Goal: Task Accomplishment & Management: Use online tool/utility

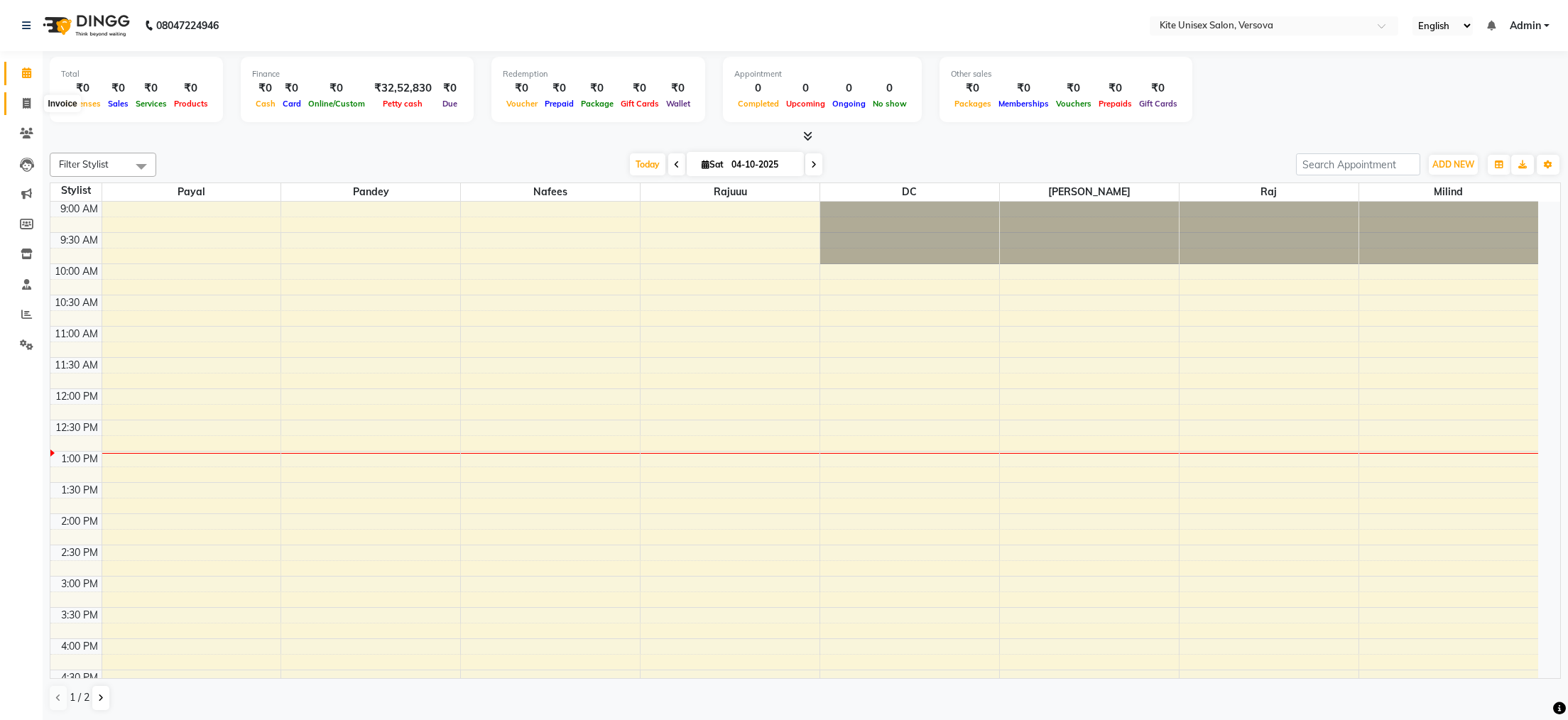
click at [29, 99] on icon at bounding box center [27, 103] width 8 height 11
select select "service"
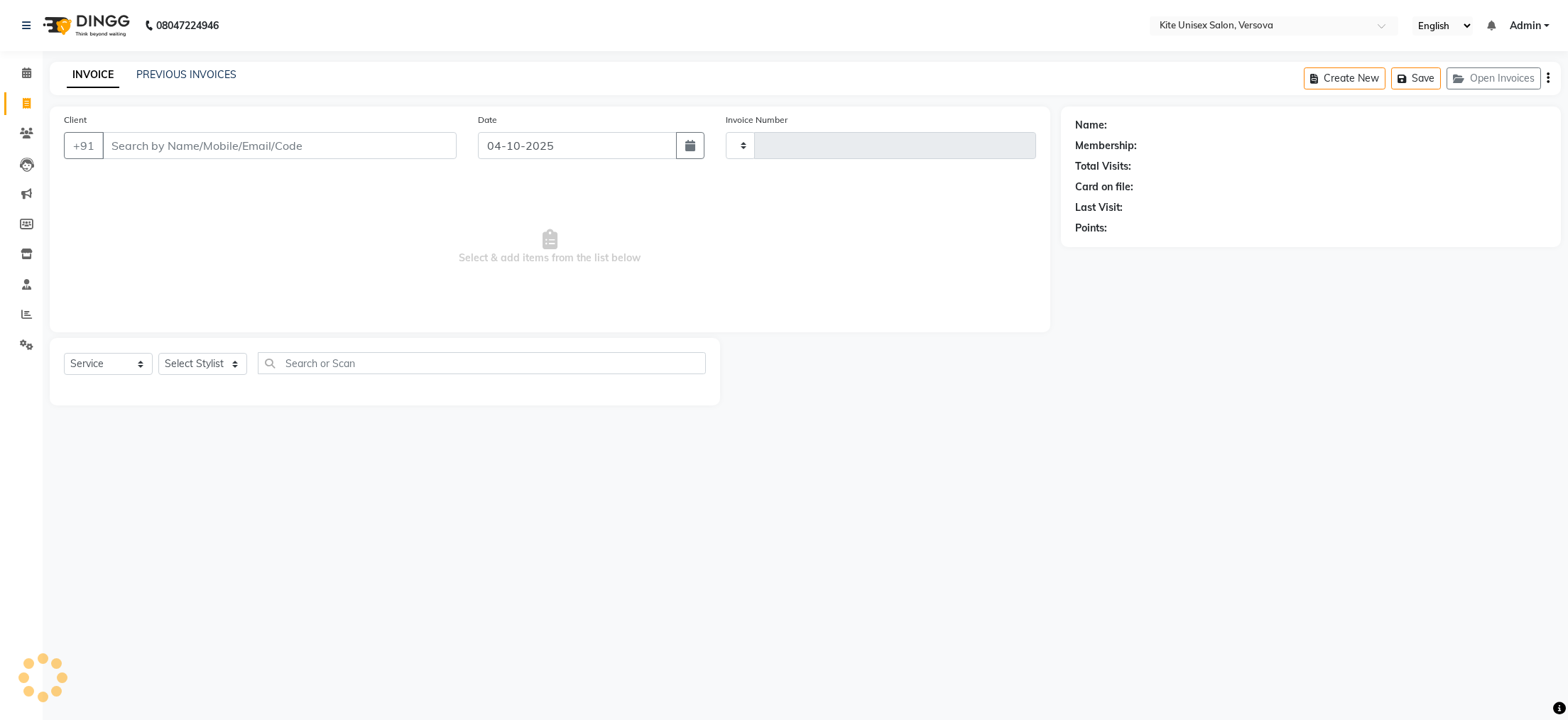
type input "2954"
select select "6093"
click at [181, 370] on select "Select Stylist [PERSON_NAME] DC [PERSON_NAME] [PERSON_NAME] [PERSON_NAME] Rajuu…" at bounding box center [203, 364] width 89 height 22
select select "68437"
click at [159, 354] on select "Select Stylist [PERSON_NAME] DC [PERSON_NAME] [PERSON_NAME] [PERSON_NAME] Rajuu…" at bounding box center [203, 364] width 89 height 22
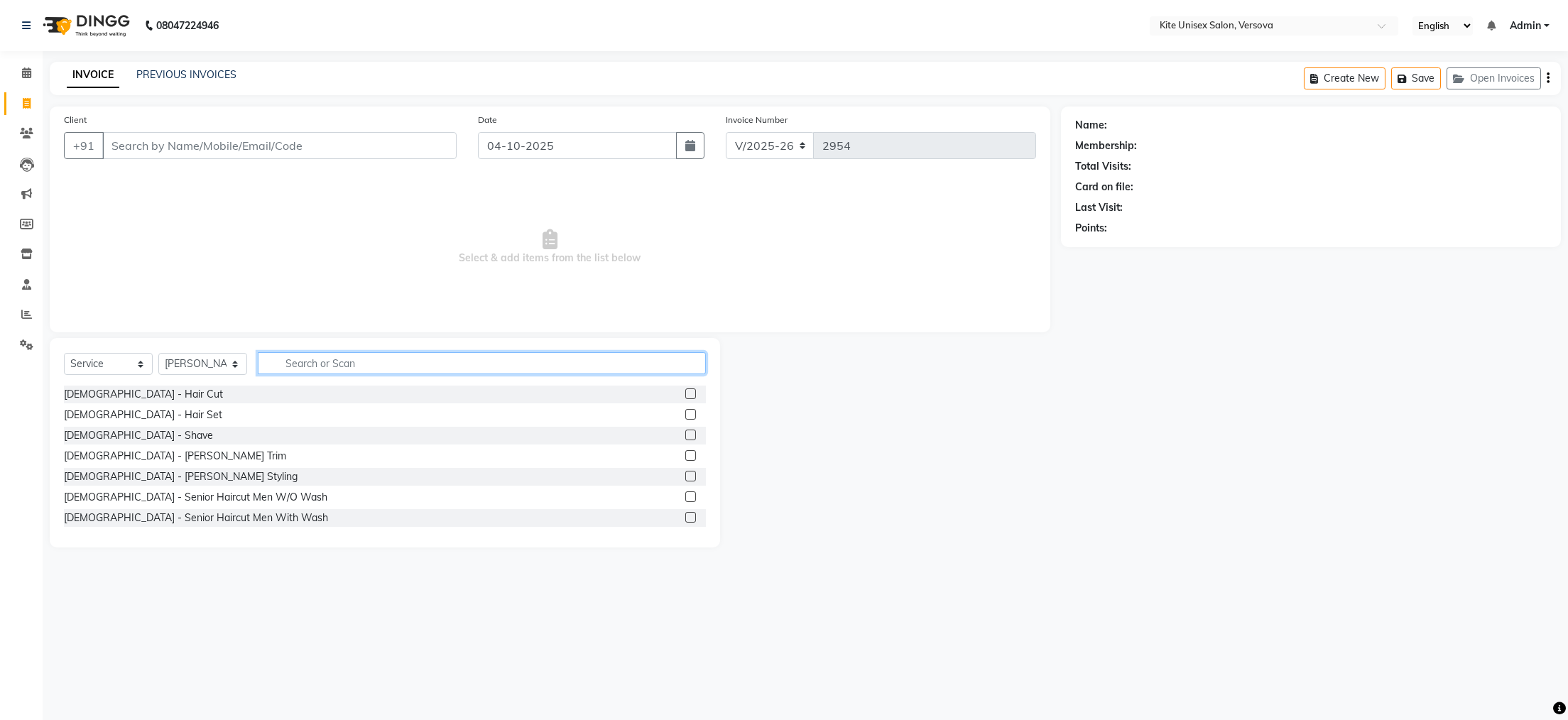
click at [353, 363] on input "text" at bounding box center [482, 363] width 448 height 22
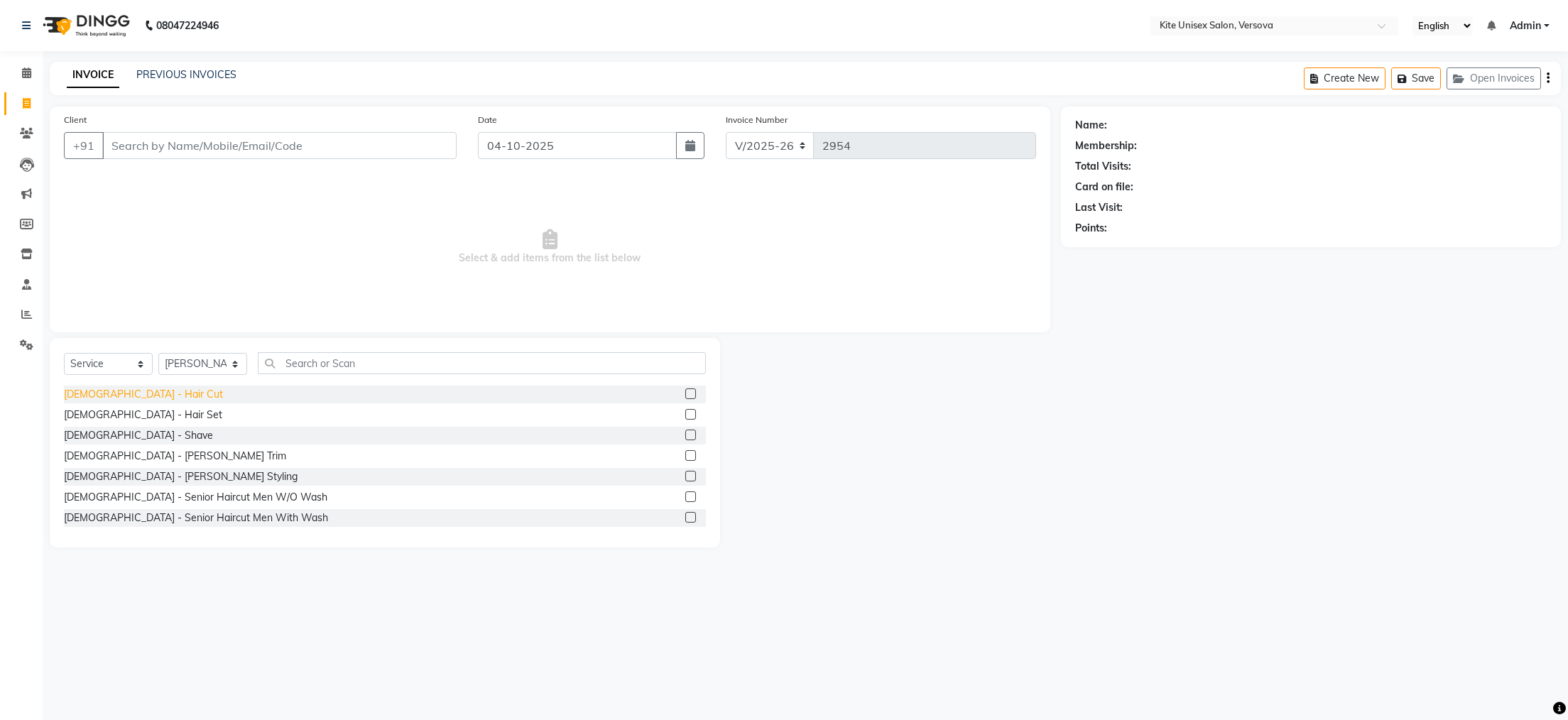
click at [110, 399] on div "[DEMOGRAPHIC_DATA] - Hair Cut" at bounding box center [144, 394] width 159 height 15
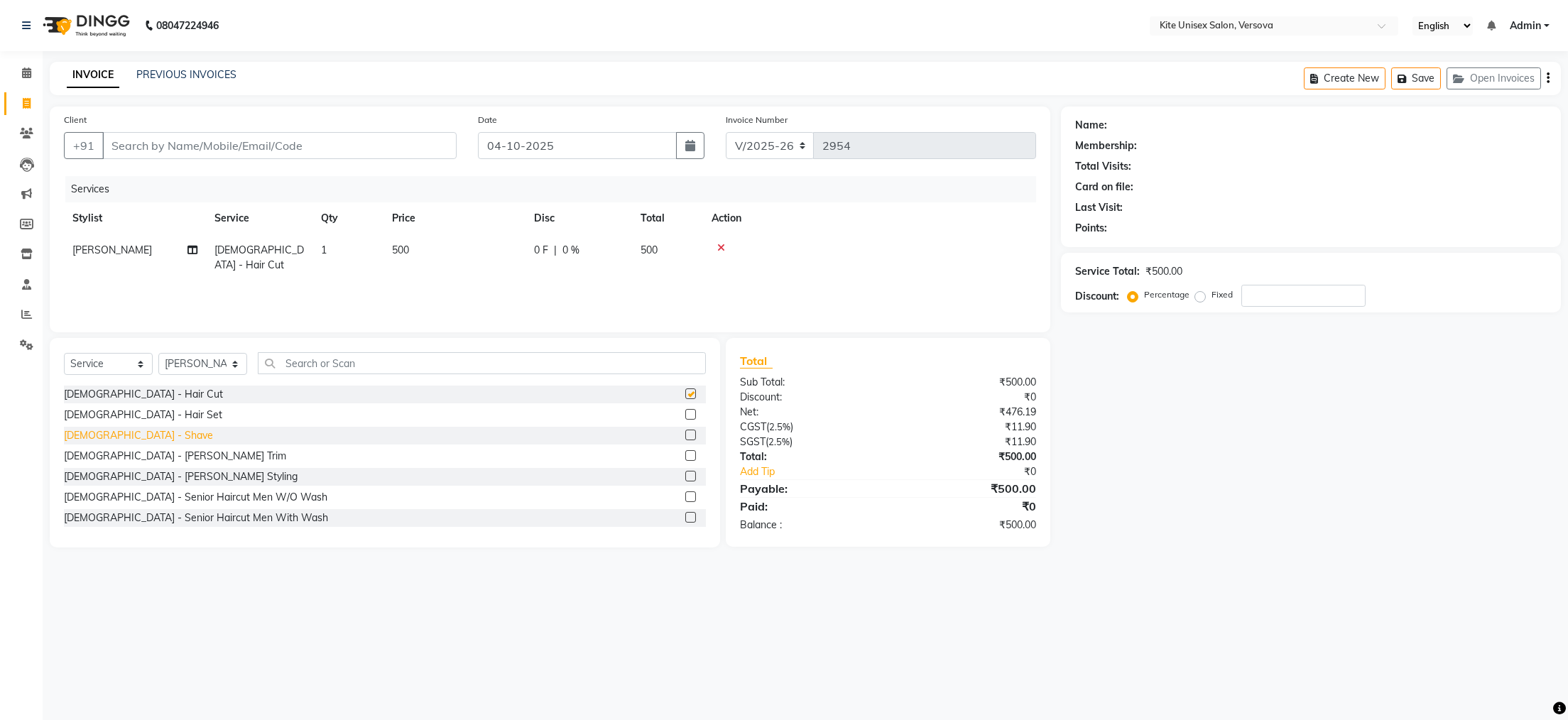
checkbox input "false"
click at [108, 435] on div "[DEMOGRAPHIC_DATA] - Shave" at bounding box center [139, 435] width 149 height 15
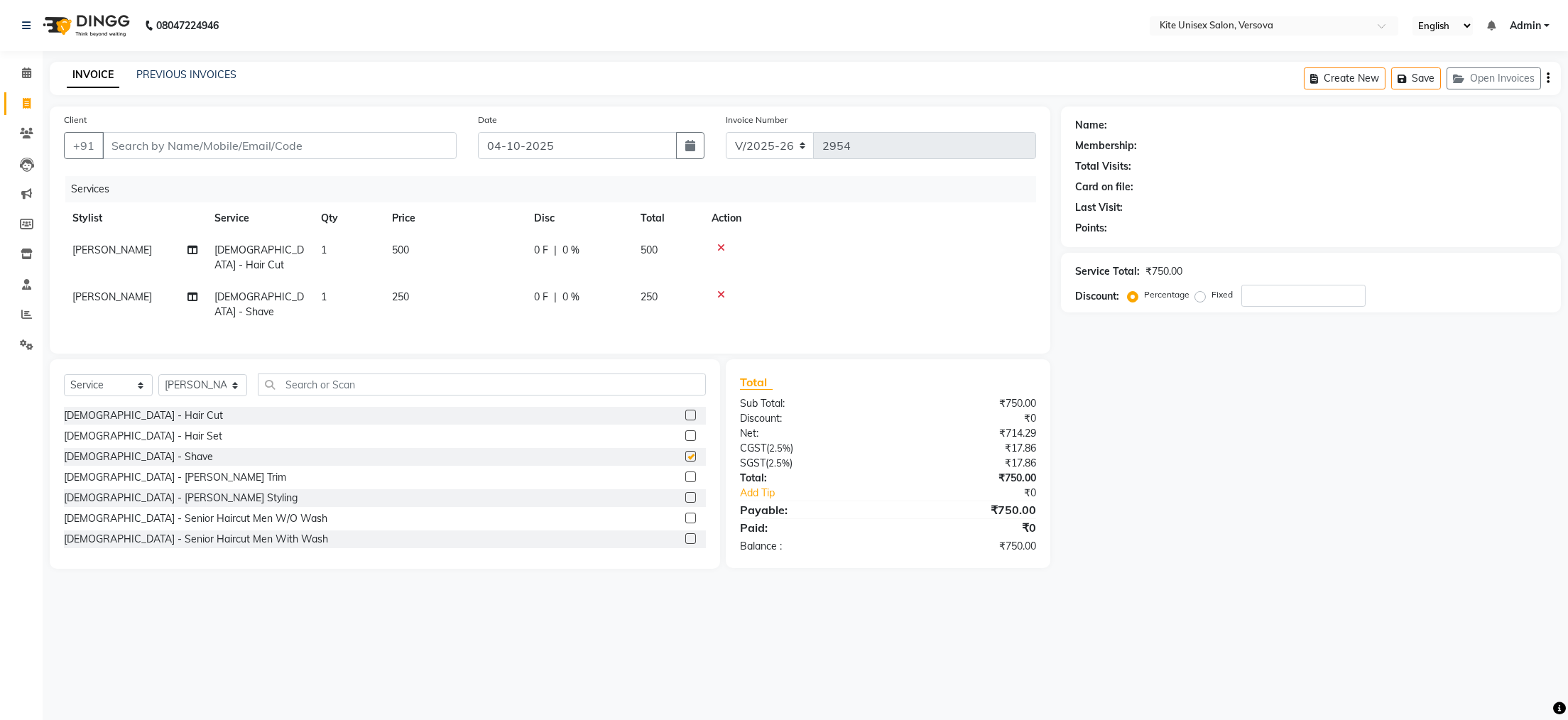
checkbox input "false"
click at [136, 150] on input "Client" at bounding box center [280, 145] width 355 height 27
click at [136, 155] on input "Client" at bounding box center [280, 145] width 355 height 27
type input "t"
type input "0"
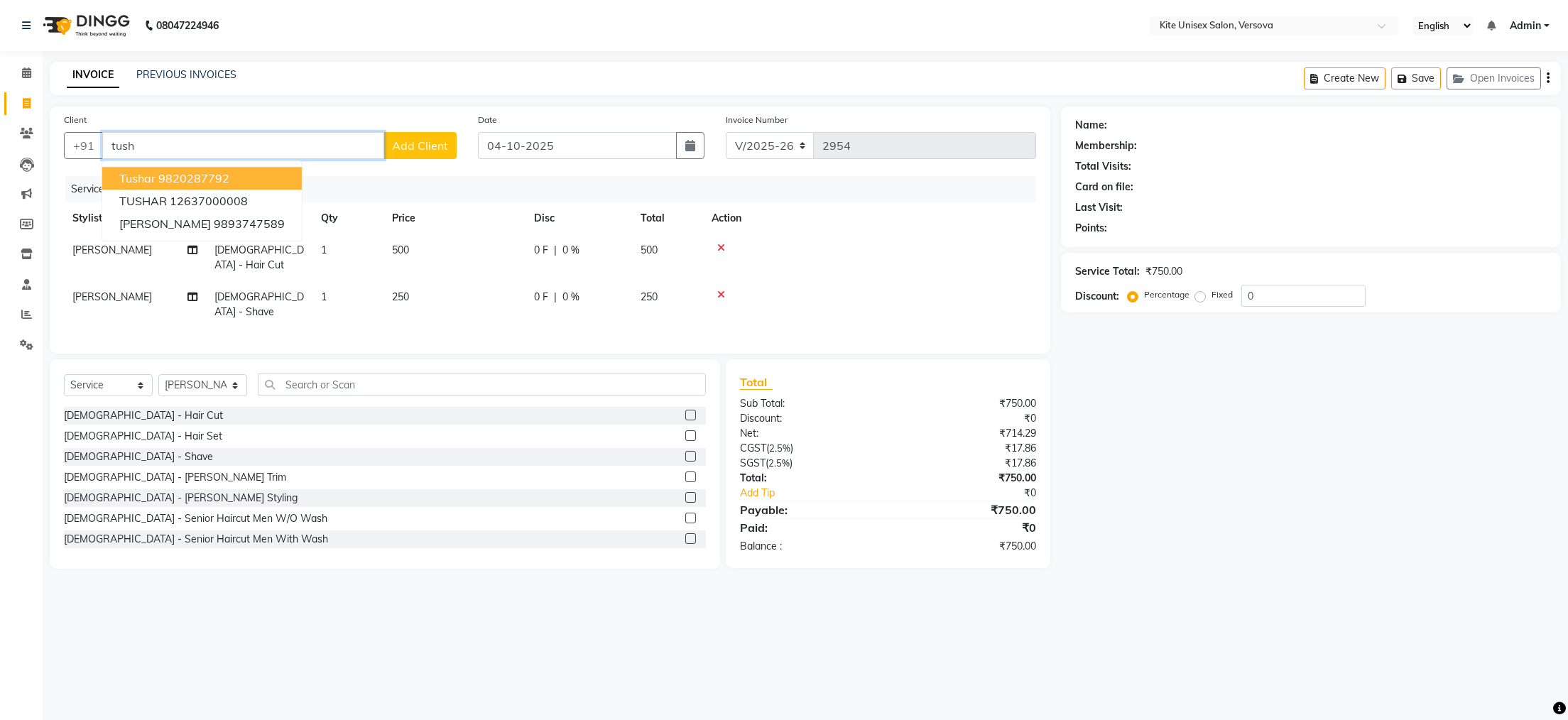
click at [237, 176] on button "tushar 9820287792" at bounding box center [202, 178] width 200 height 23
type input "9820287792"
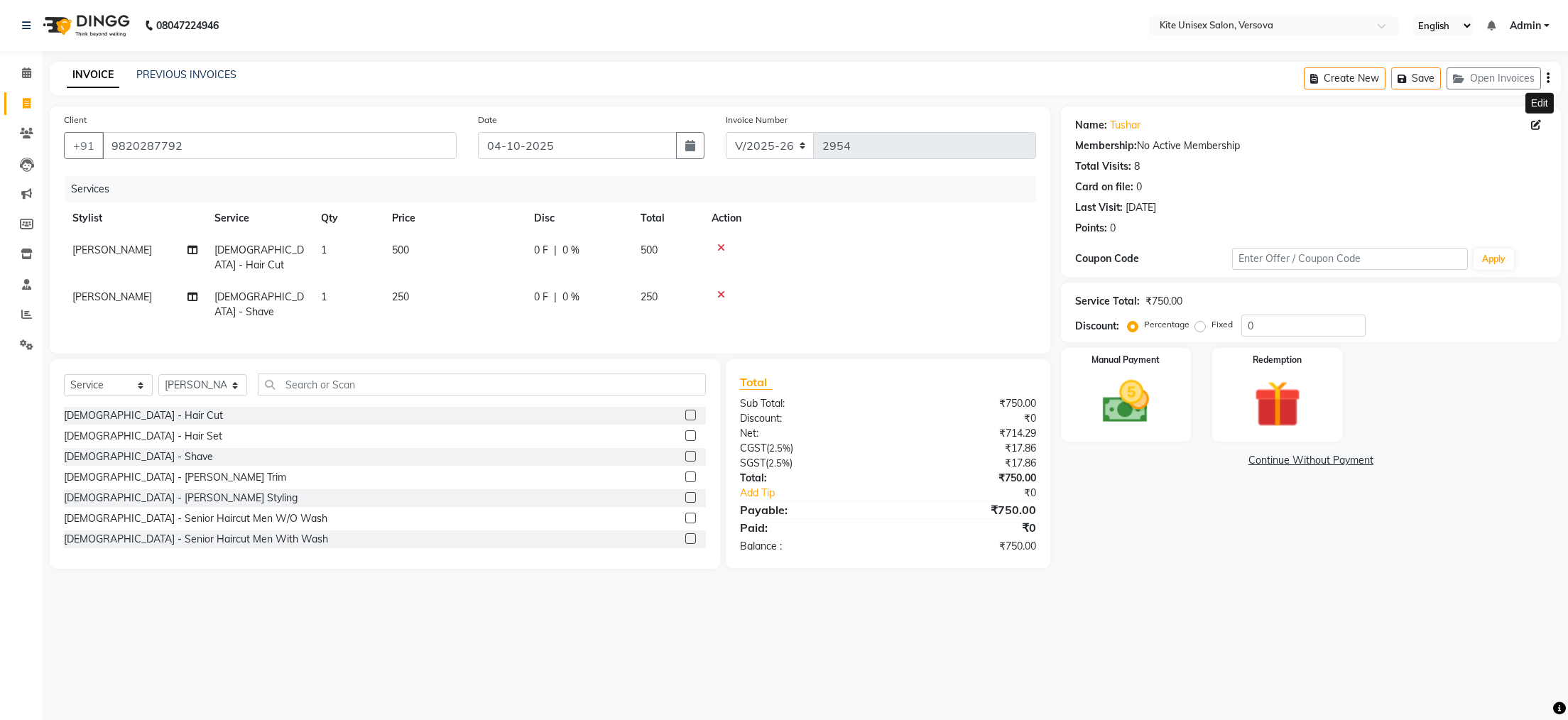
click at [1536, 124] on icon at bounding box center [1536, 125] width 10 height 10
select select "[DEMOGRAPHIC_DATA]"
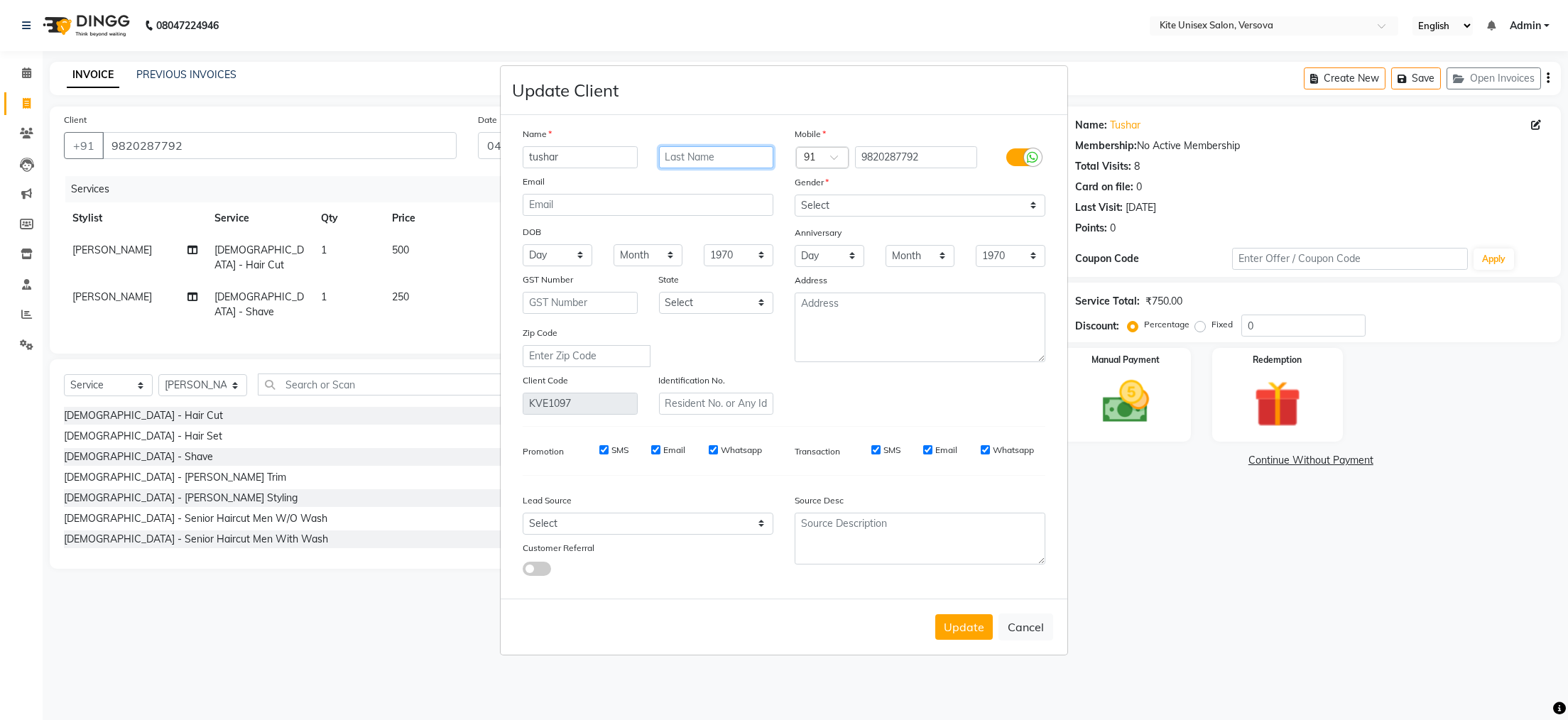
click at [711, 160] on input "text" at bounding box center [716, 157] width 115 height 22
type input "[PERSON_NAME]"
click at [810, 199] on select "Select [DEMOGRAPHIC_DATA] [DEMOGRAPHIC_DATA] Other Prefer Not To Say" at bounding box center [920, 205] width 251 height 22
click at [795, 195] on select "Select [DEMOGRAPHIC_DATA] [DEMOGRAPHIC_DATA] Other Prefer Not To Say" at bounding box center [920, 205] width 251 height 22
click at [843, 191] on div "Gender" at bounding box center [920, 185] width 272 height 20
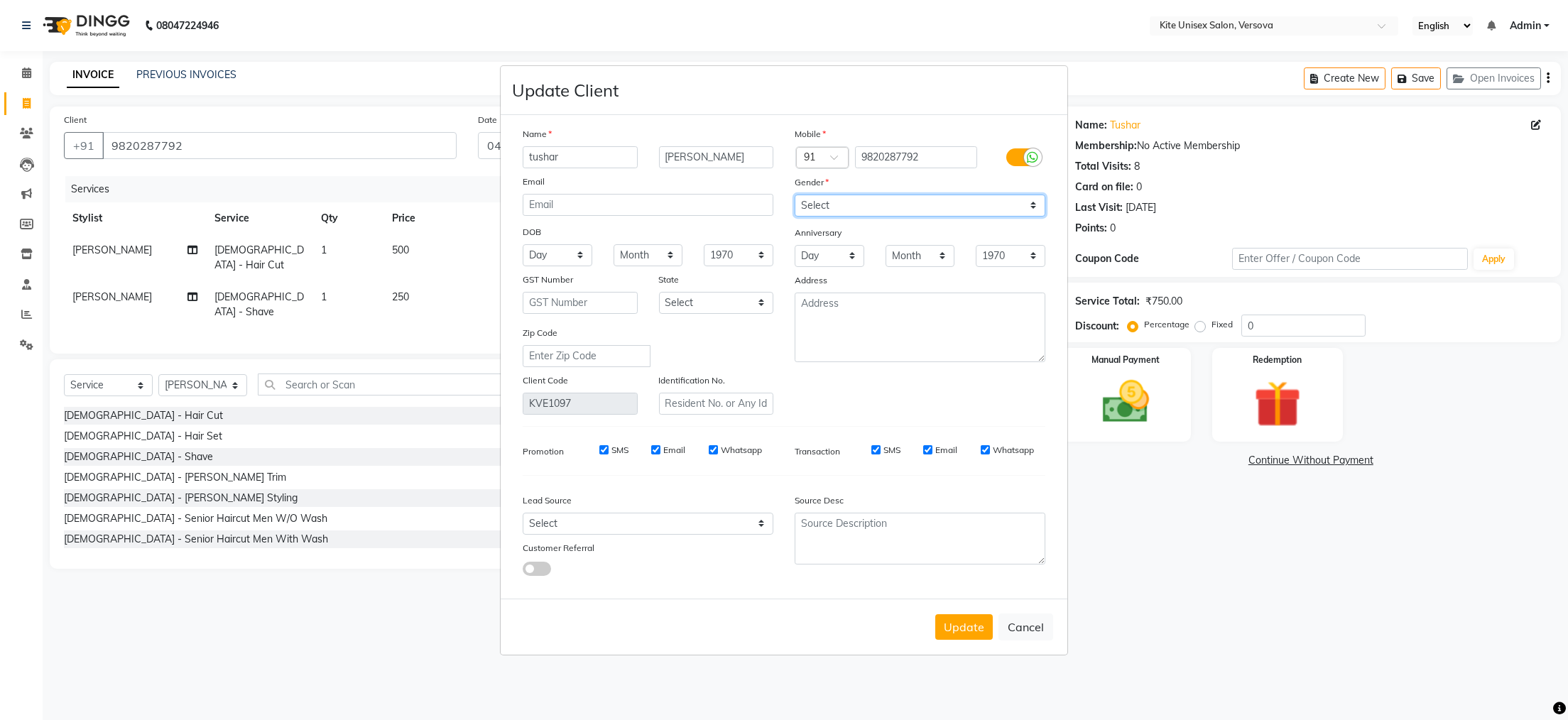
click at [844, 202] on select "Select [DEMOGRAPHIC_DATA] [DEMOGRAPHIC_DATA] Other Prefer Not To Say" at bounding box center [920, 205] width 251 height 22
select select "[DEMOGRAPHIC_DATA]"
click at [795, 195] on select "Select [DEMOGRAPHIC_DATA] [DEMOGRAPHIC_DATA] Other Prefer Not To Say" at bounding box center [920, 205] width 251 height 22
click at [959, 621] on button "Update" at bounding box center [964, 626] width 57 height 25
select select
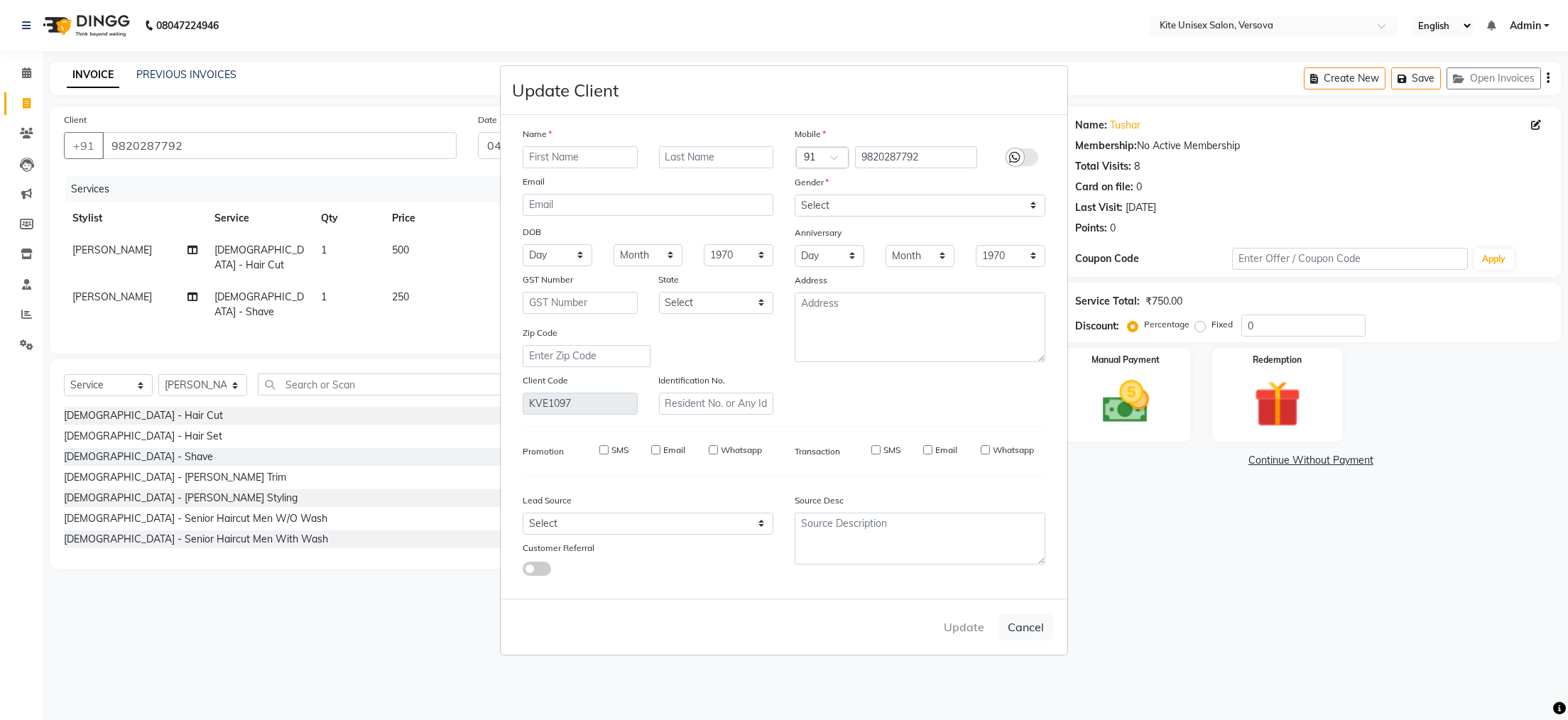
select select
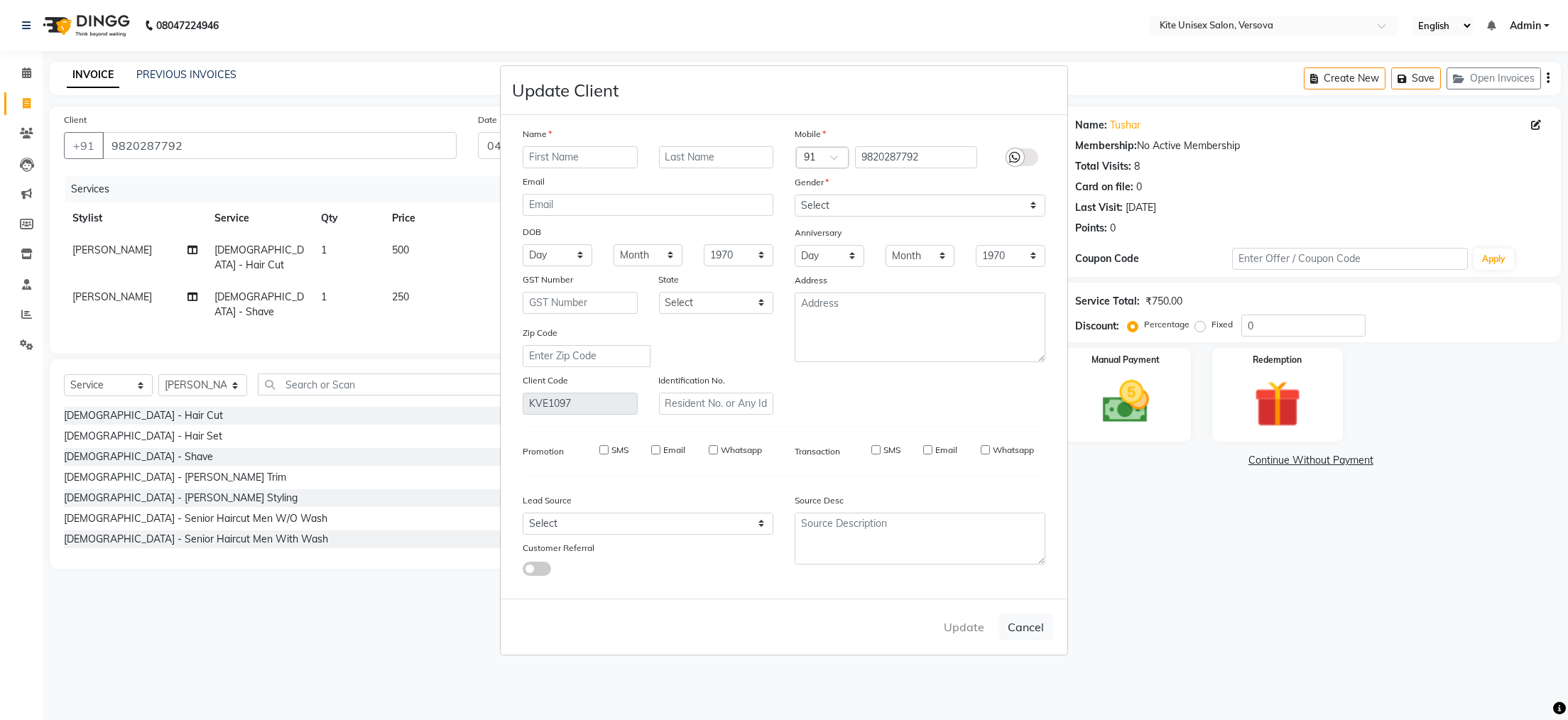
select select
checkbox input "false"
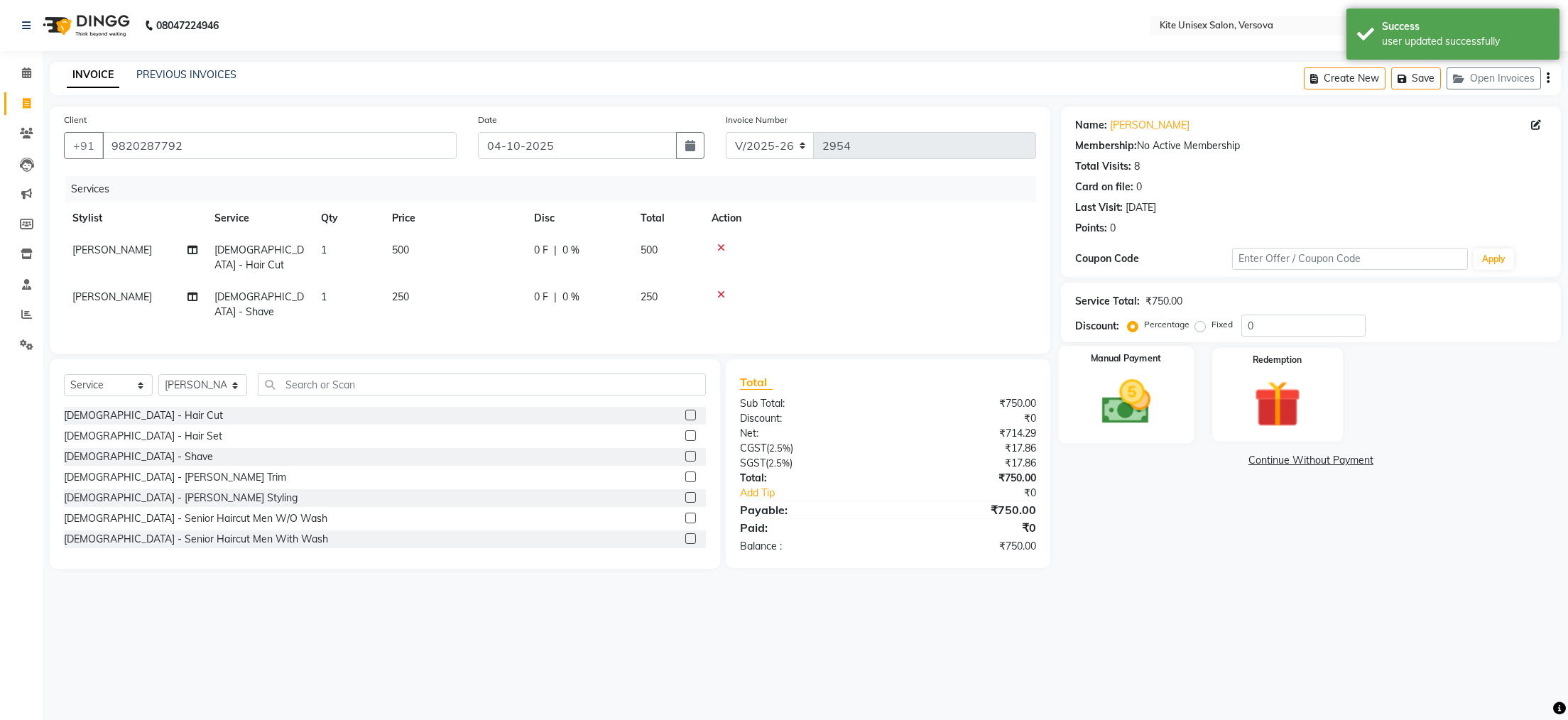
click at [1101, 386] on img at bounding box center [1125, 402] width 80 height 56
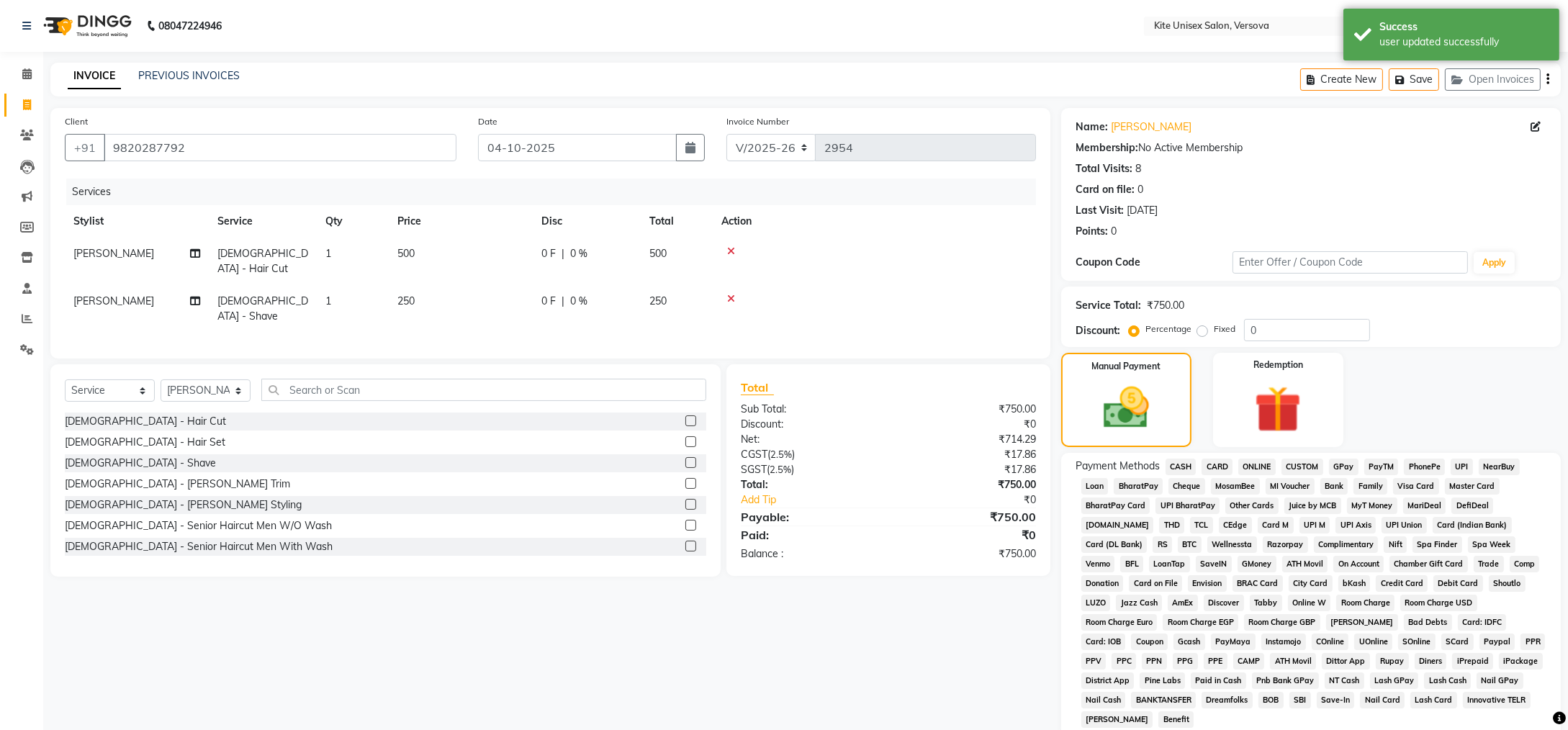
drag, startPoint x: 1182, startPoint y: 465, endPoint x: 1190, endPoint y: 486, distance: 22.5
click at [1182, 465] on span "CASH" at bounding box center [1181, 467] width 31 height 17
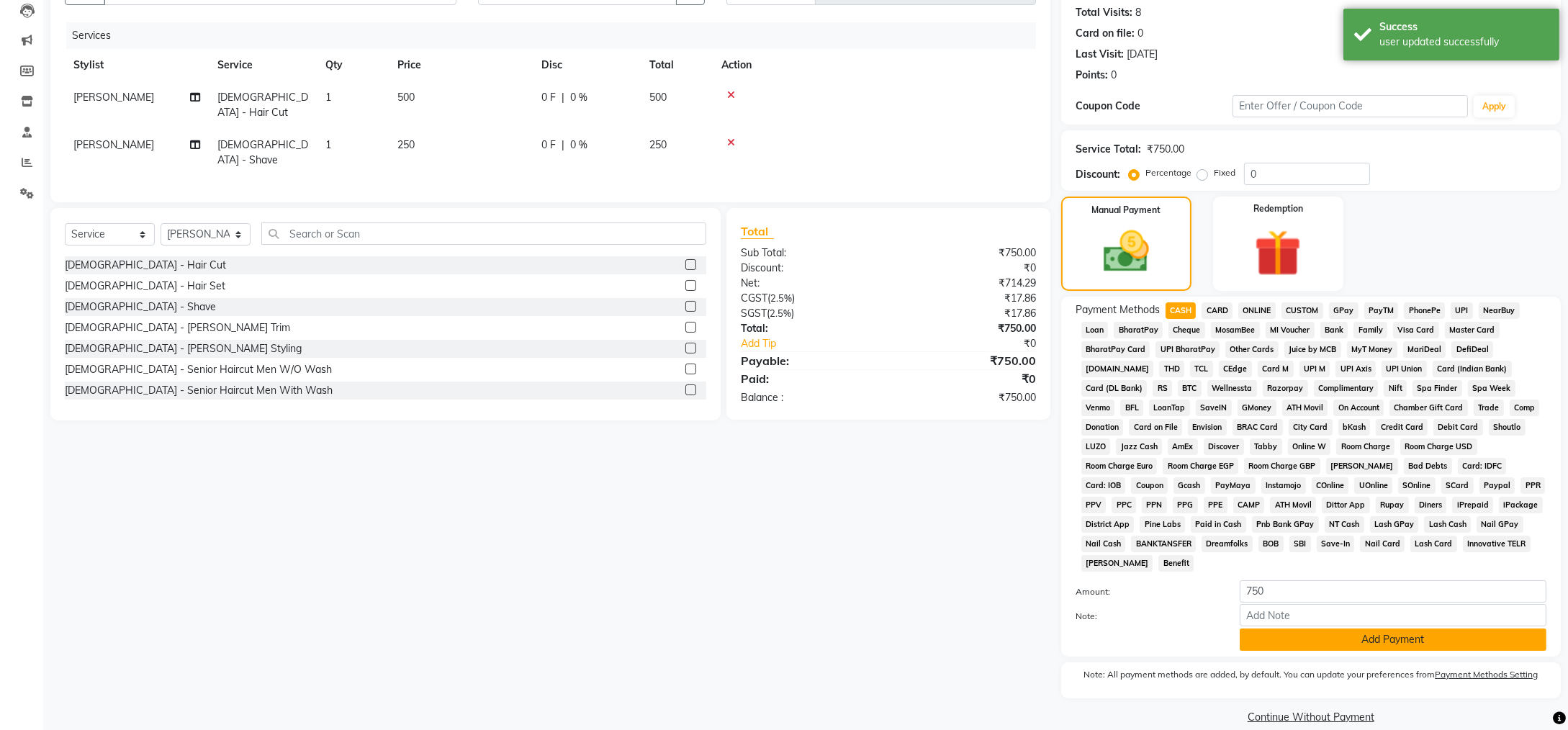
click at [1342, 628] on button "Add Payment" at bounding box center [1393, 639] width 306 height 22
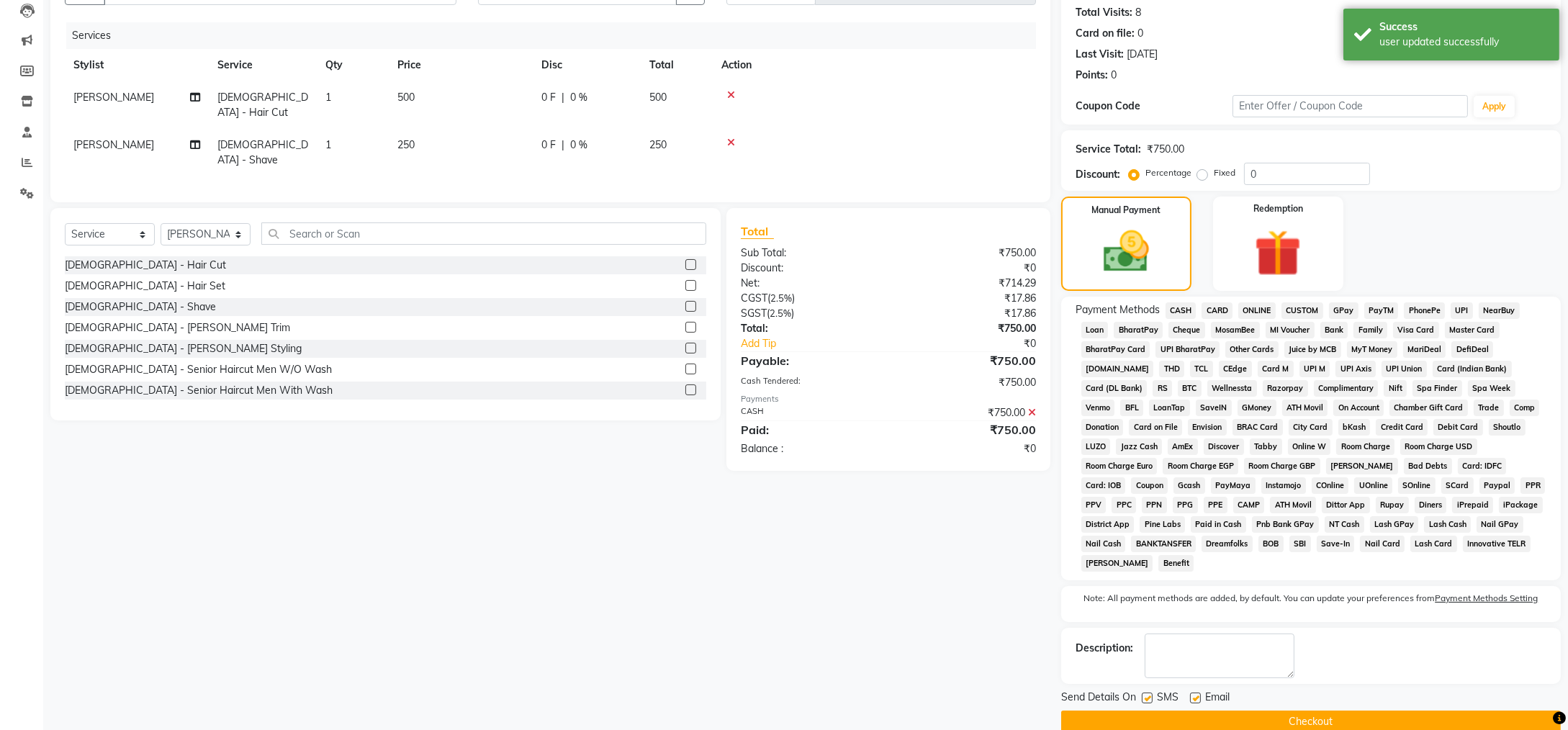
click at [1294, 710] on button "Checkout" at bounding box center [1312, 721] width 500 height 22
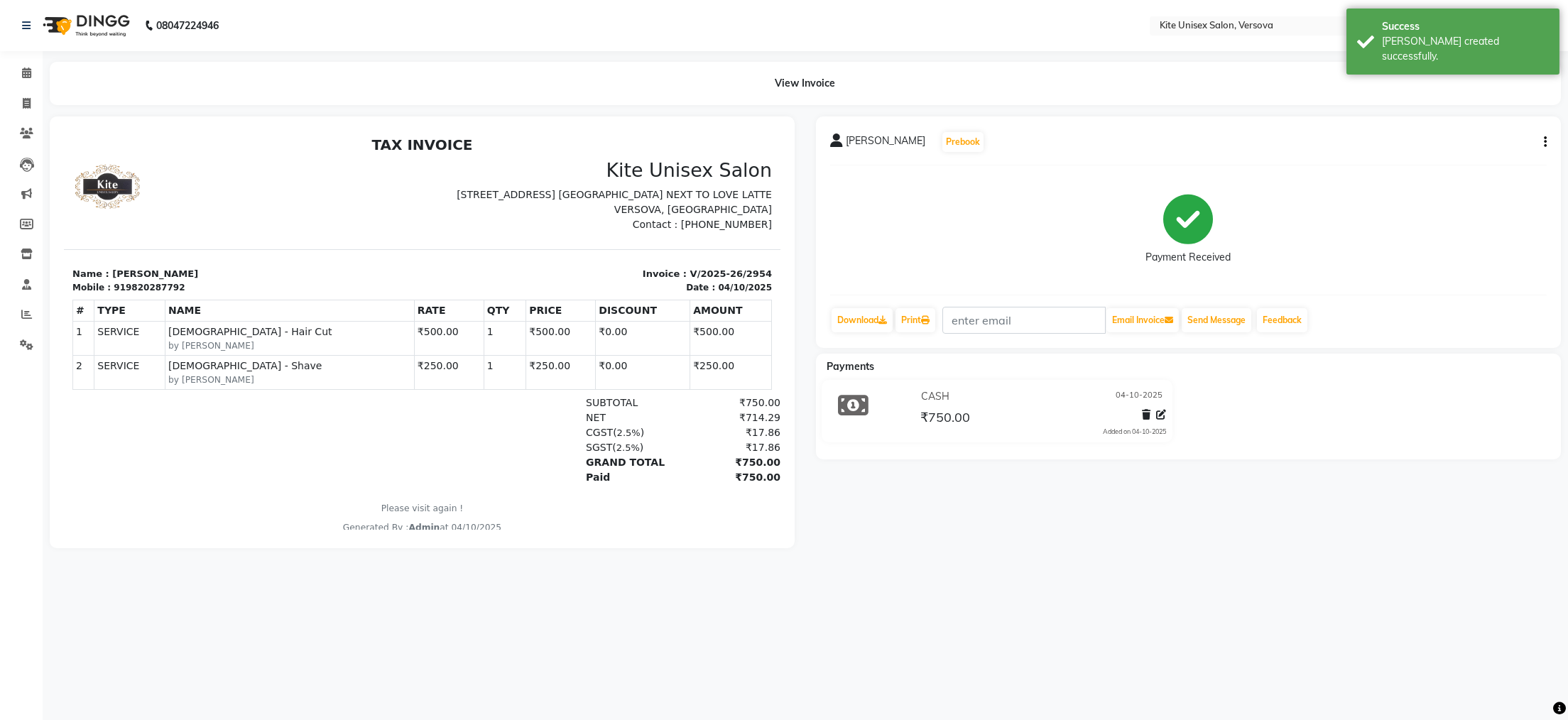
select select "6093"
select select "service"
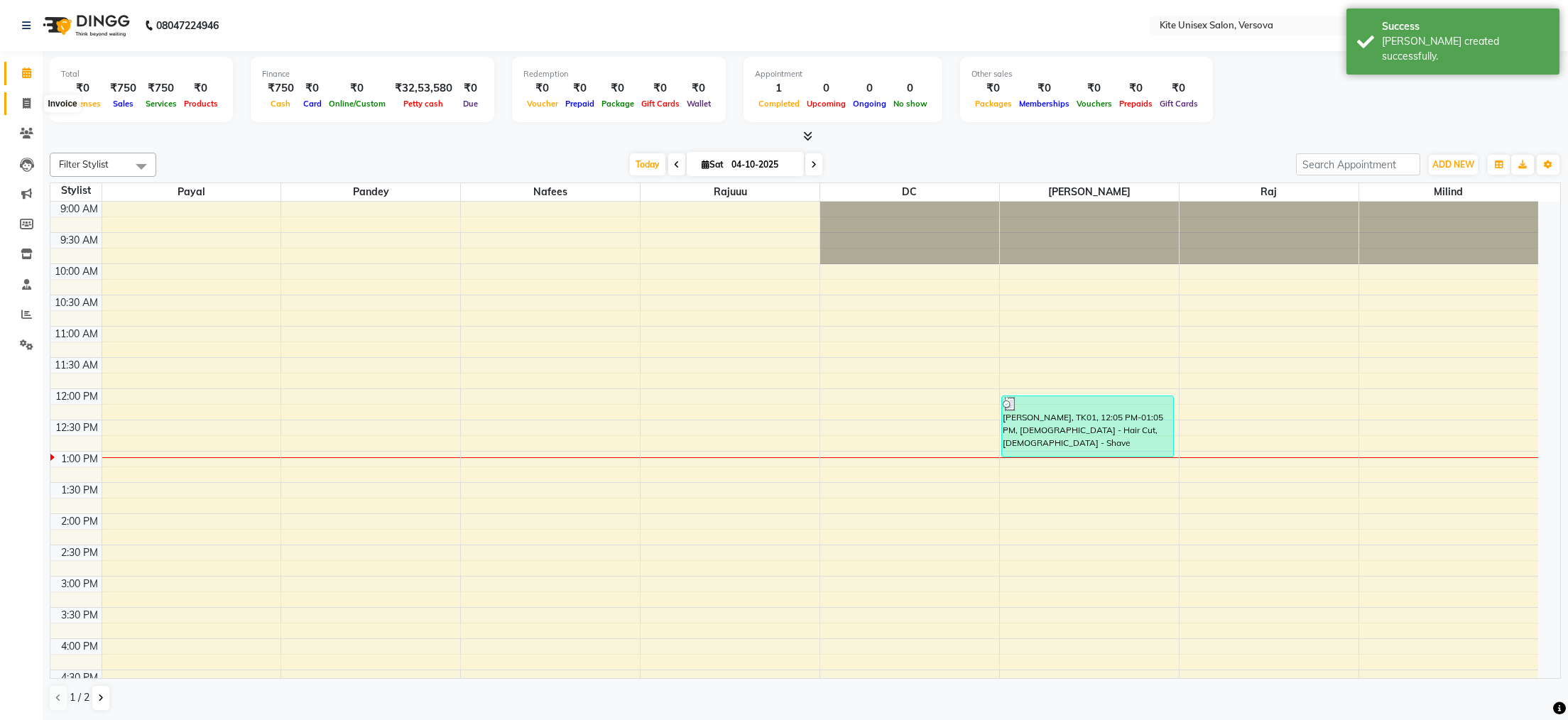
click at [25, 103] on icon at bounding box center [27, 103] width 8 height 11
select select "6093"
select select "service"
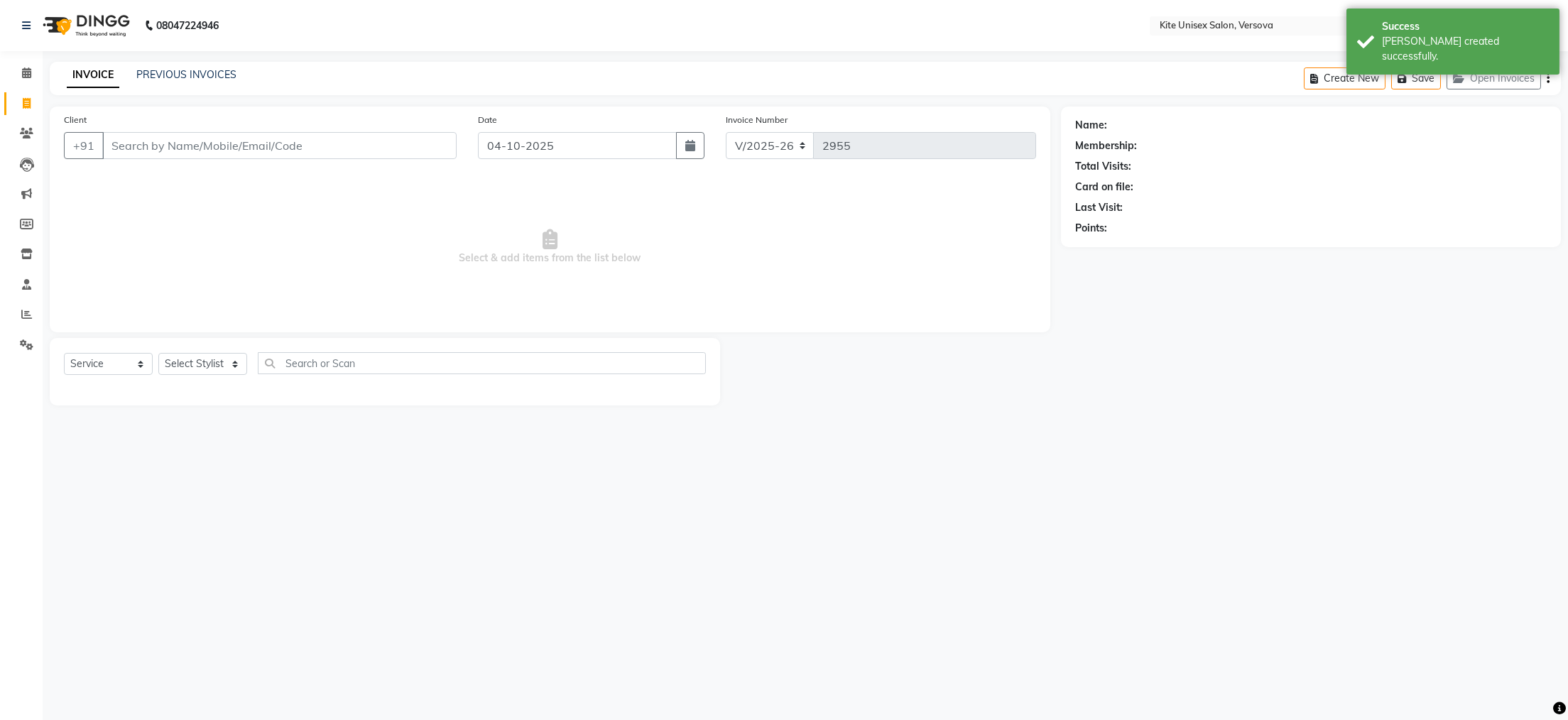
click at [134, 144] on input "Client" at bounding box center [280, 145] width 355 height 27
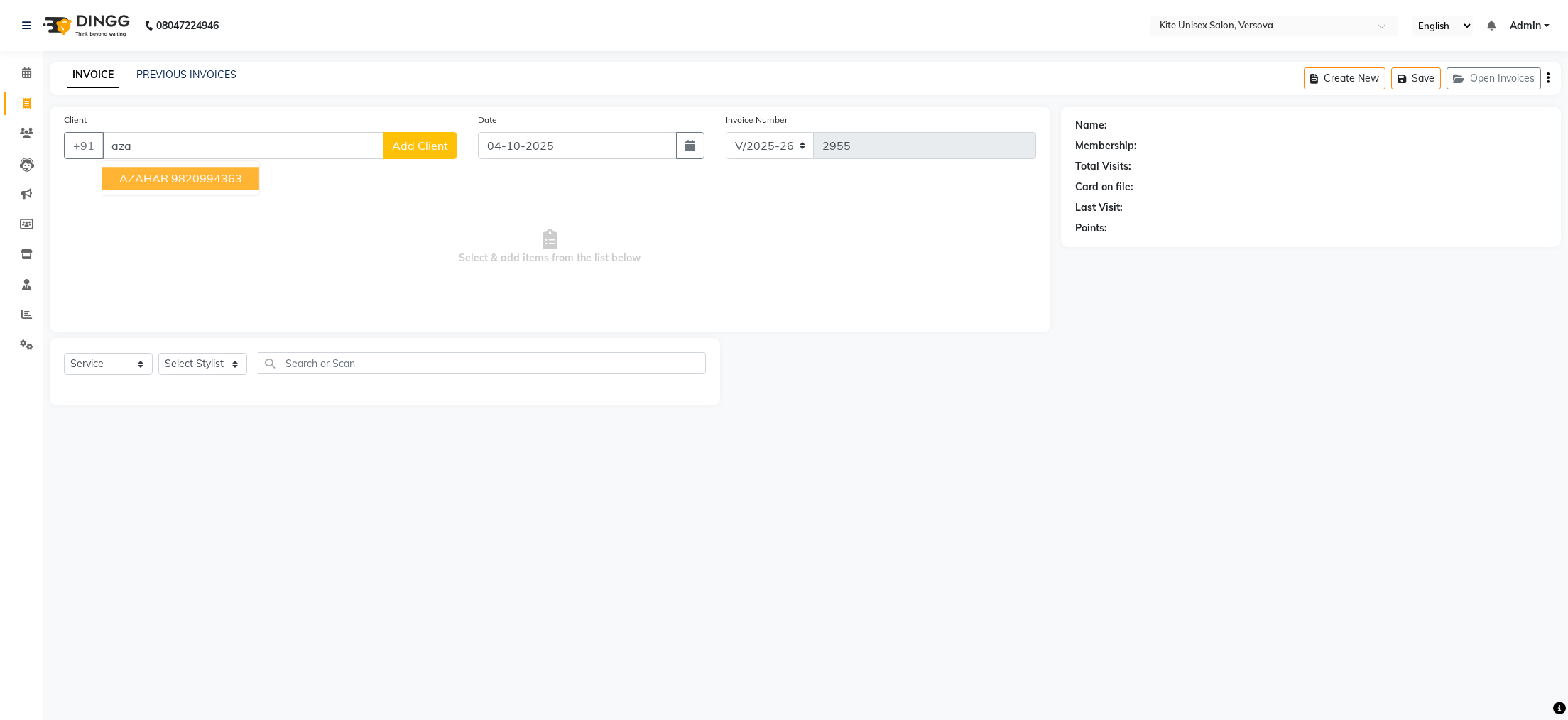
click at [139, 184] on span "AZAHAR" at bounding box center [144, 177] width 49 height 14
type input "9820994363"
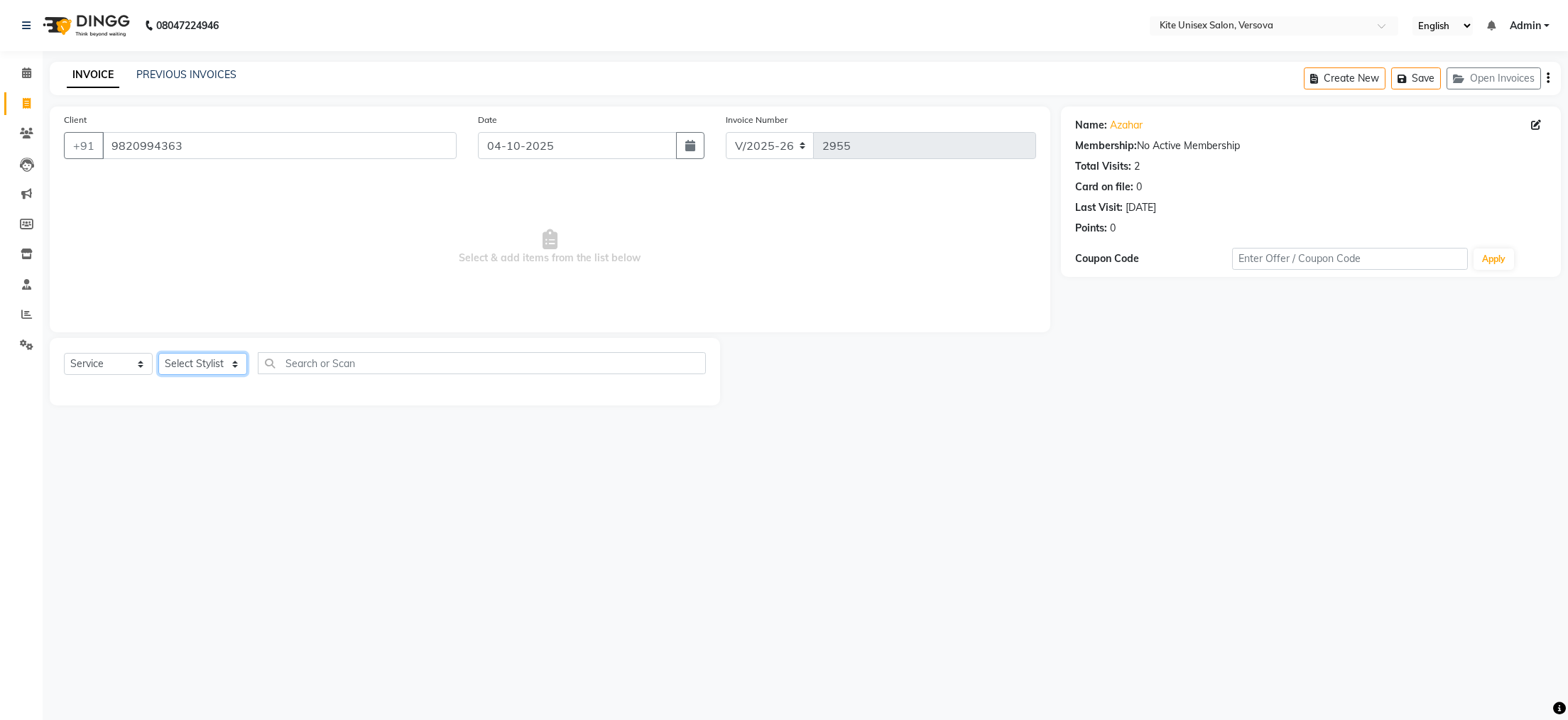
click at [235, 365] on select "Select Stylist [PERSON_NAME] DC [PERSON_NAME] [PERSON_NAME] [PERSON_NAME] Rajuu…" at bounding box center [203, 364] width 89 height 22
select select "68437"
click at [159, 354] on select "Select Stylist [PERSON_NAME] DC [PERSON_NAME] [PERSON_NAME] [PERSON_NAME] Rajuu…" at bounding box center [203, 364] width 89 height 22
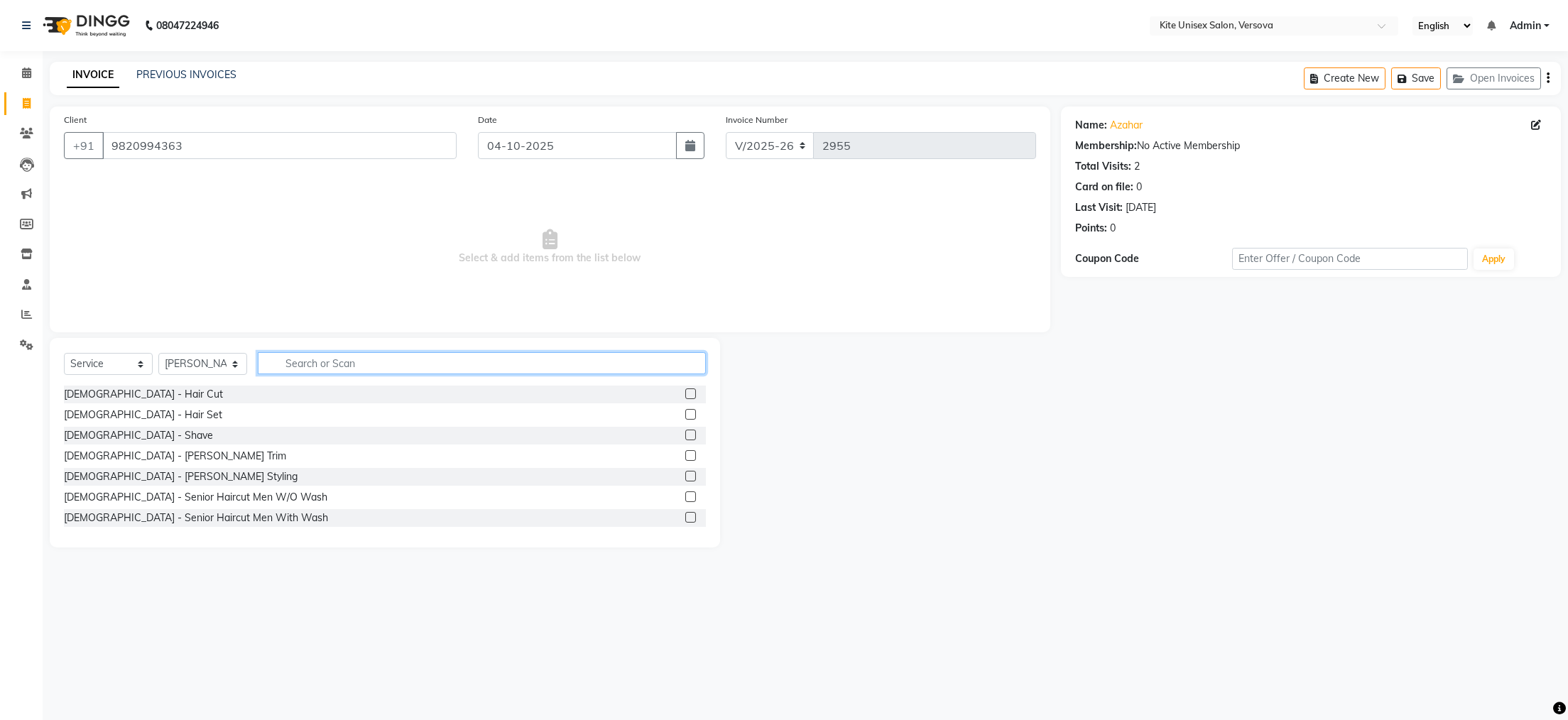
click at [282, 360] on input "text" at bounding box center [482, 363] width 448 height 22
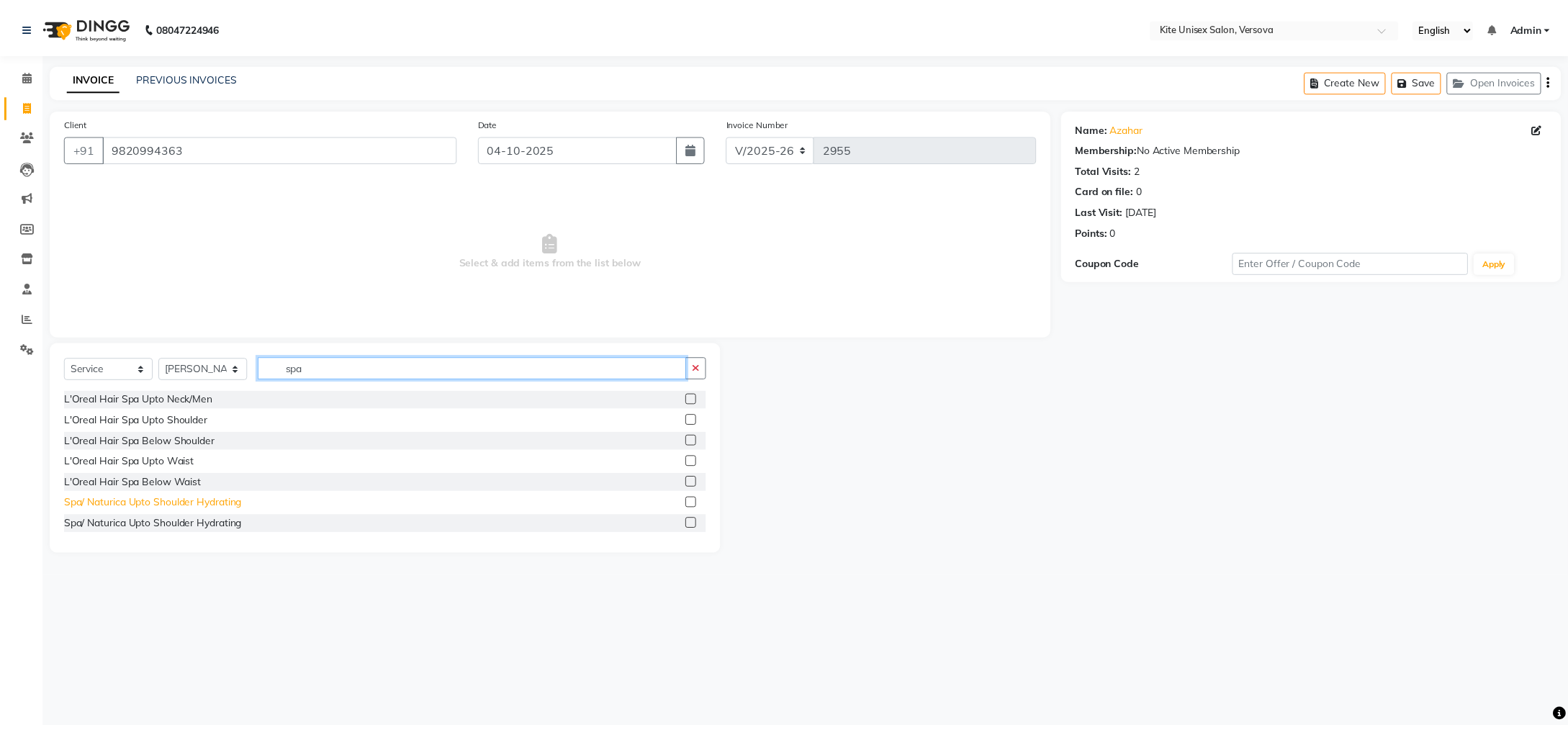
scroll to position [144, 0]
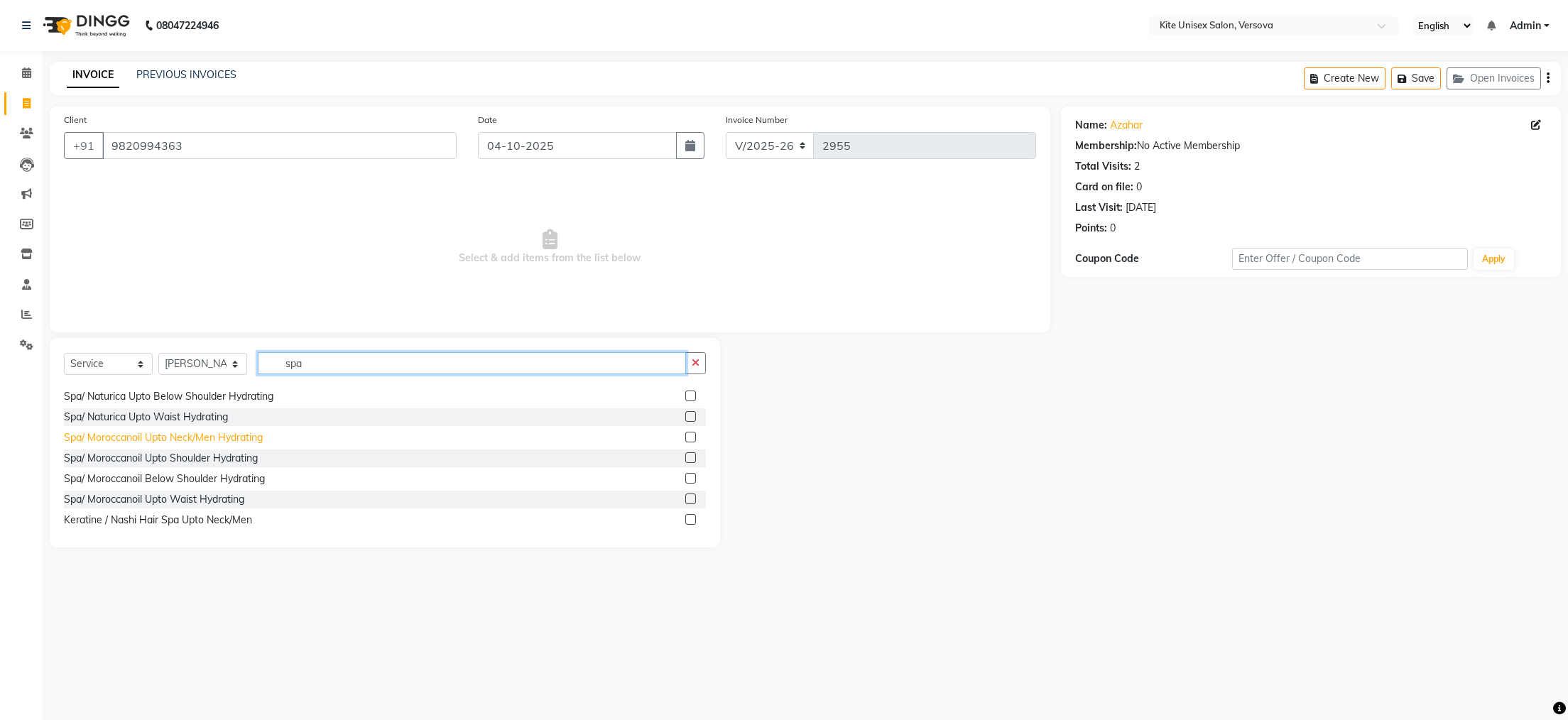
type input "spa"
click at [199, 441] on div "Spa/ Moroccanoil Upto Neck/Men Hydrating" at bounding box center [163, 438] width 199 height 15
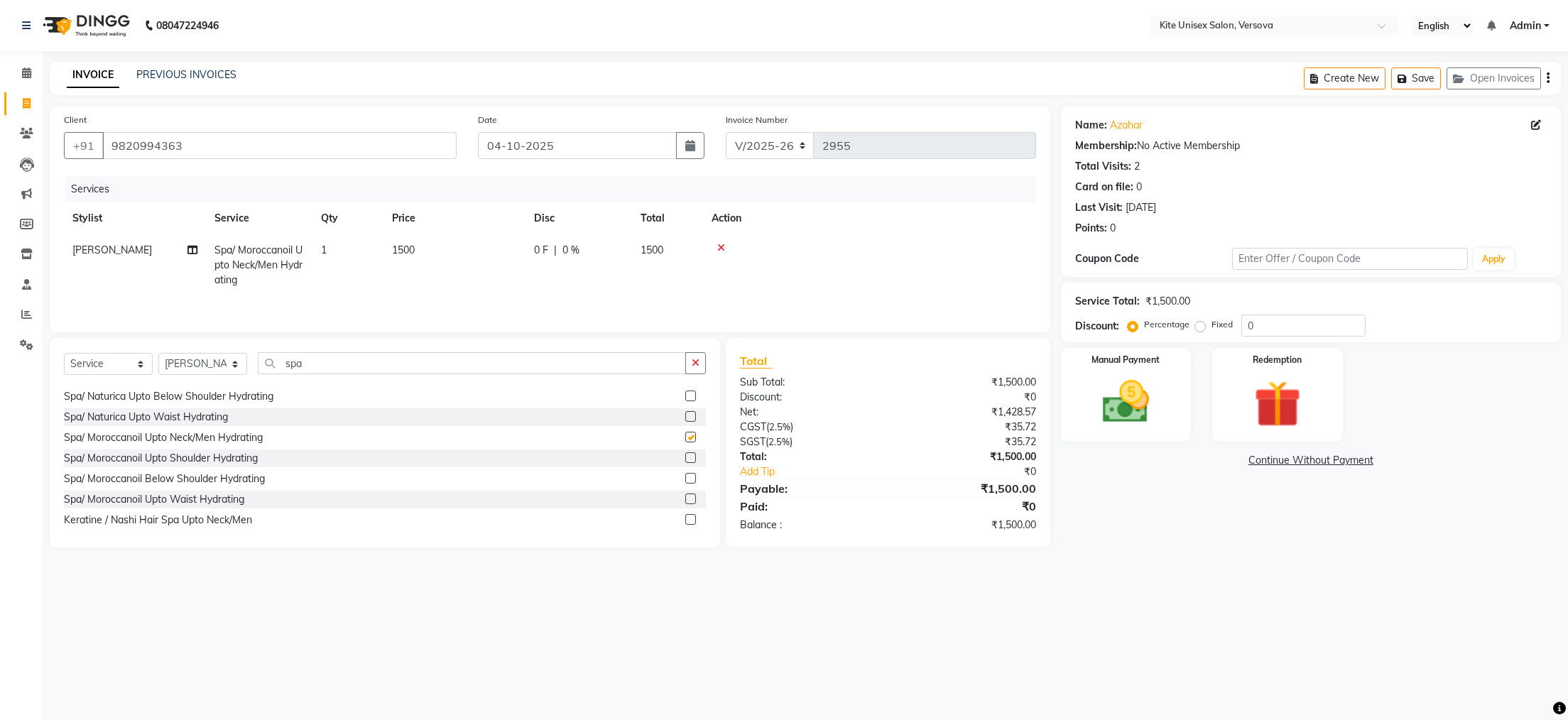
checkbox input "false"
click at [1124, 381] on img at bounding box center [1125, 402] width 80 height 56
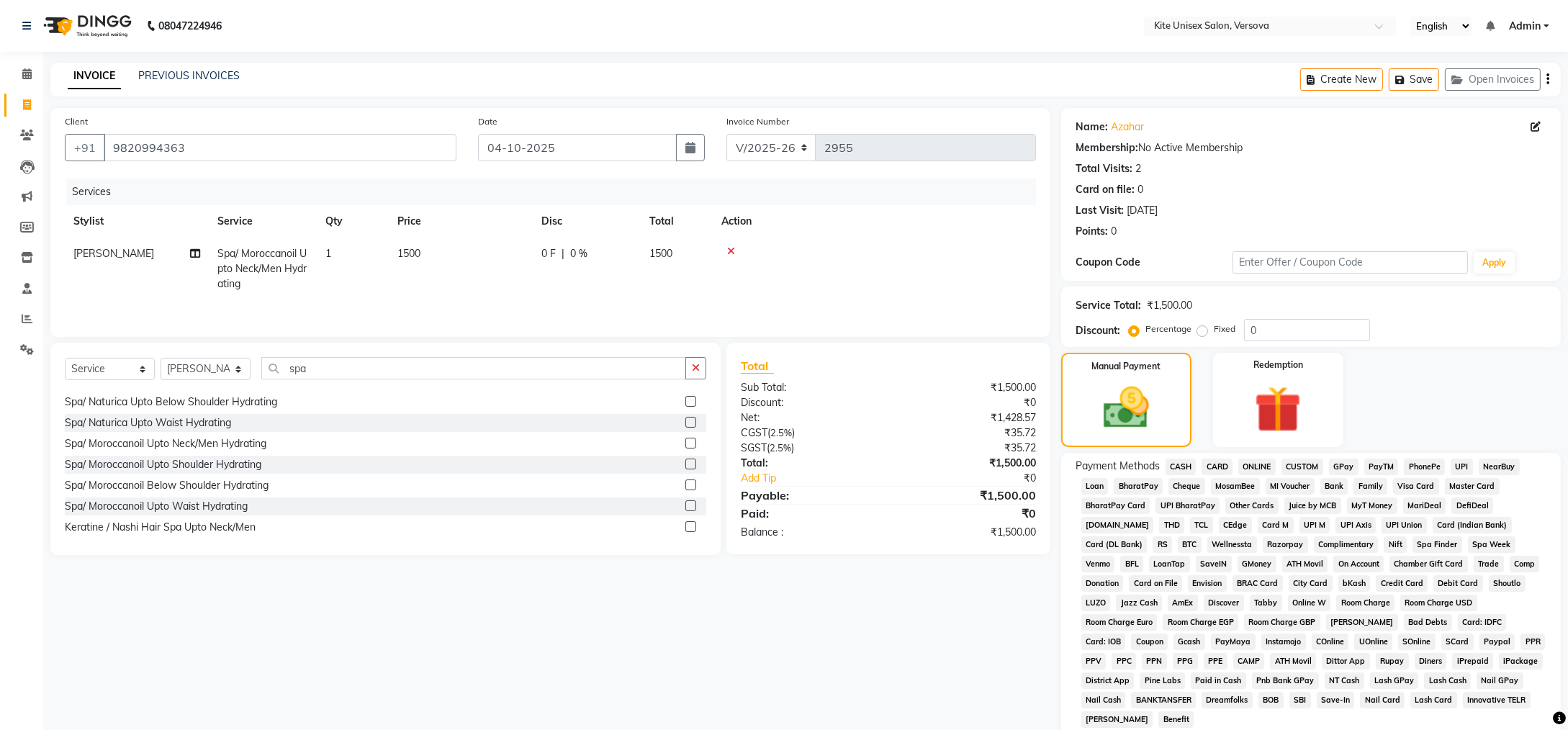
click at [1345, 464] on span "GPay" at bounding box center [1343, 467] width 29 height 17
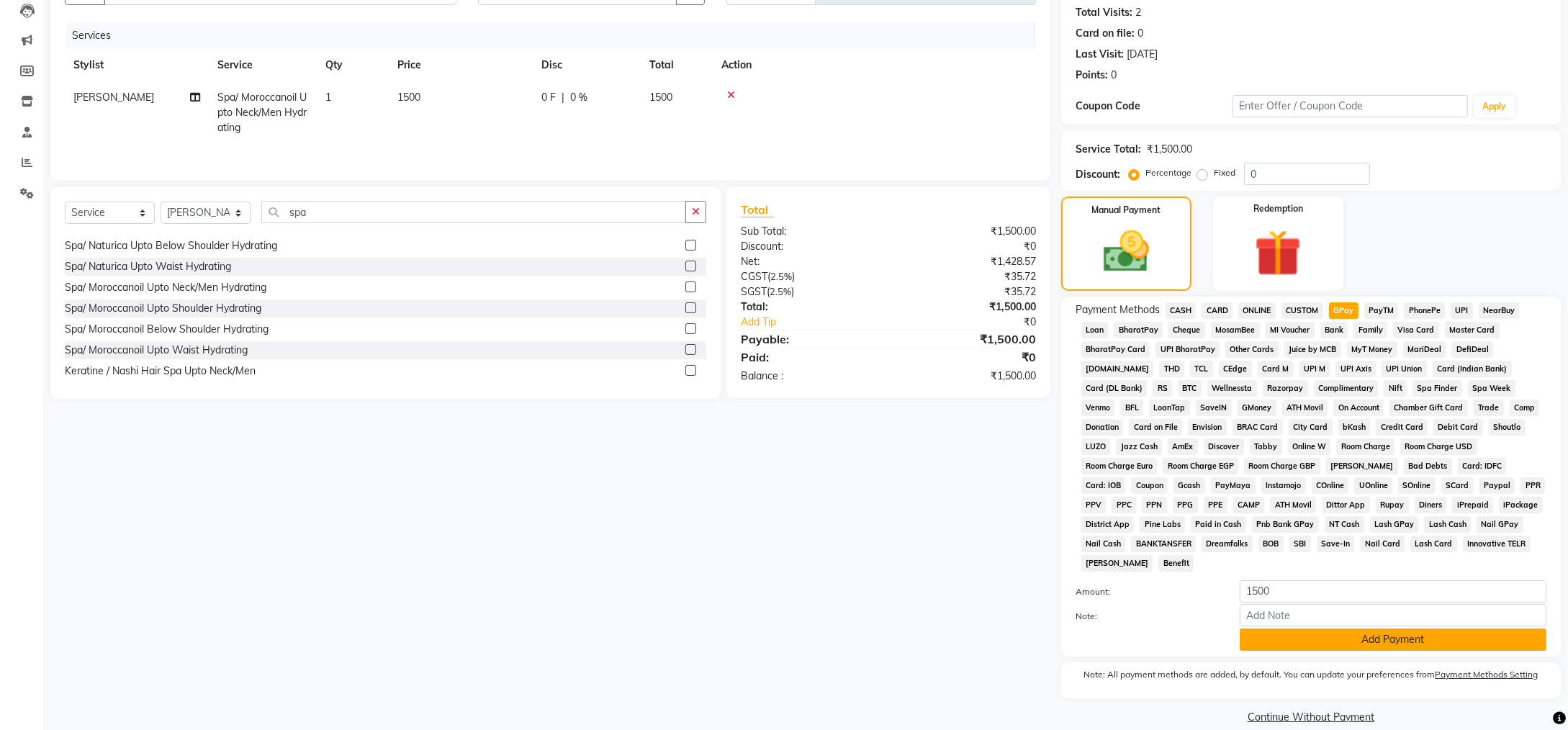
click at [1392, 628] on button "Add Payment" at bounding box center [1393, 639] width 306 height 22
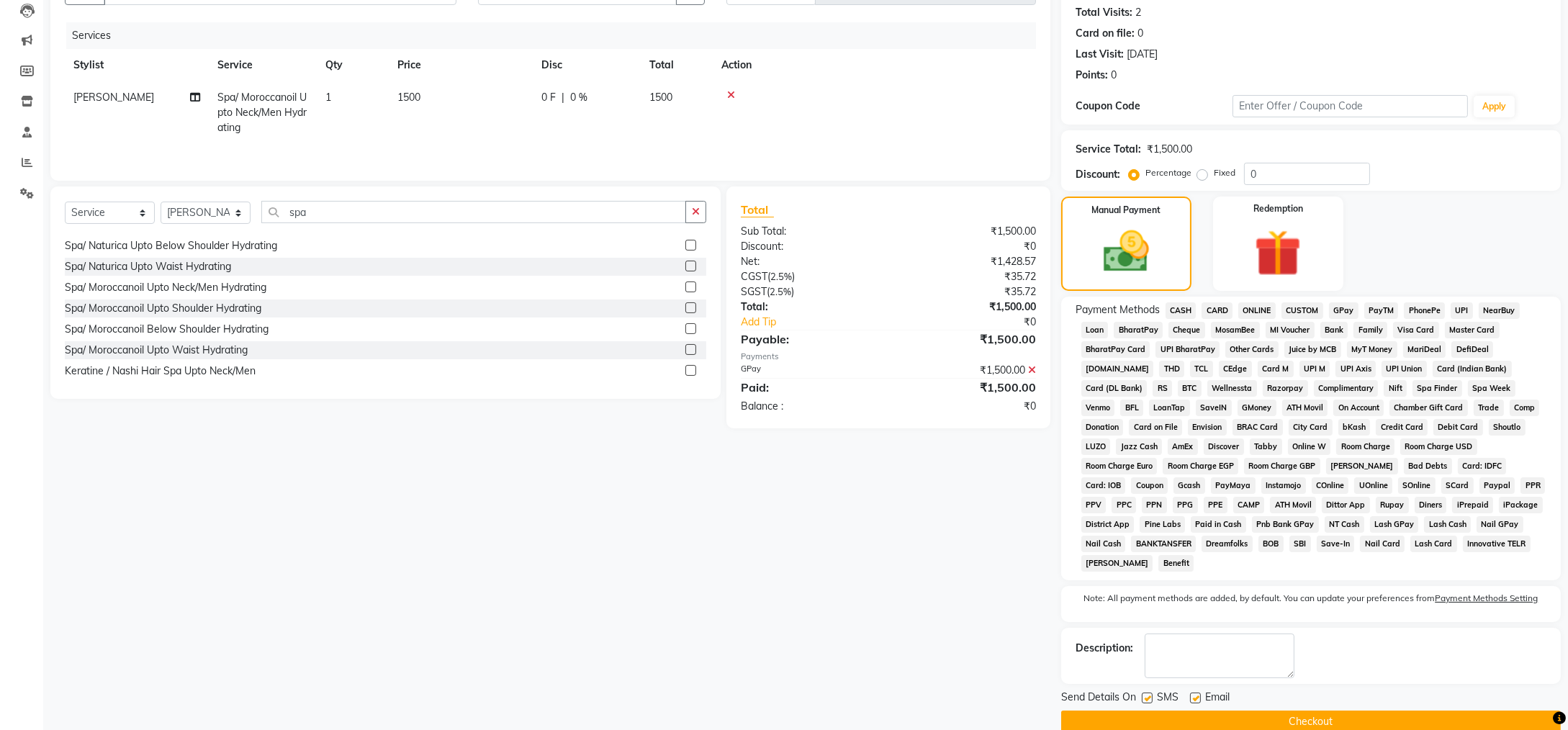
click at [1312, 710] on button "Checkout" at bounding box center [1312, 721] width 500 height 22
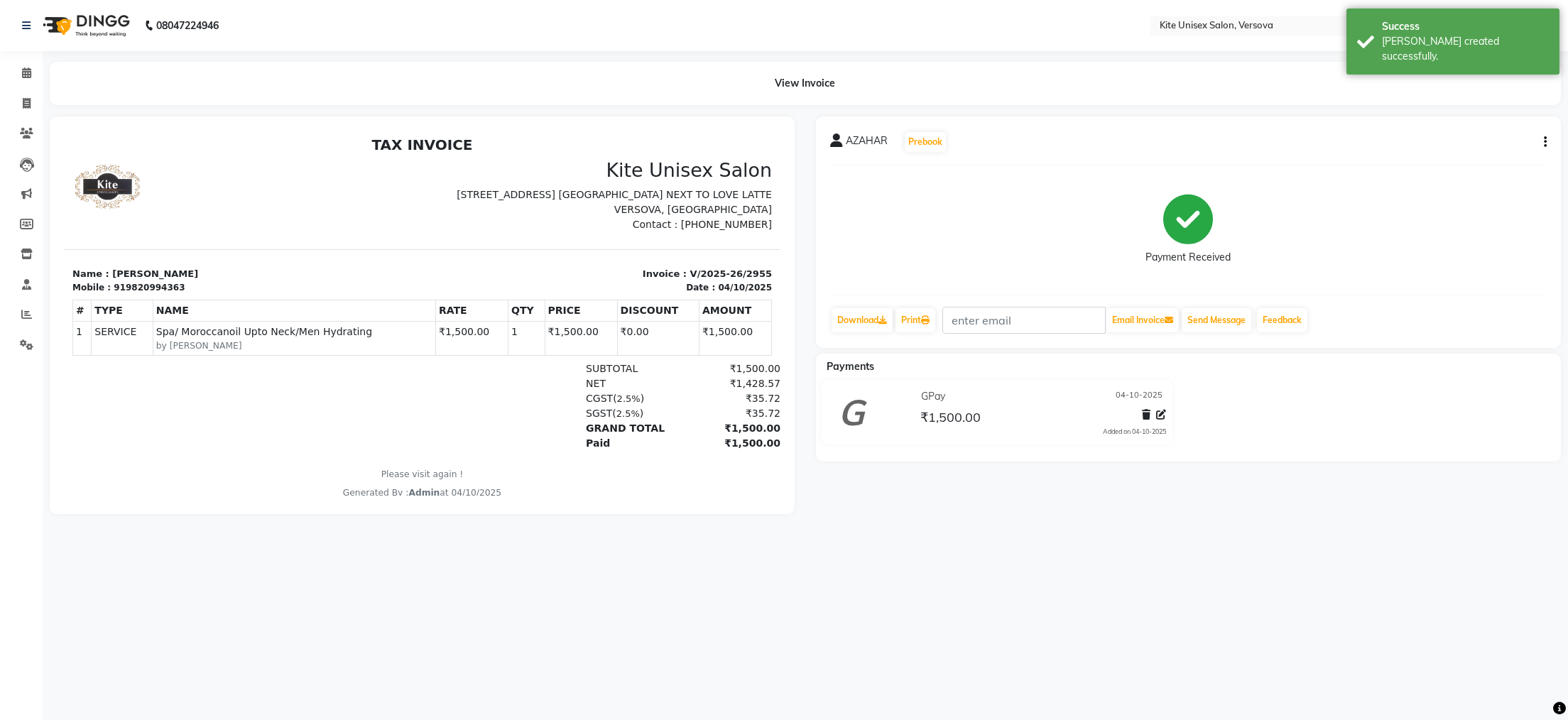
select select "service"
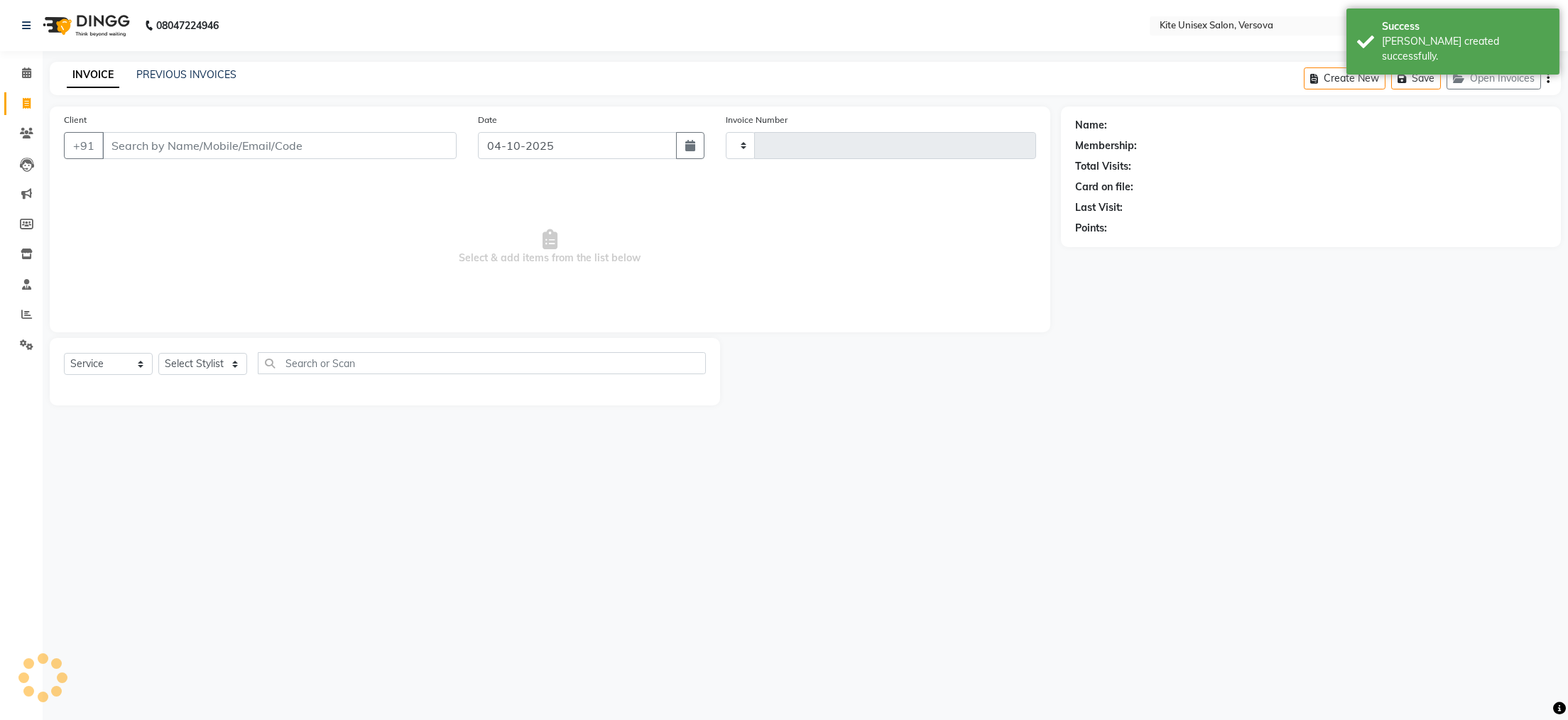
type input "2956"
select select "6093"
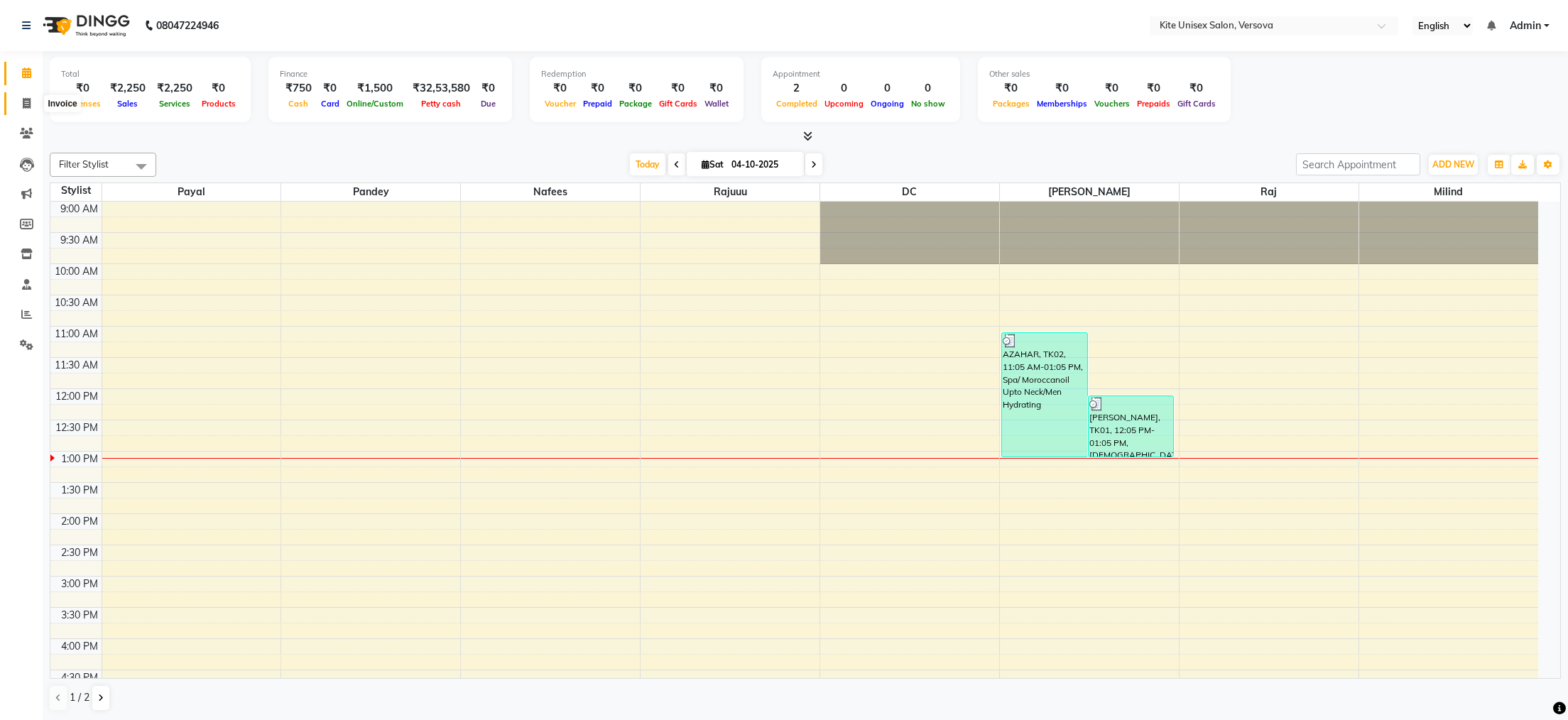
click at [26, 102] on icon at bounding box center [27, 103] width 8 height 11
select select "6093"
select select "service"
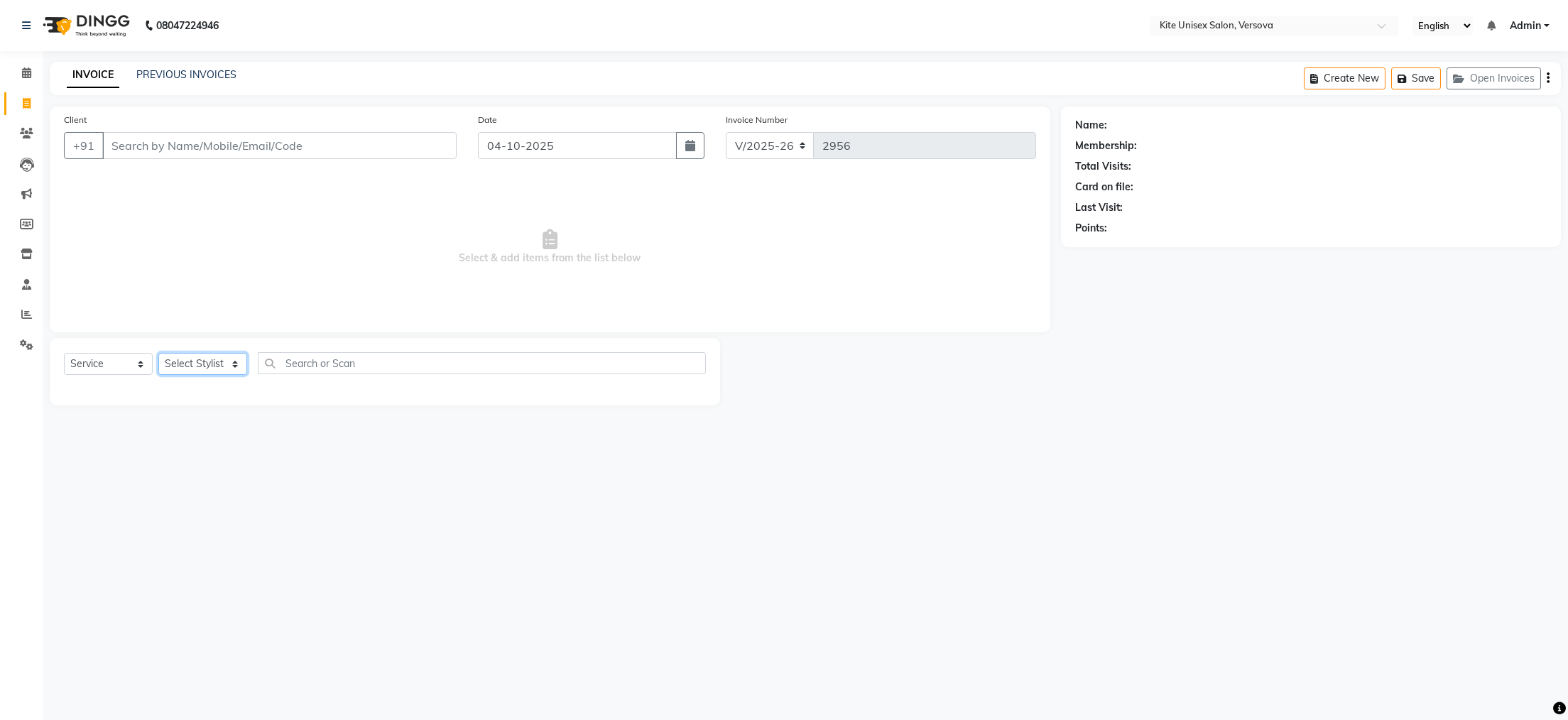
click at [179, 357] on select "Select Stylist [PERSON_NAME] DC [PERSON_NAME] [PERSON_NAME] [PERSON_NAME] Rajuu…" at bounding box center [203, 364] width 89 height 22
select select "51986"
click at [159, 354] on select "Select Stylist [PERSON_NAME] DC [PERSON_NAME] [PERSON_NAME] [PERSON_NAME] Rajuu…" at bounding box center [203, 364] width 89 height 22
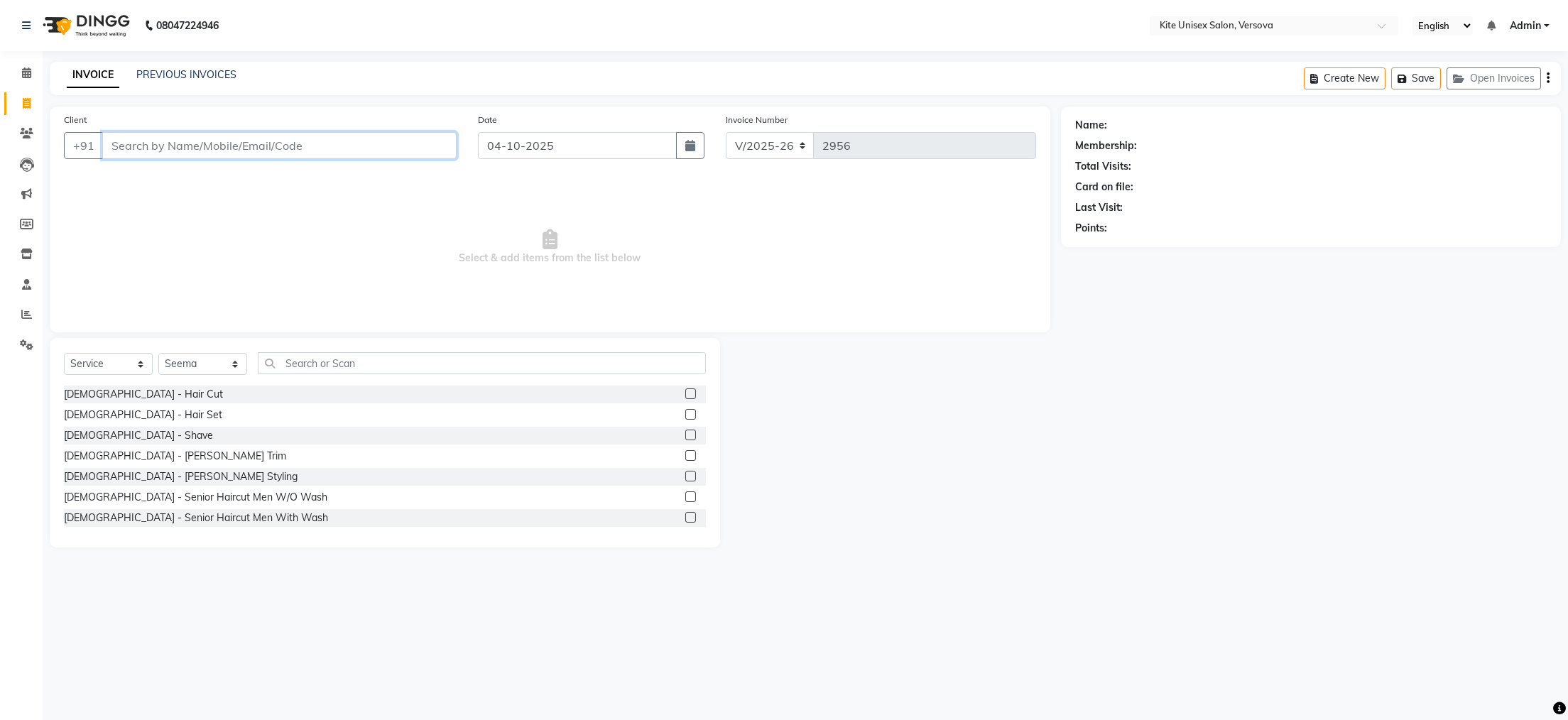
click at [116, 140] on input "Client" at bounding box center [280, 145] width 355 height 27
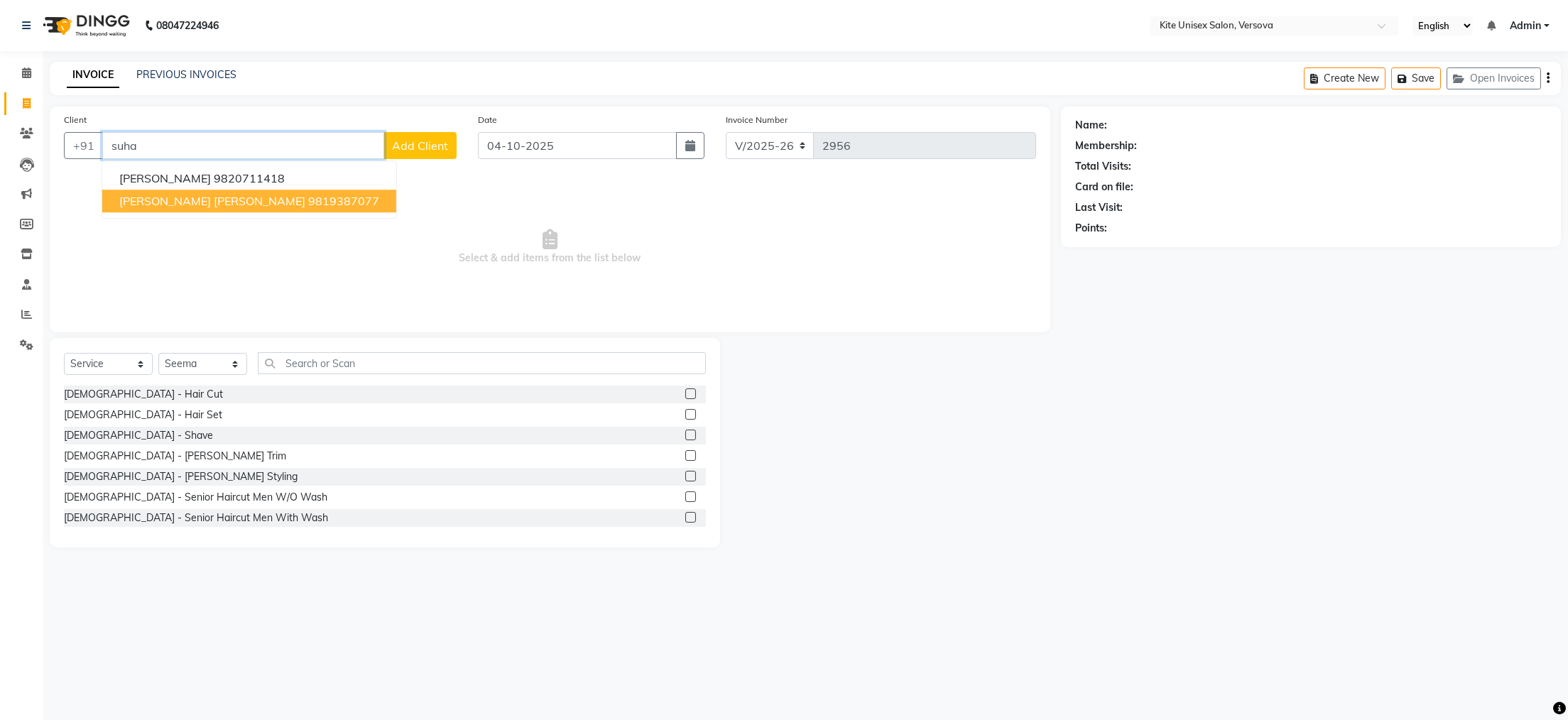
click at [158, 208] on button "[PERSON_NAME] [PERSON_NAME] 9819387077" at bounding box center [250, 201] width 294 height 23
type input "9819387077"
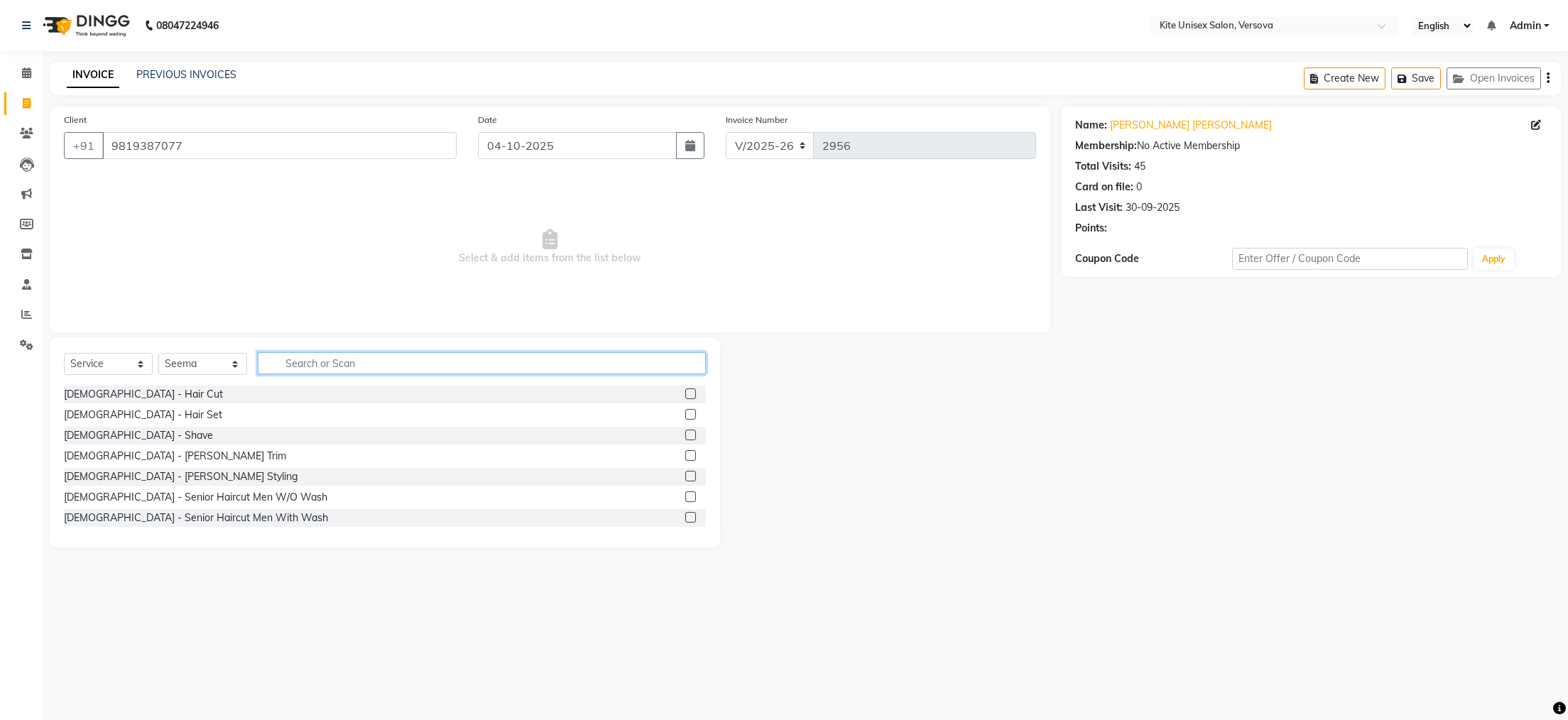
click at [286, 364] on input "text" at bounding box center [482, 363] width 448 height 22
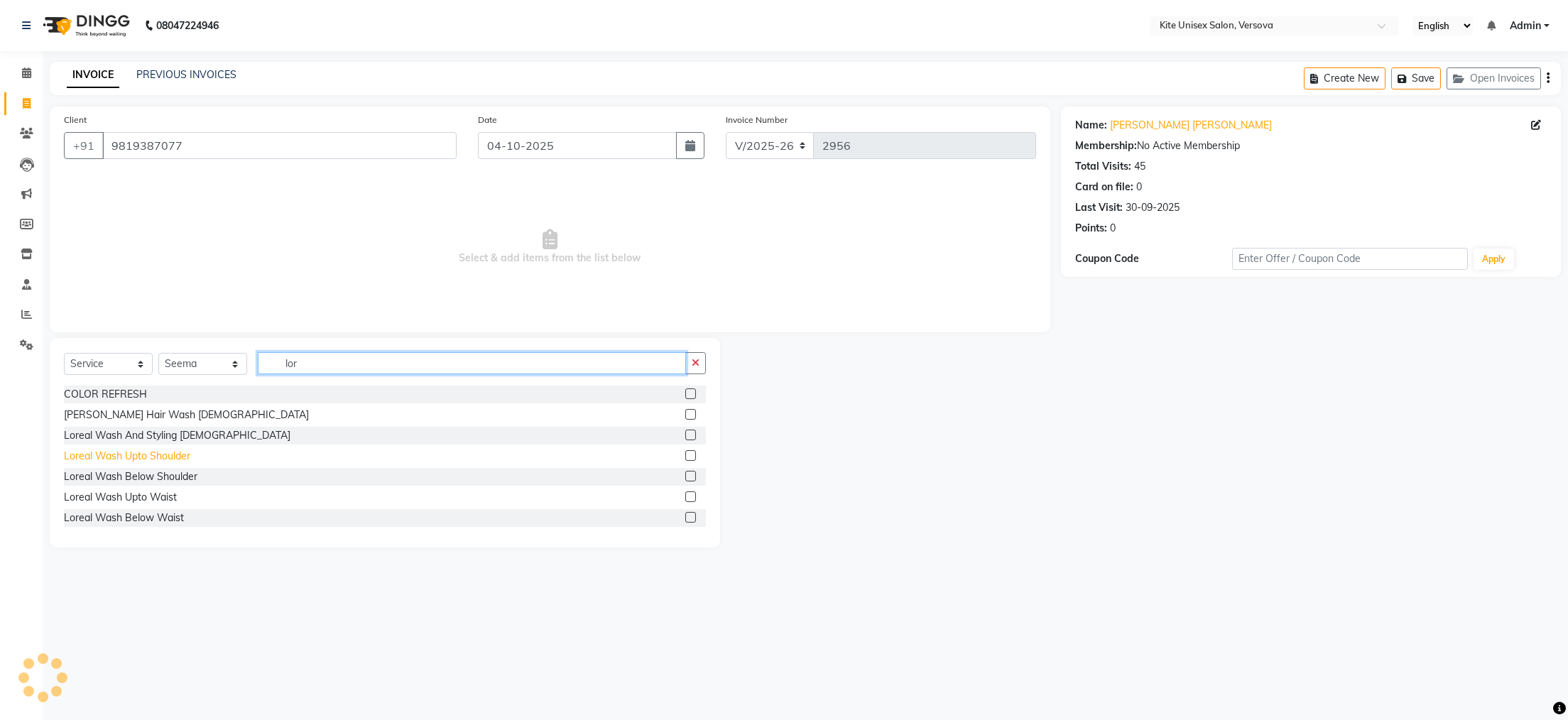
type input "lor"
click at [156, 457] on div "Loreal Wash Upto Shoulder" at bounding box center [127, 456] width 126 height 15
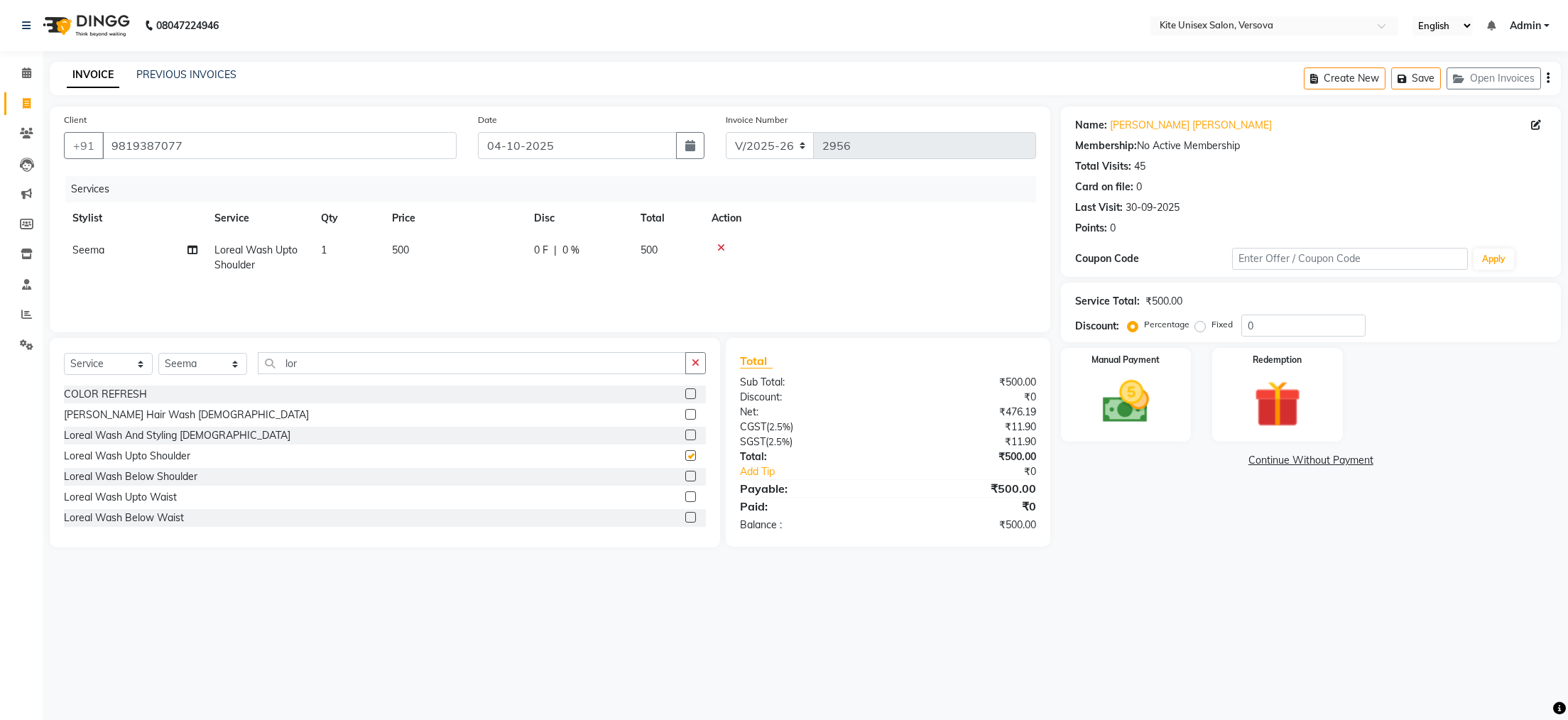
checkbox input "false"
click at [449, 250] on td "500" at bounding box center [454, 257] width 142 height 47
select select "51986"
click at [498, 243] on input "500" at bounding box center [522, 254] width 125 height 22
type input "5"
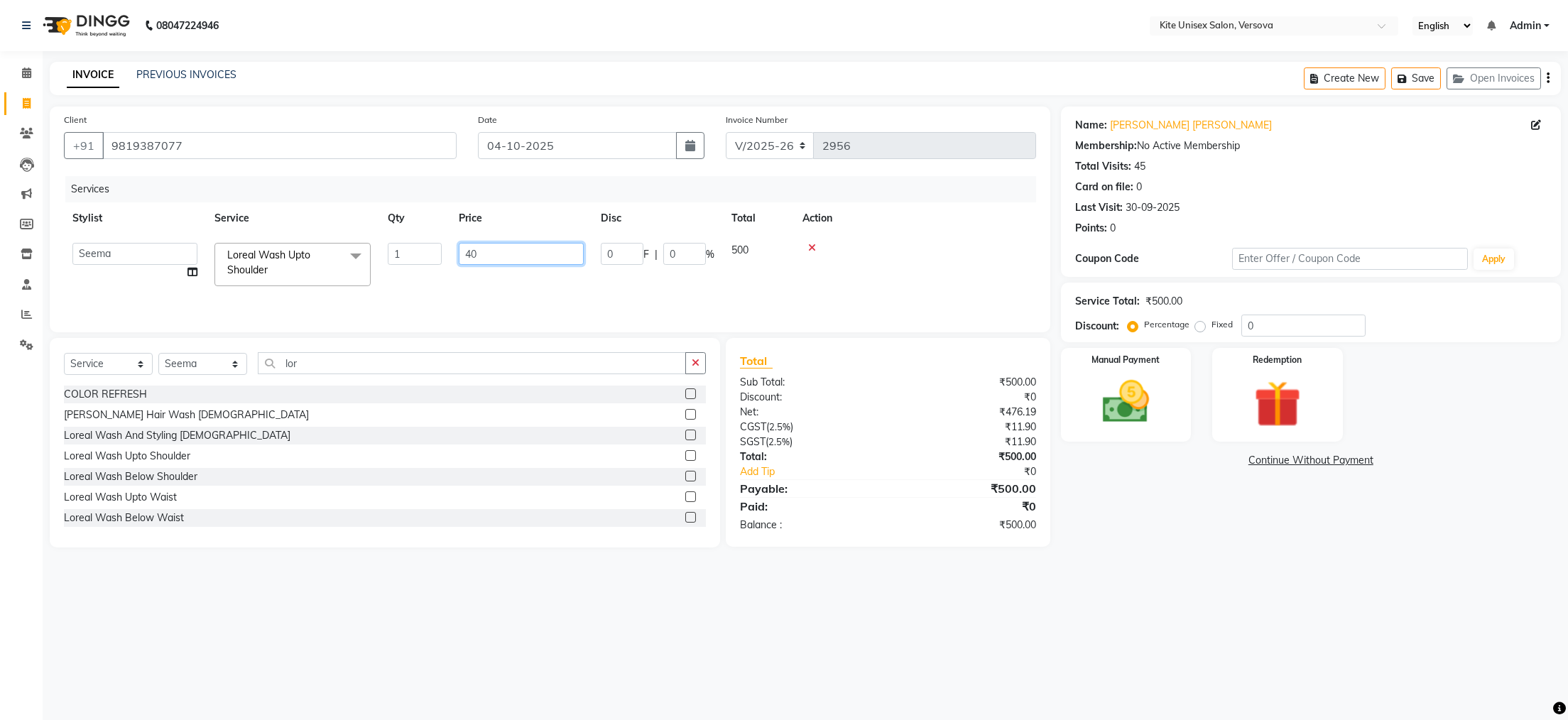
type input "400"
drag, startPoint x: 851, startPoint y: 282, endPoint x: 861, endPoint y: 292, distance: 14.1
click at [854, 284] on div "Services Stylist Service Qty Price Disc Total Action [PERSON_NAME] DC milind [P…" at bounding box center [550, 246] width 973 height 142
click at [1138, 386] on img at bounding box center [1125, 402] width 80 height 56
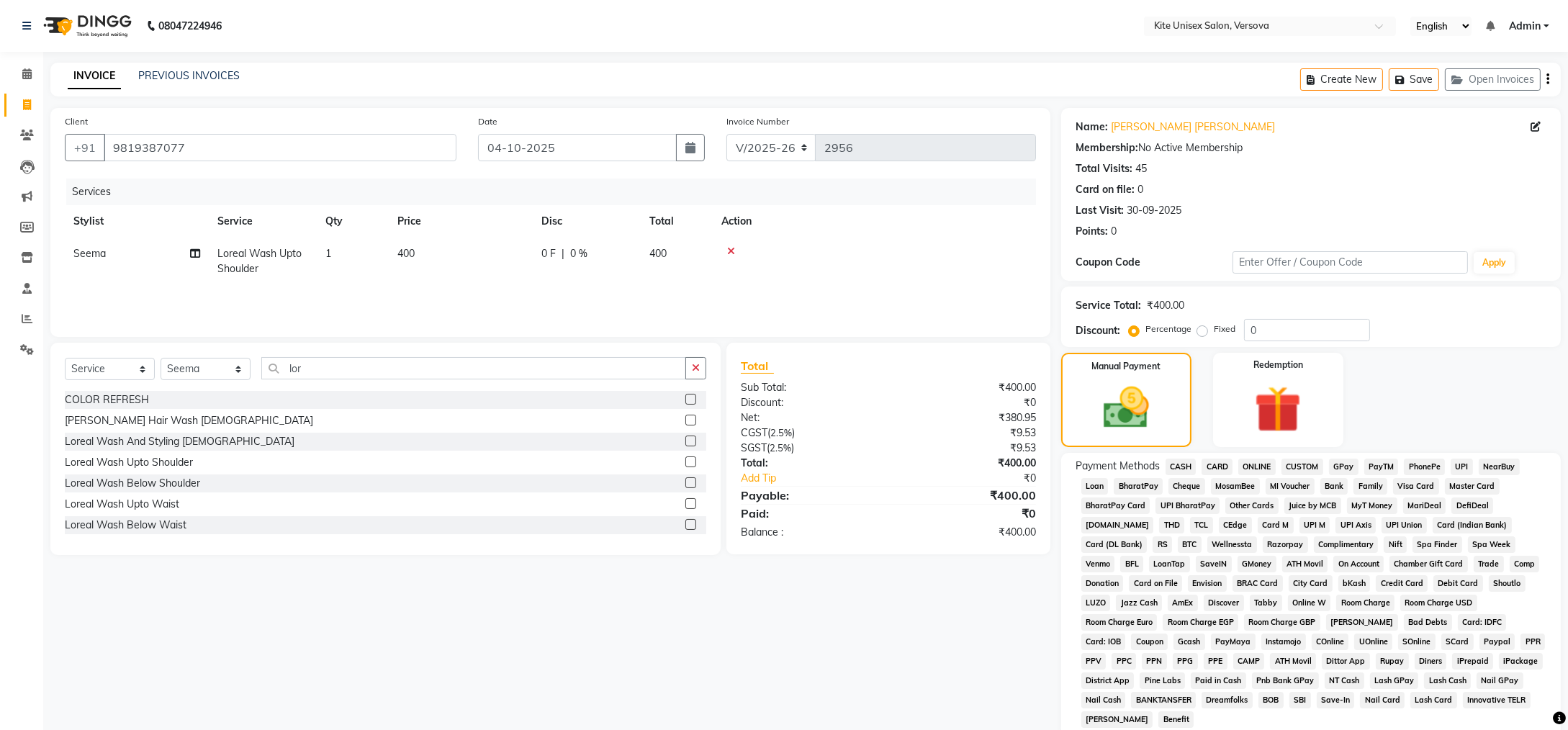
click at [1180, 468] on span "CASH" at bounding box center [1181, 467] width 31 height 17
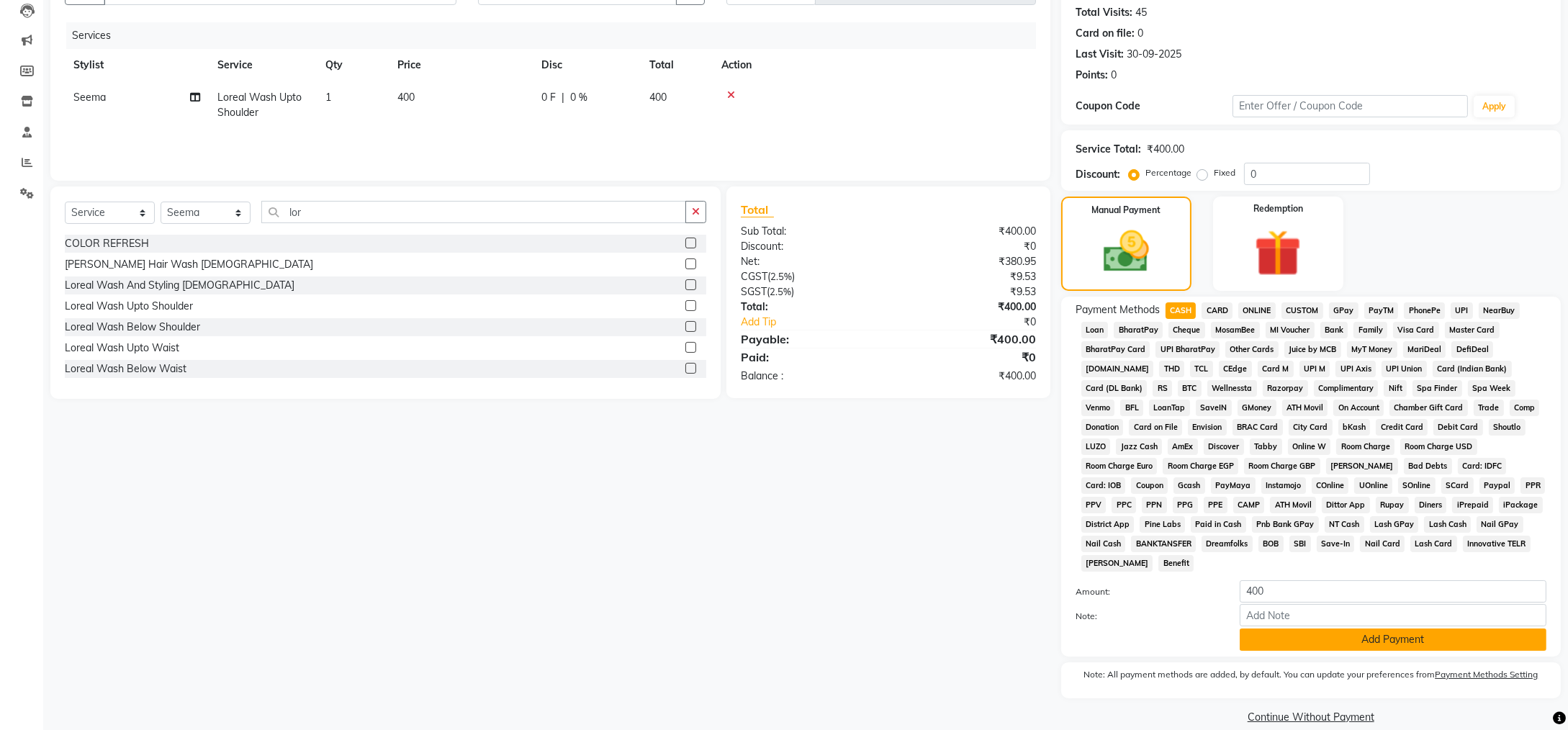
click at [1347, 628] on button "Add Payment" at bounding box center [1393, 639] width 306 height 22
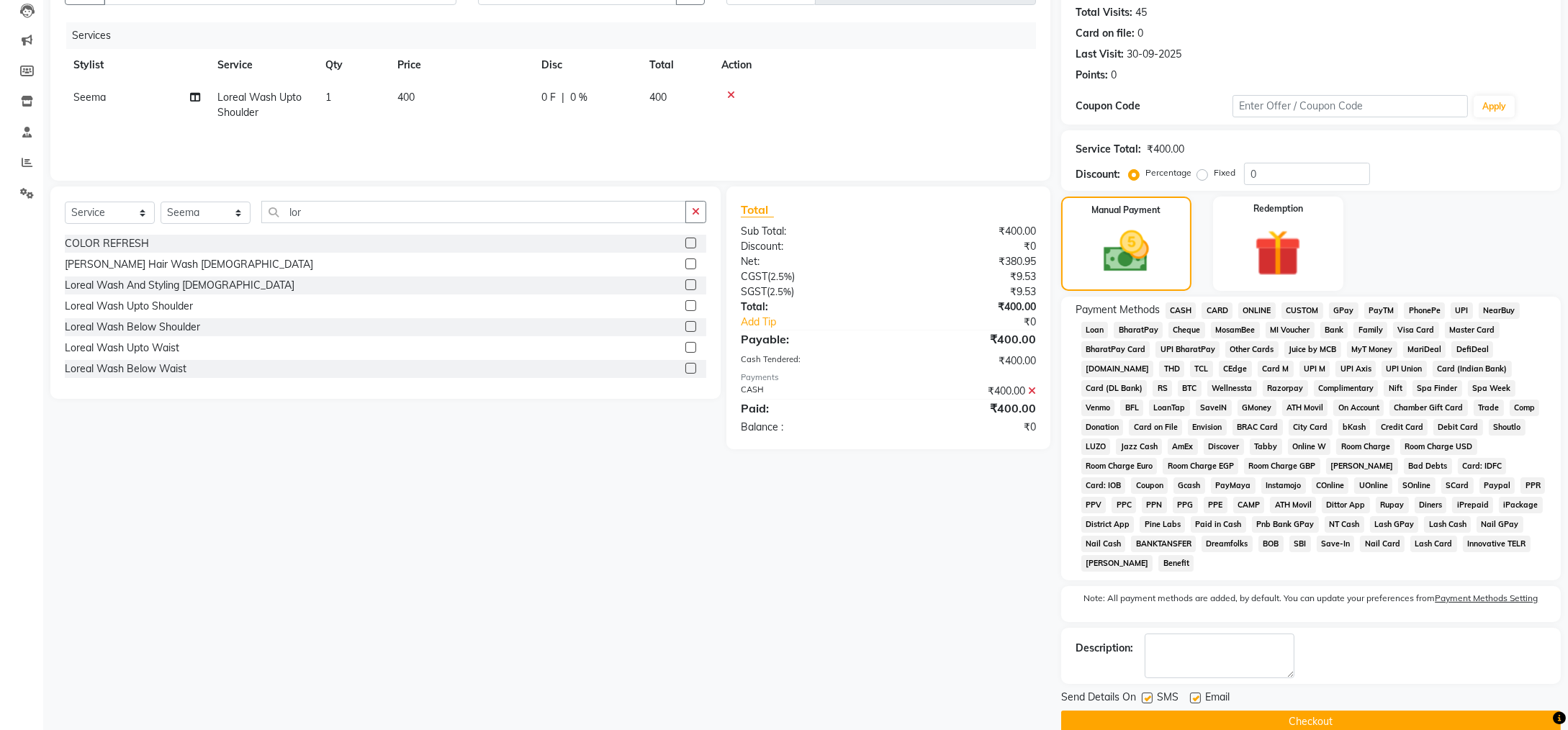
click at [1349, 710] on button "Checkout" at bounding box center [1312, 721] width 500 height 22
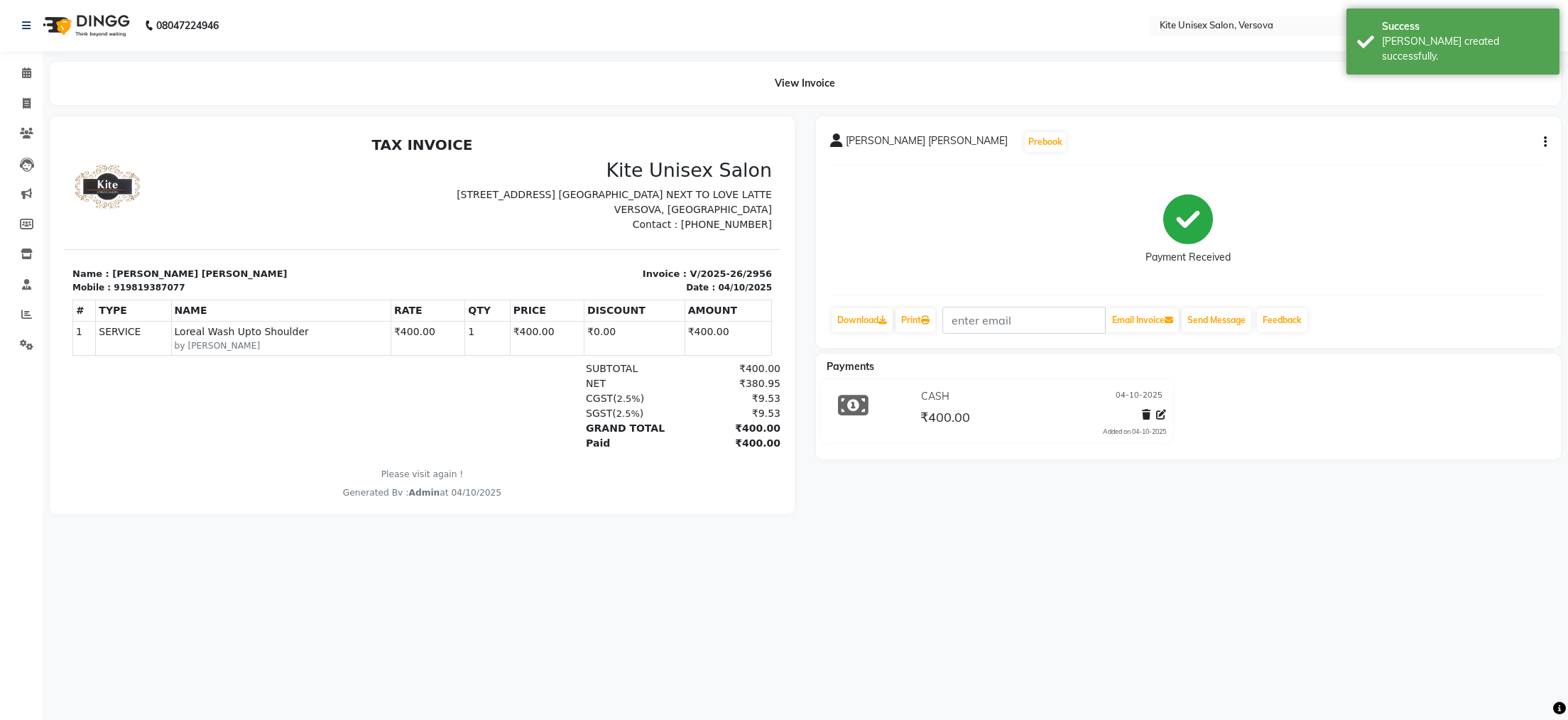
select select "6093"
select select "service"
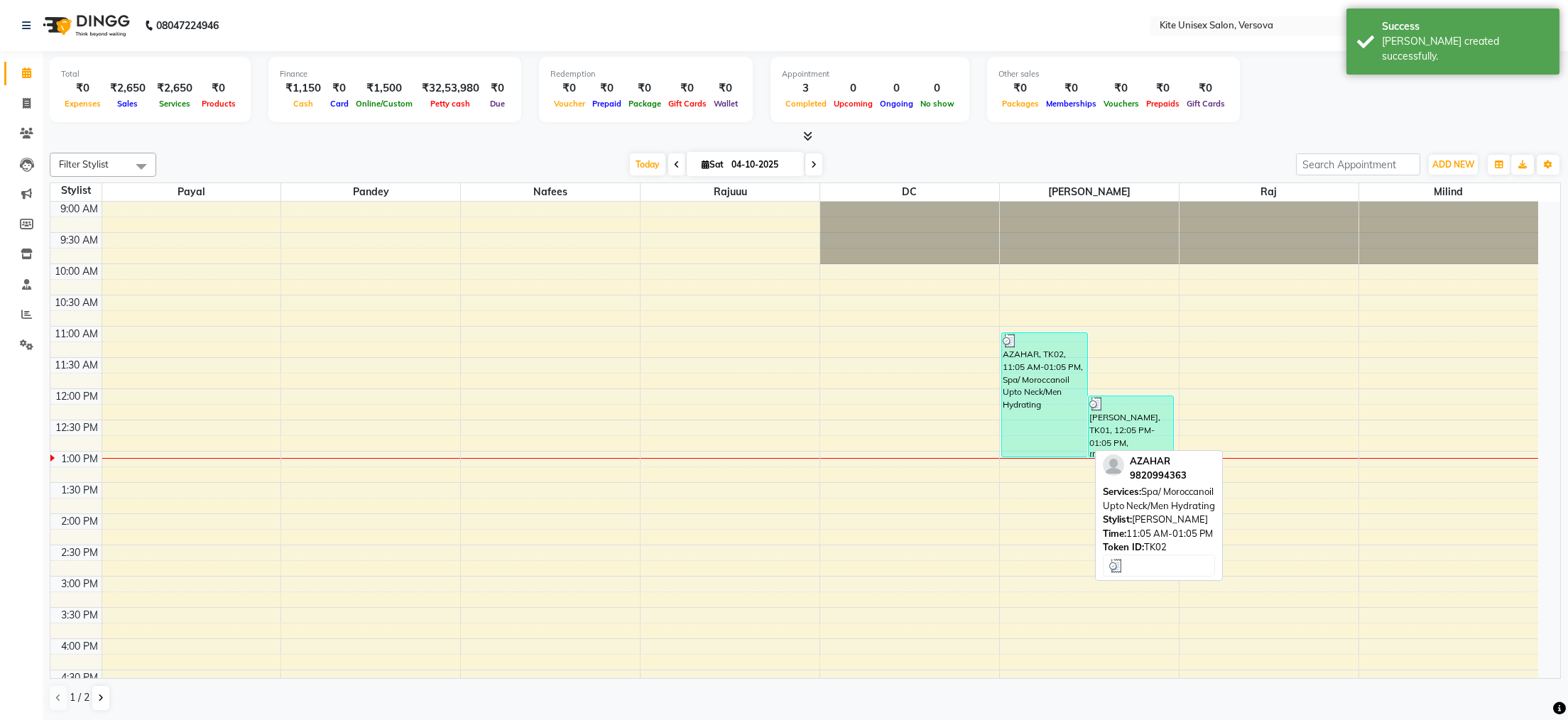
scroll to position [403, 0]
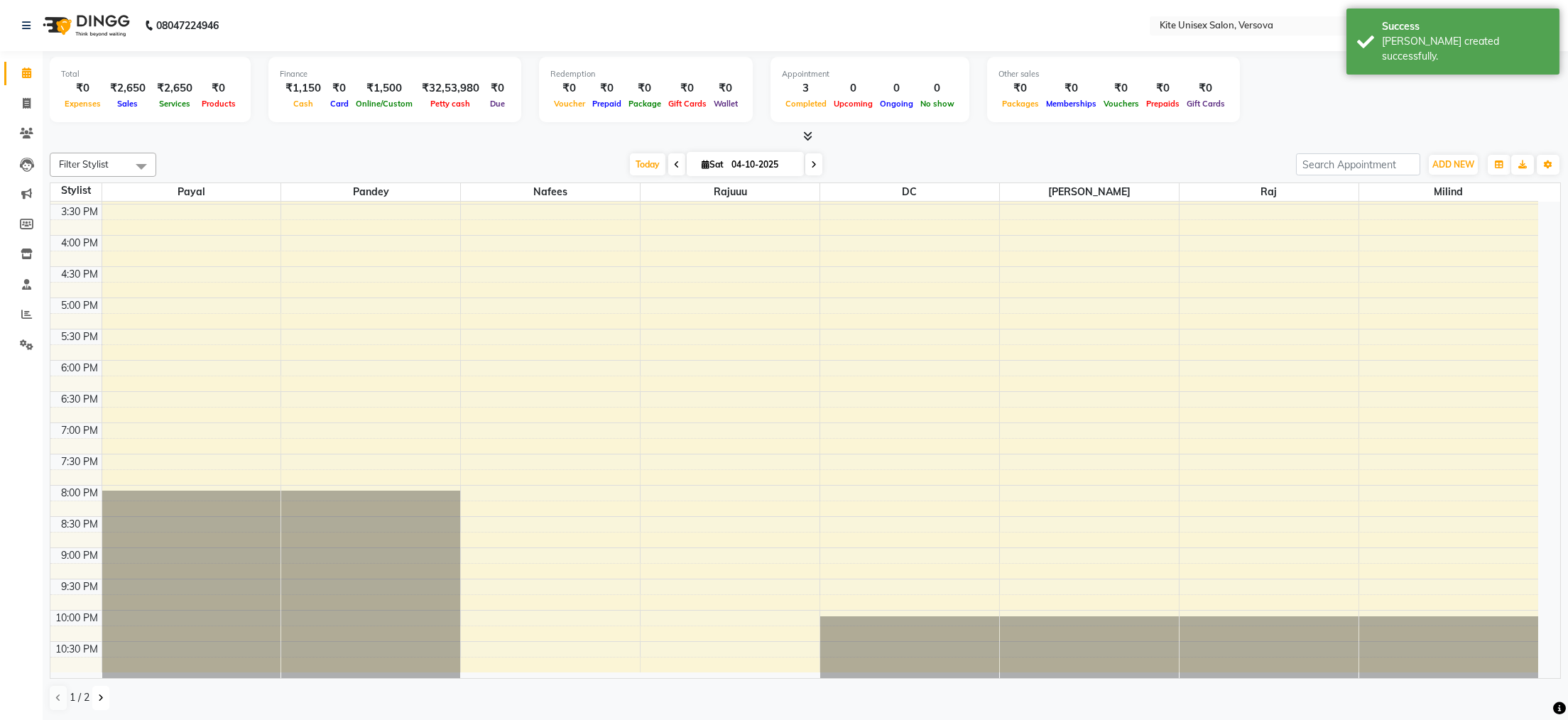
click at [102, 696] on icon at bounding box center [100, 698] width 6 height 8
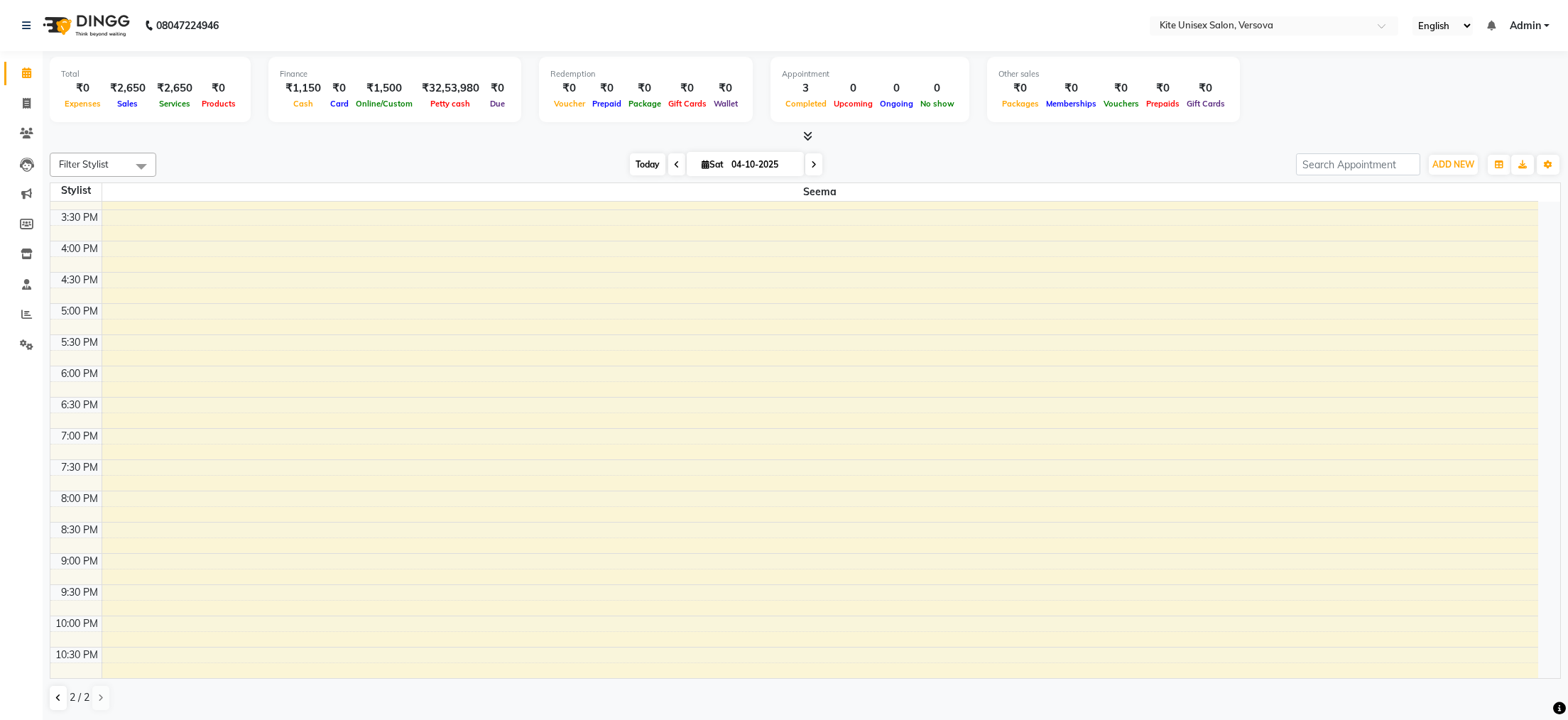
click at [641, 158] on span "Today" at bounding box center [647, 164] width 35 height 22
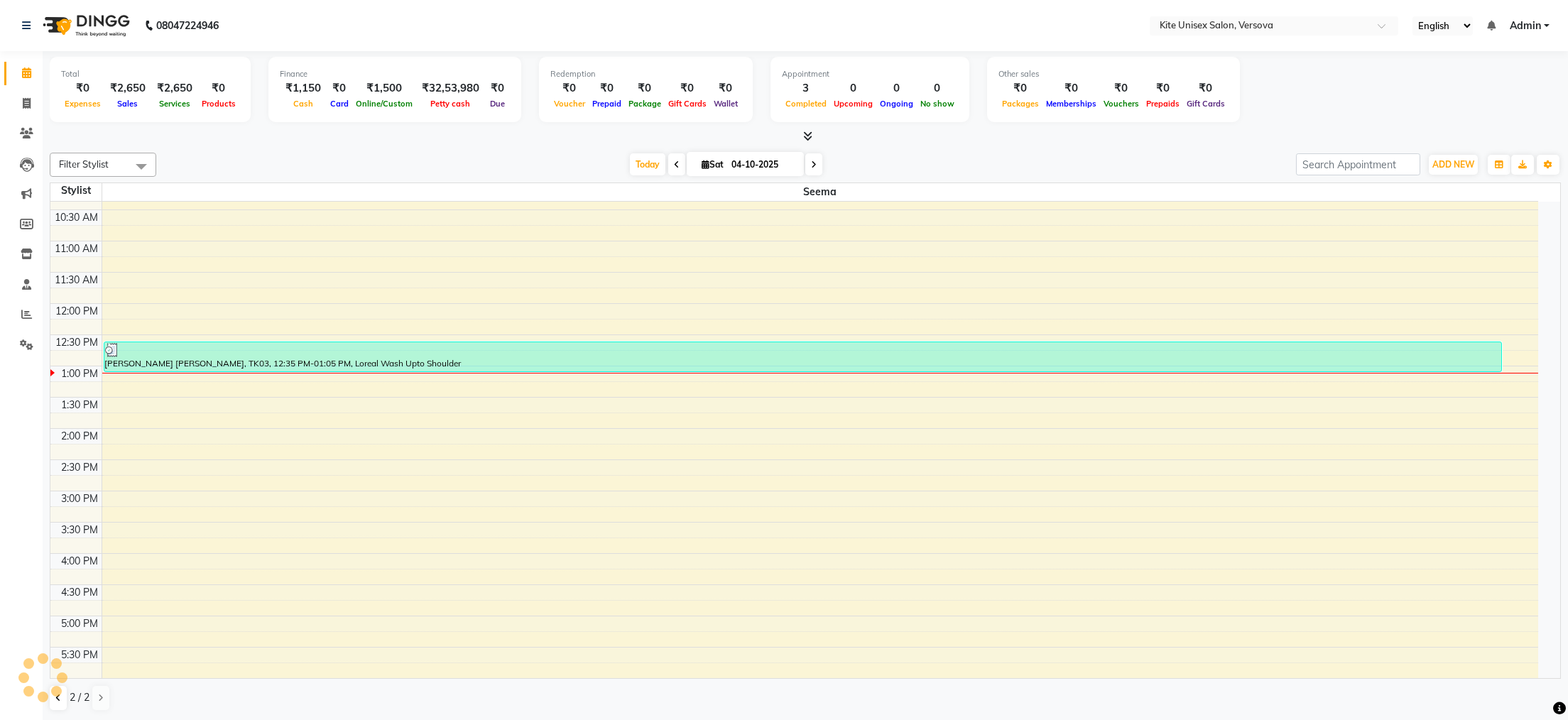
scroll to position [0, 0]
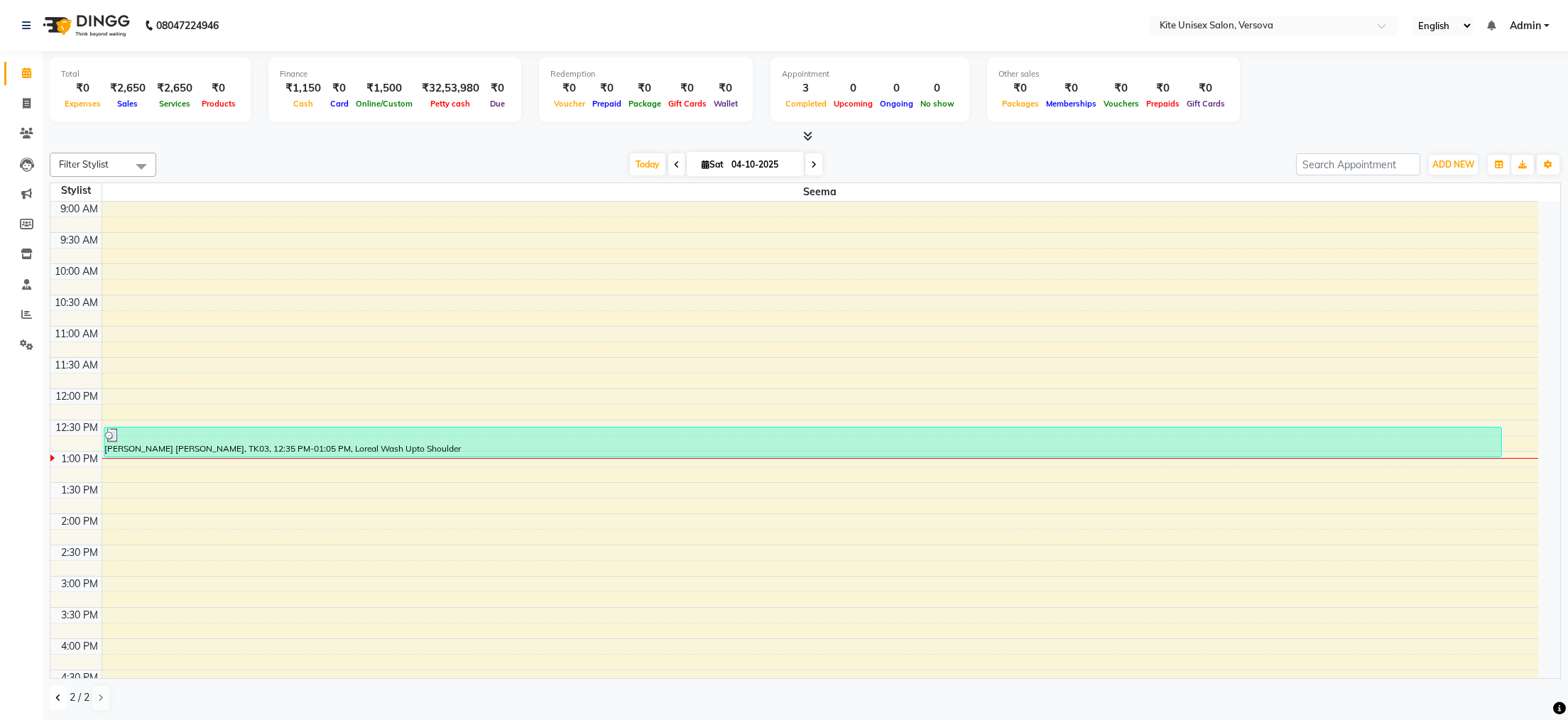
click at [58, 695] on icon at bounding box center [57, 698] width 6 height 8
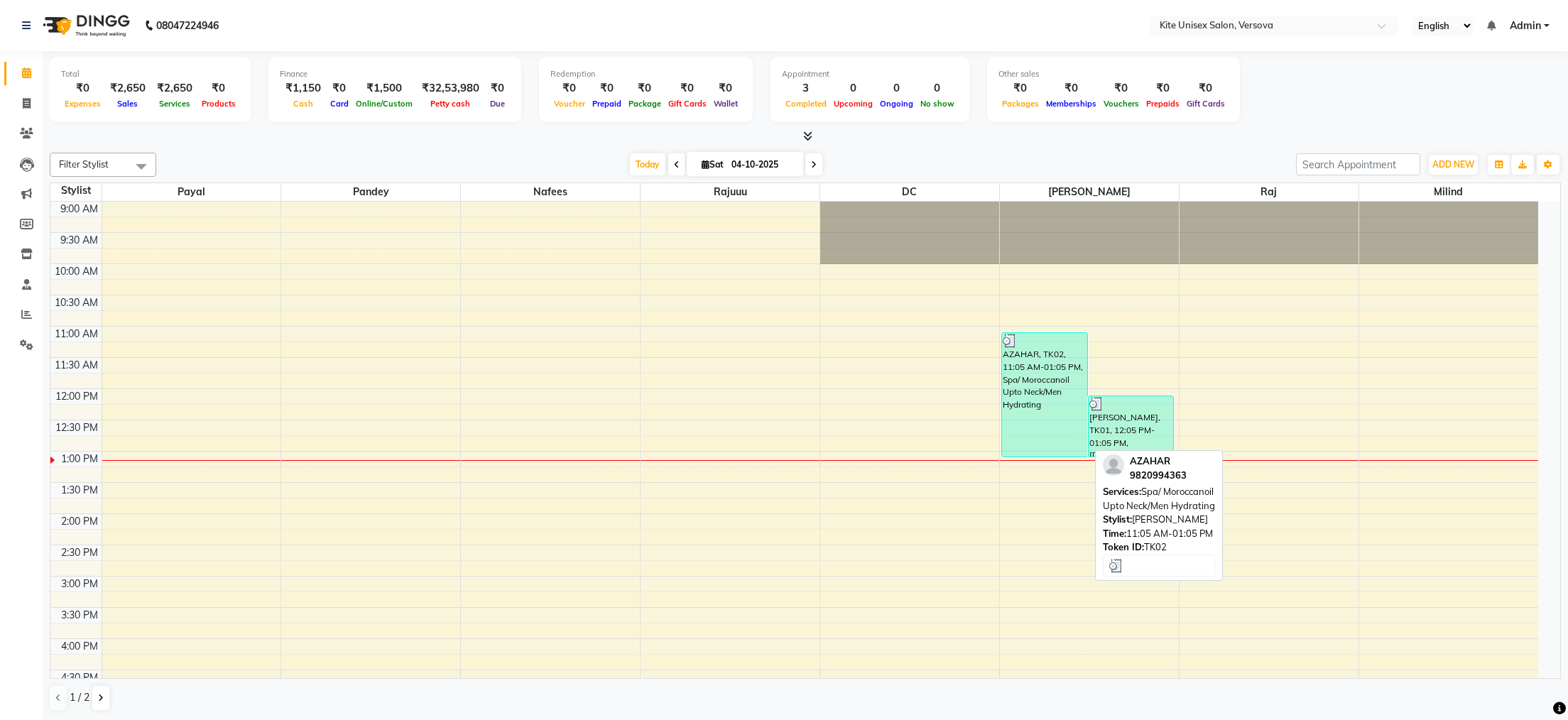
click at [1028, 367] on div "AZAHAR, TK02, 11:05 AM-01:05 PM, Spa/ Moroccanoil Upto Neck/Men Hydrating" at bounding box center [1045, 395] width 85 height 123
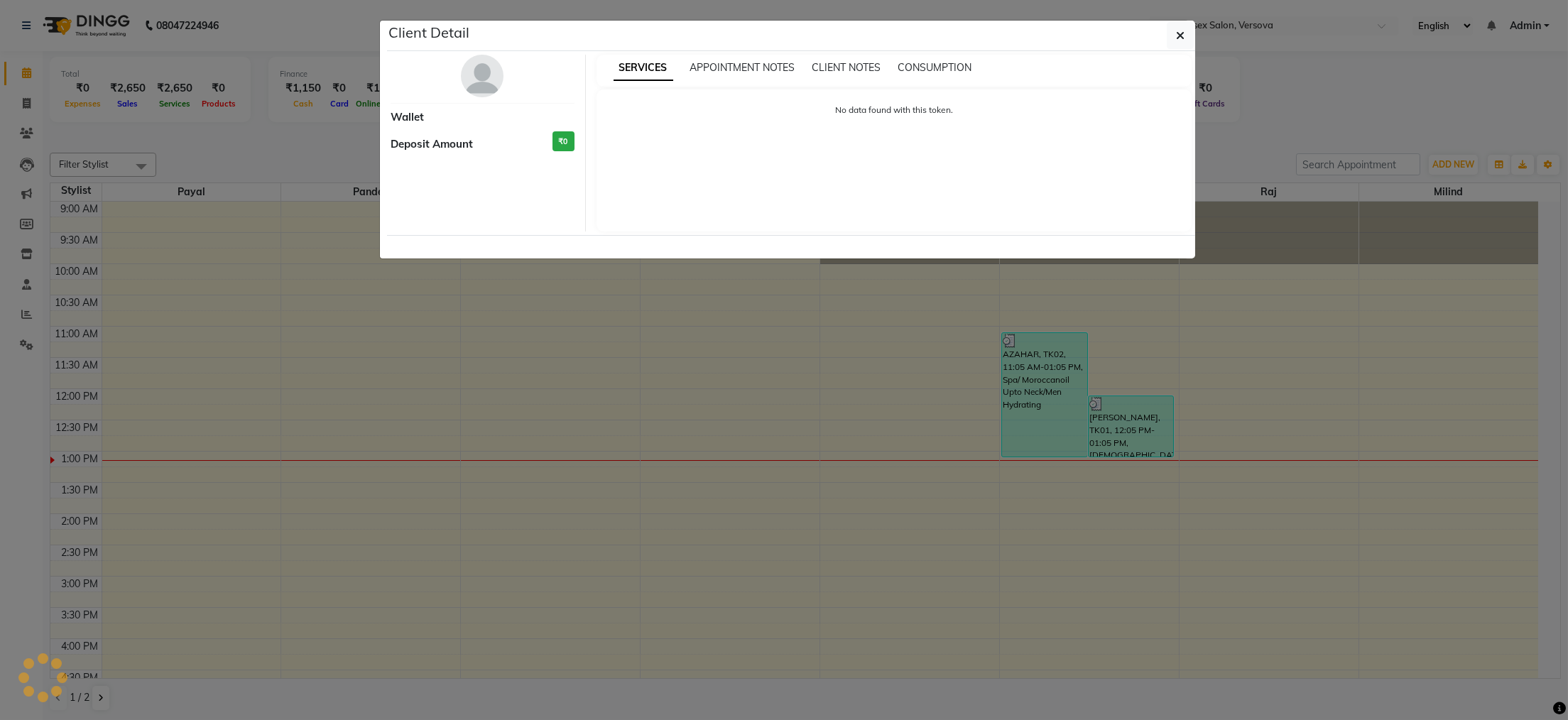
select select "3"
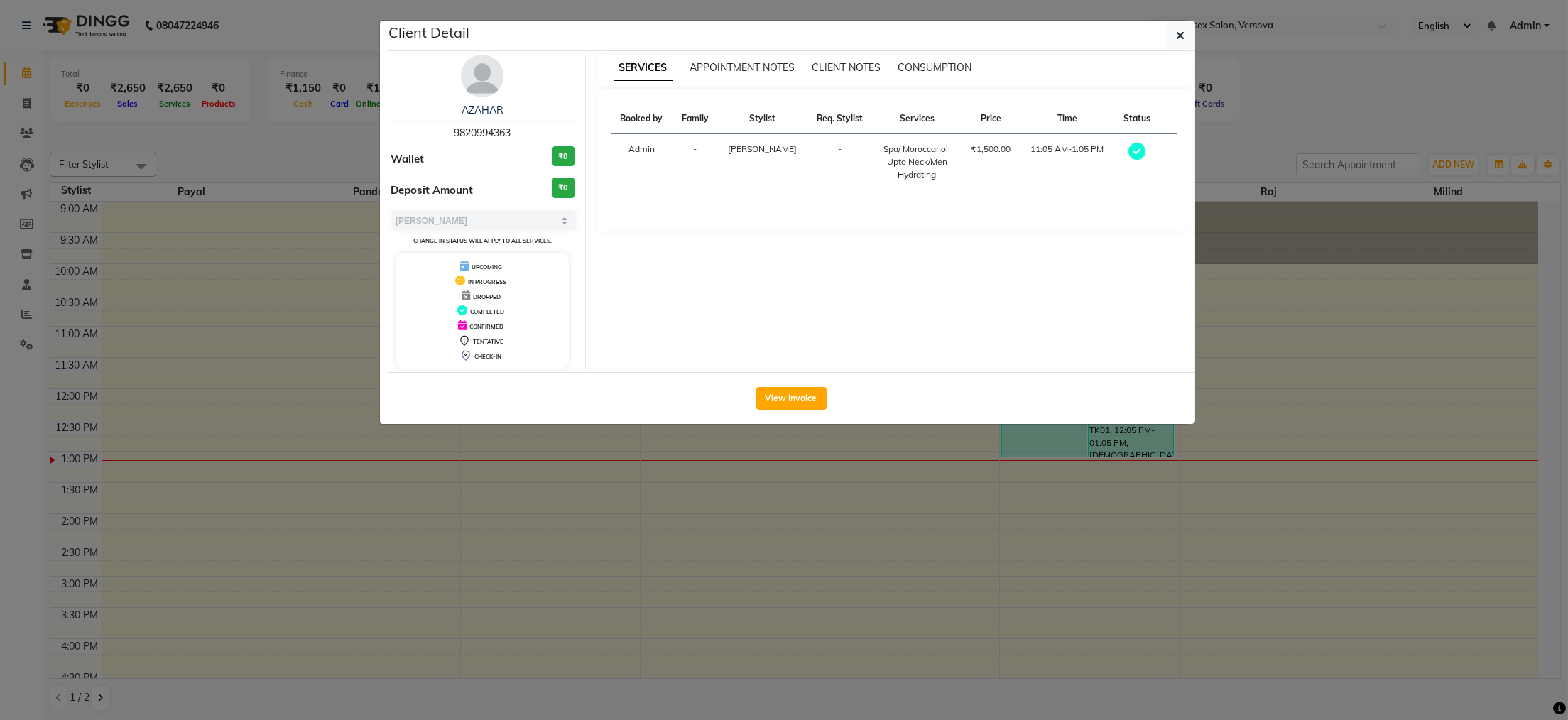
click at [802, 387] on button "View Invoice" at bounding box center [792, 398] width 71 height 23
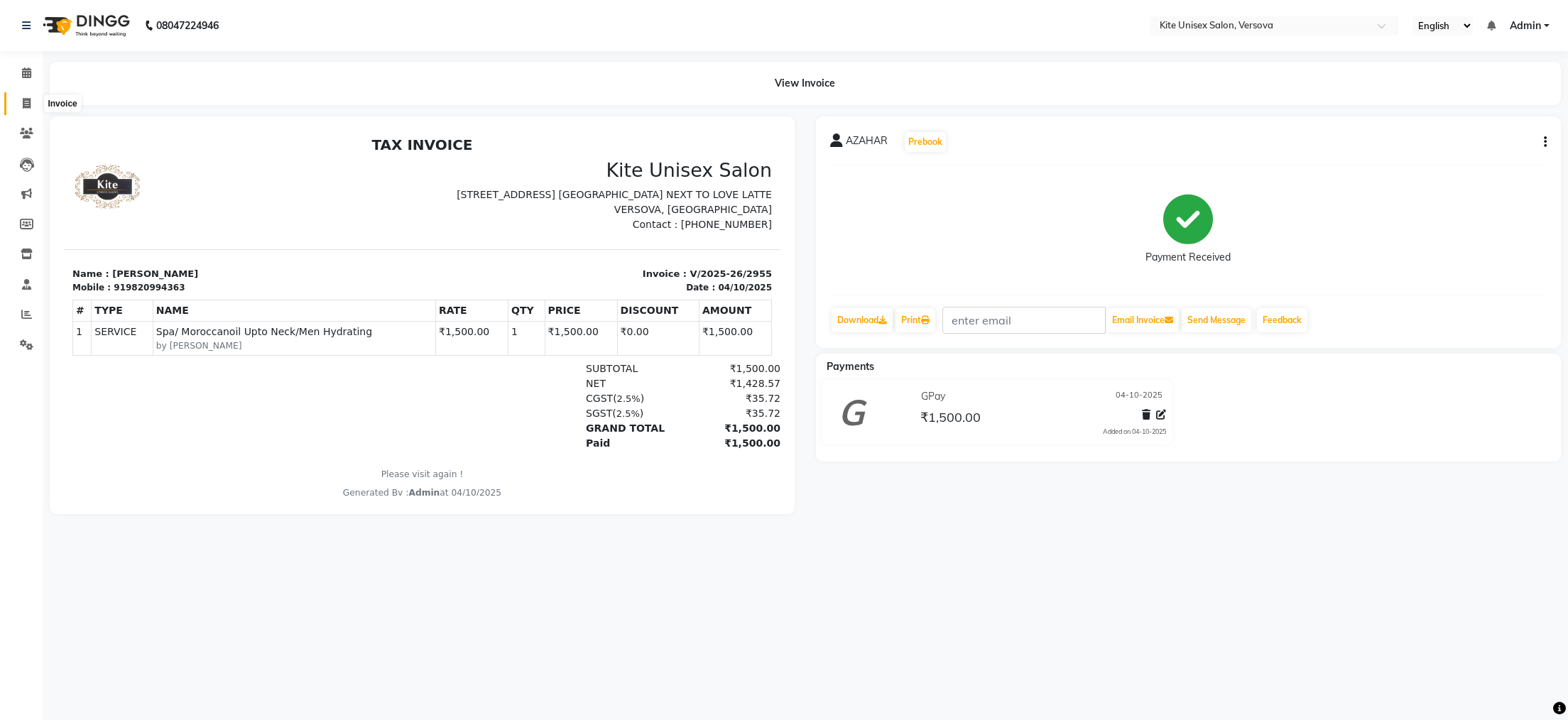
click at [25, 103] on icon at bounding box center [27, 103] width 8 height 11
select select "6093"
select select "service"
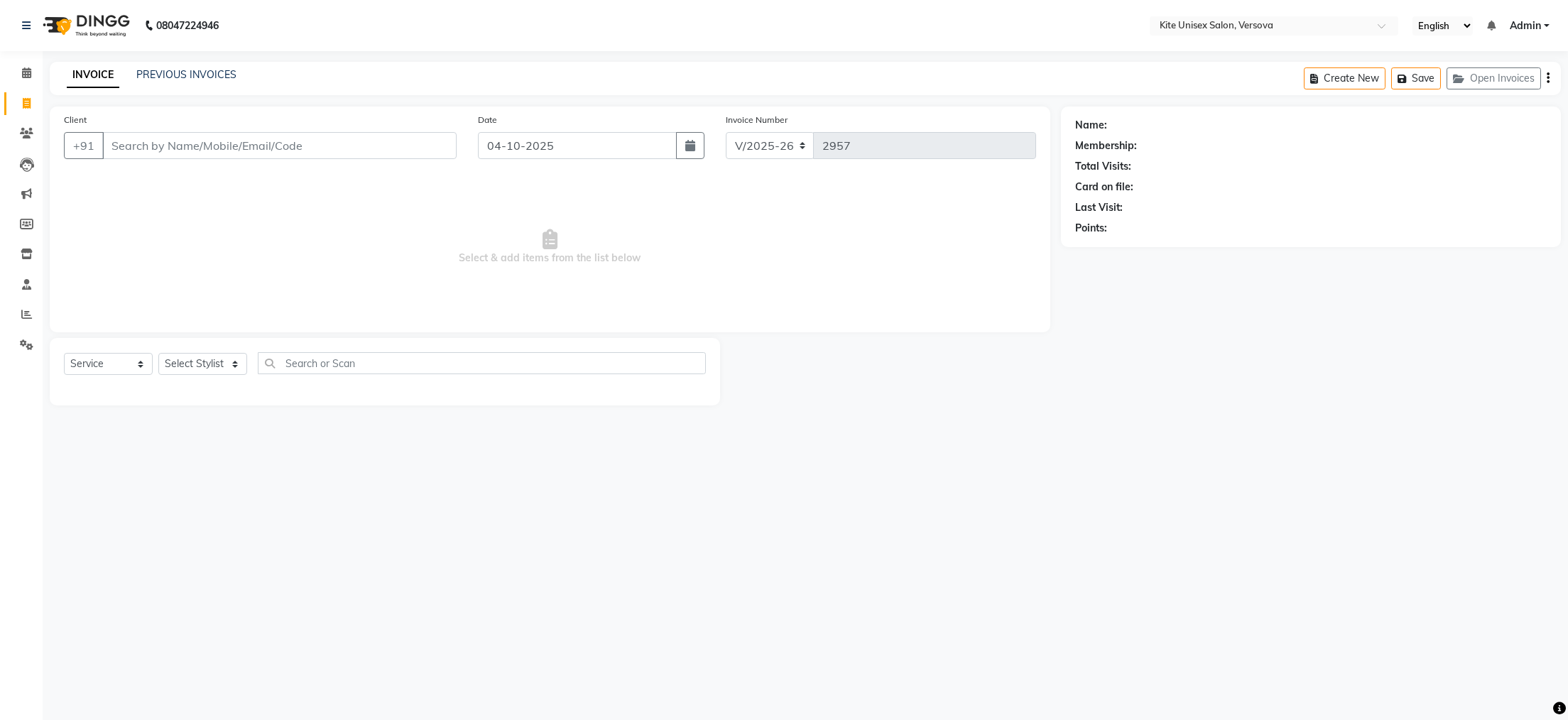
click at [139, 154] on input "Client" at bounding box center [280, 145] width 355 height 27
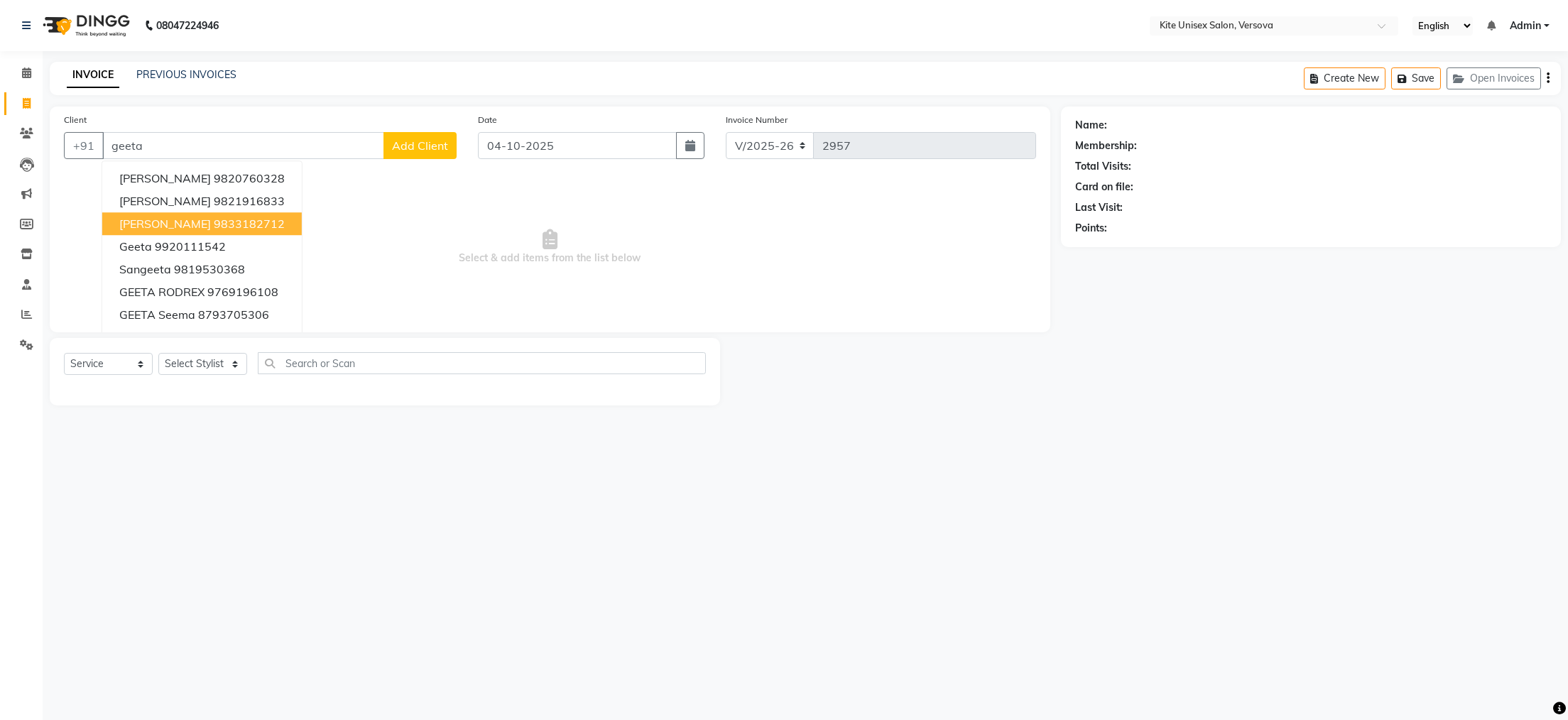
click at [139, 213] on button "[PERSON_NAME] 9833182712" at bounding box center [202, 224] width 200 height 23
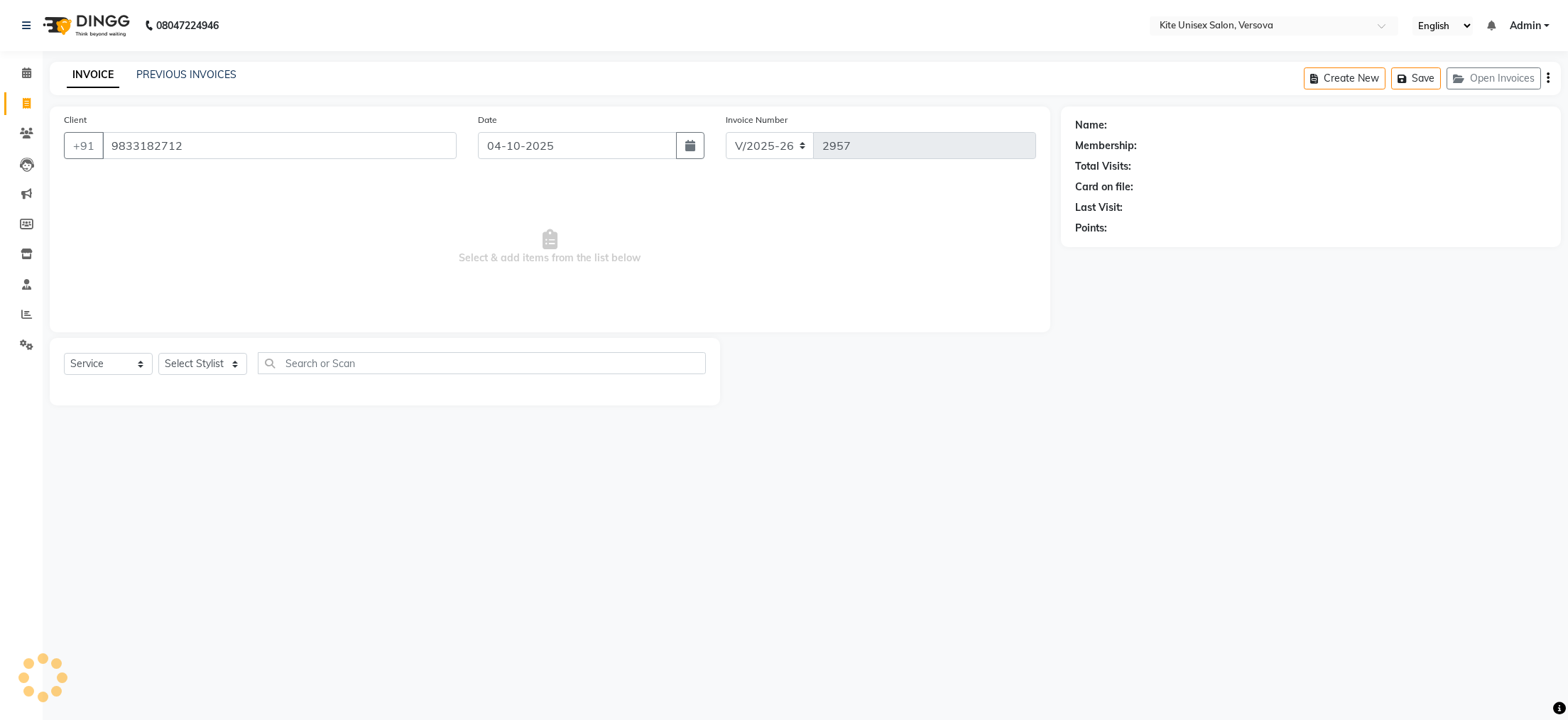
type input "9833182712"
click at [197, 359] on select "Select Stylist [PERSON_NAME] DC [PERSON_NAME] [PERSON_NAME] [PERSON_NAME] Rajuu…" at bounding box center [203, 364] width 89 height 22
select select "50469"
click at [159, 354] on select "Select Stylist [PERSON_NAME] DC [PERSON_NAME] [PERSON_NAME] [PERSON_NAME] Rajuu…" at bounding box center [203, 364] width 89 height 22
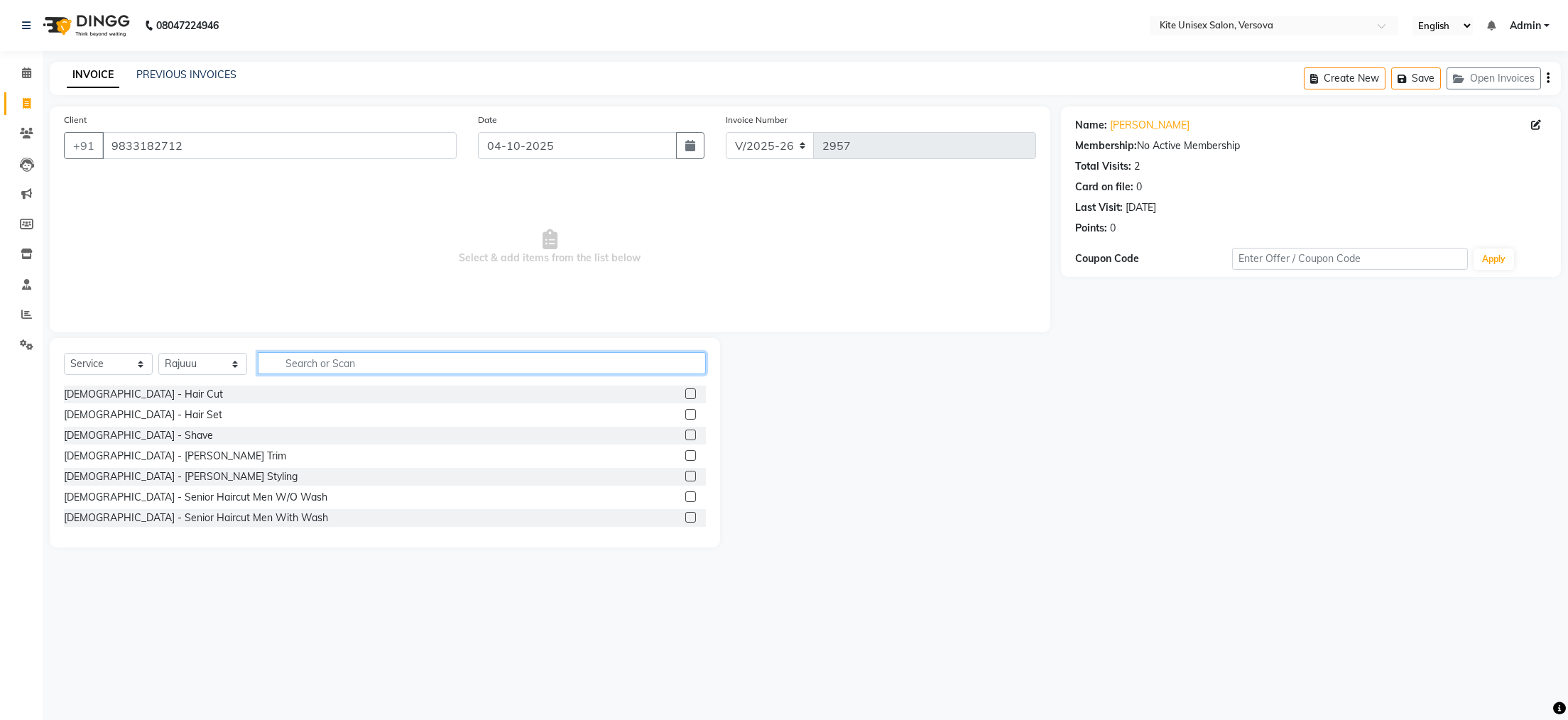
click at [302, 367] on input "text" at bounding box center [482, 363] width 448 height 22
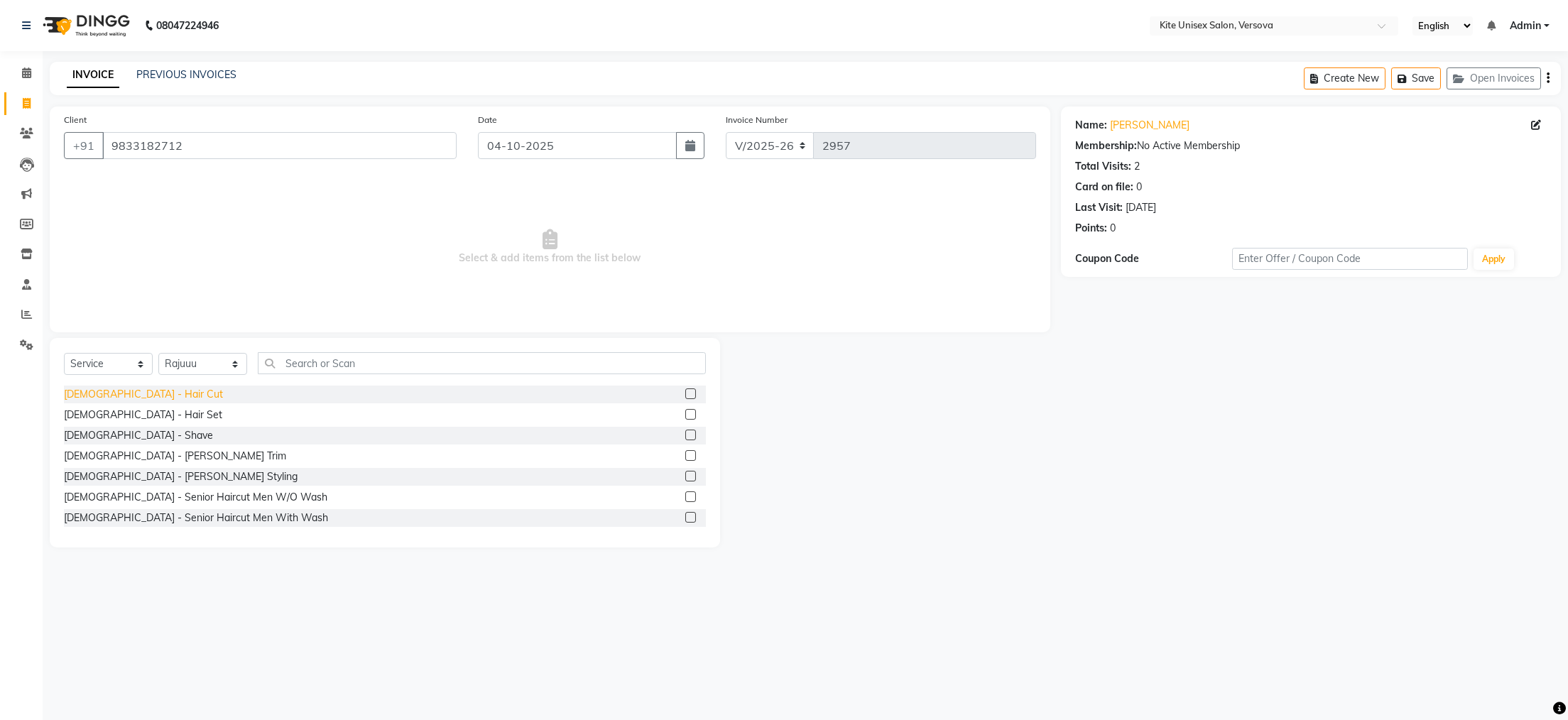
click at [88, 392] on div "[DEMOGRAPHIC_DATA] - Hair Cut" at bounding box center [144, 394] width 159 height 15
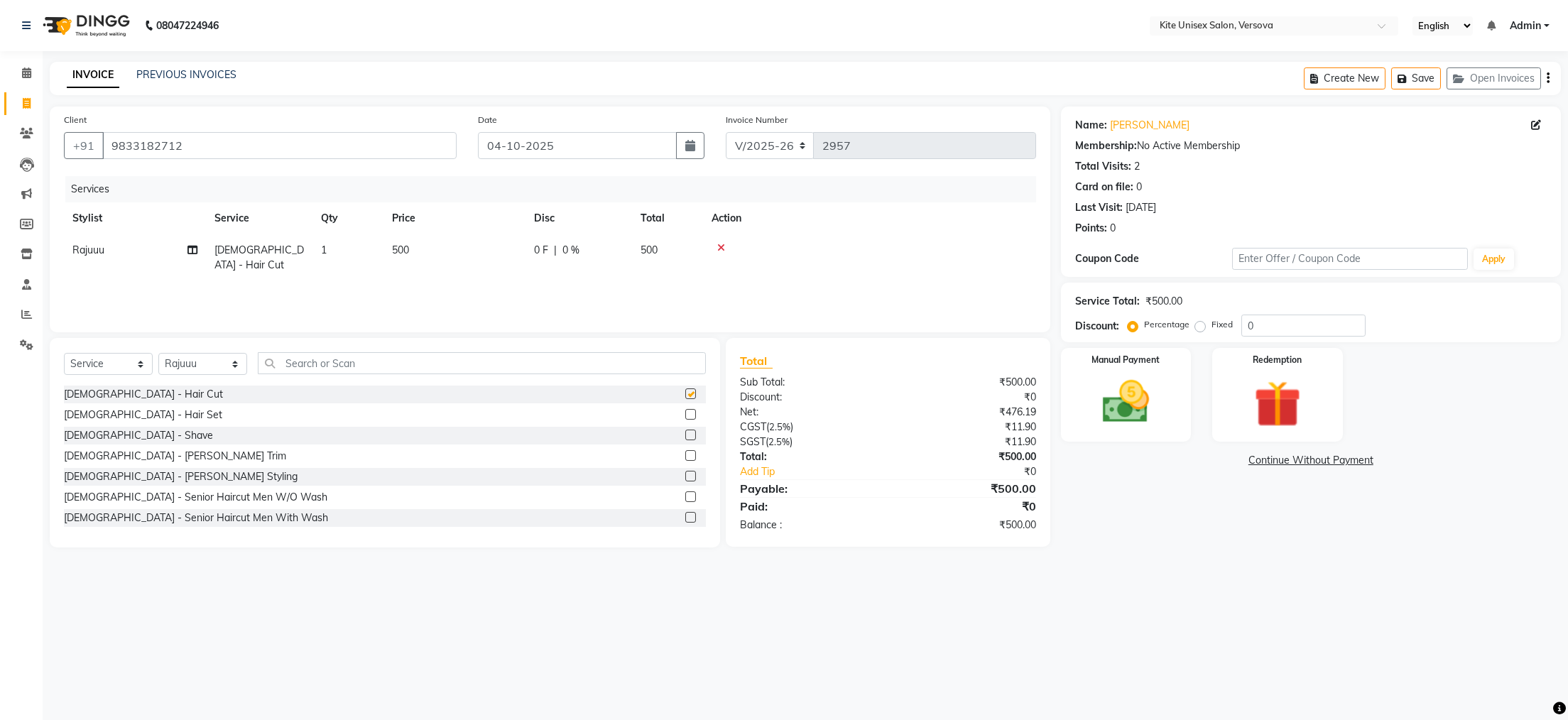
checkbox input "false"
click at [434, 246] on td "500" at bounding box center [454, 257] width 142 height 47
select select "50469"
click at [500, 245] on input "500" at bounding box center [522, 254] width 125 height 22
type input "5"
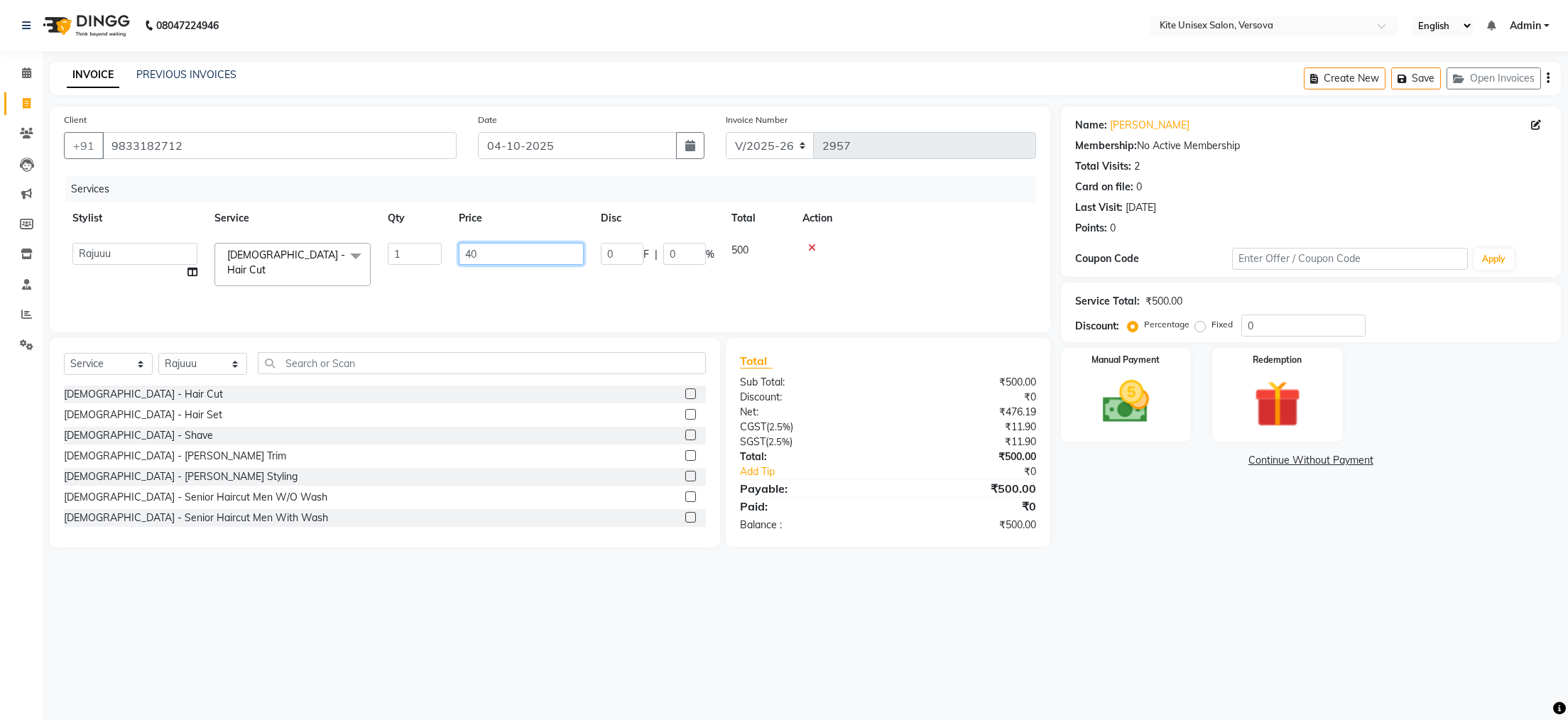
type input "4"
type input "500"
drag, startPoint x: 895, startPoint y: 632, endPoint x: 1102, endPoint y: 757, distance: 241.8
click at [1102, 719] on html "08047224946 Select Location × Kite Unisex Salon, Versova English ENGLISH Españo…" at bounding box center [784, 360] width 1568 height 720
click at [1143, 628] on div "08047224946 Select Location × Kite Unisex Salon, Versova English ENGLISH Españo…" at bounding box center [784, 360] width 1568 height 720
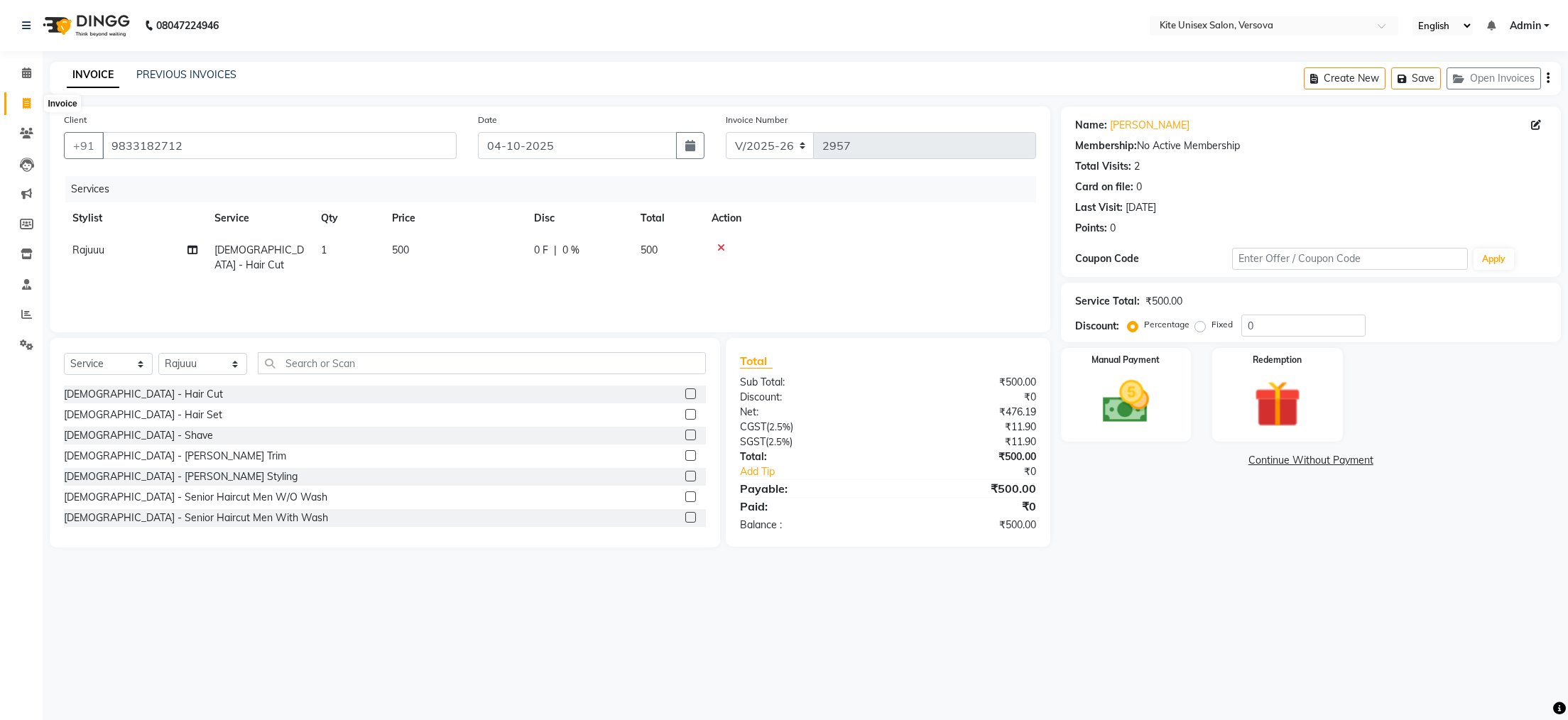
click at [24, 103] on icon at bounding box center [27, 103] width 8 height 11
click at [25, 70] on icon at bounding box center [26, 72] width 9 height 11
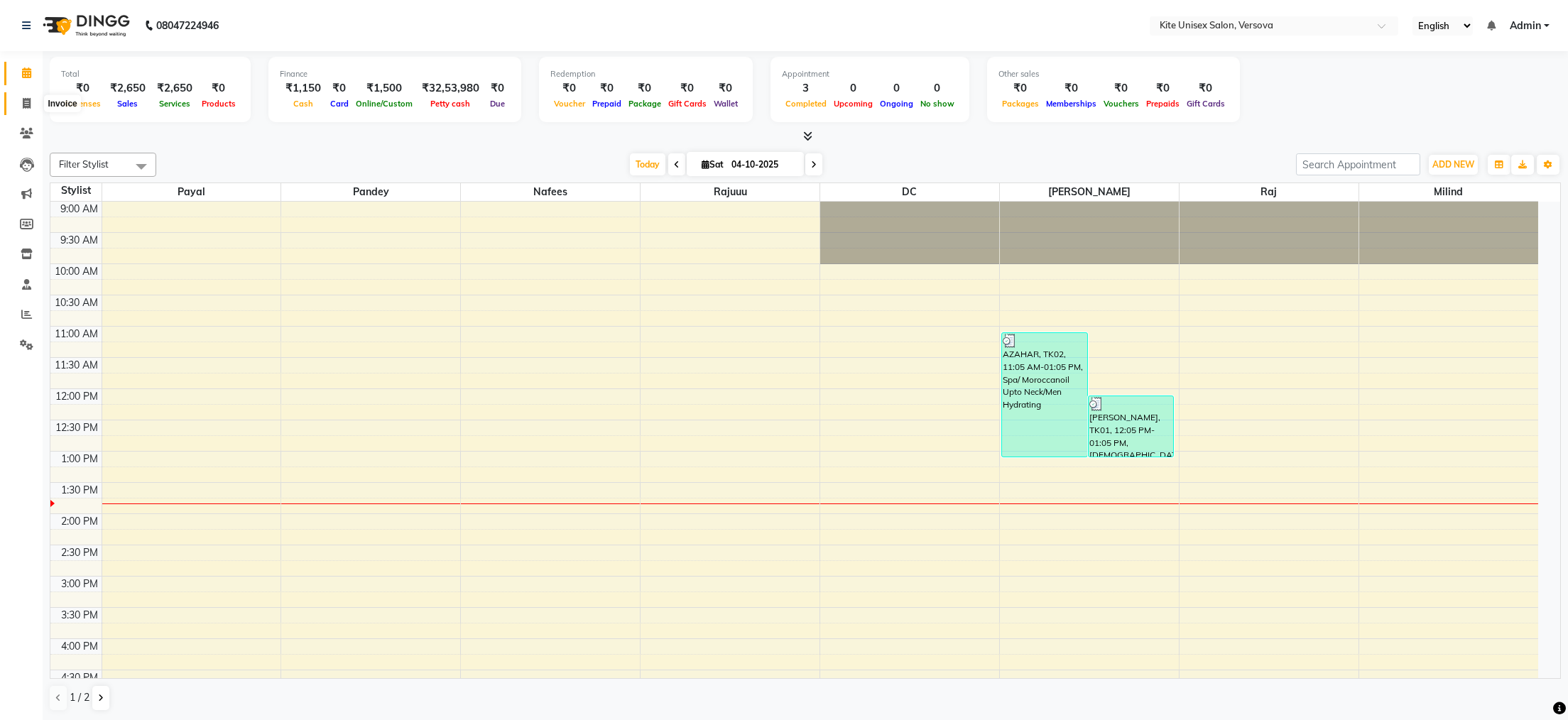
click at [28, 103] on icon at bounding box center [27, 103] width 8 height 11
select select "6093"
select select "service"
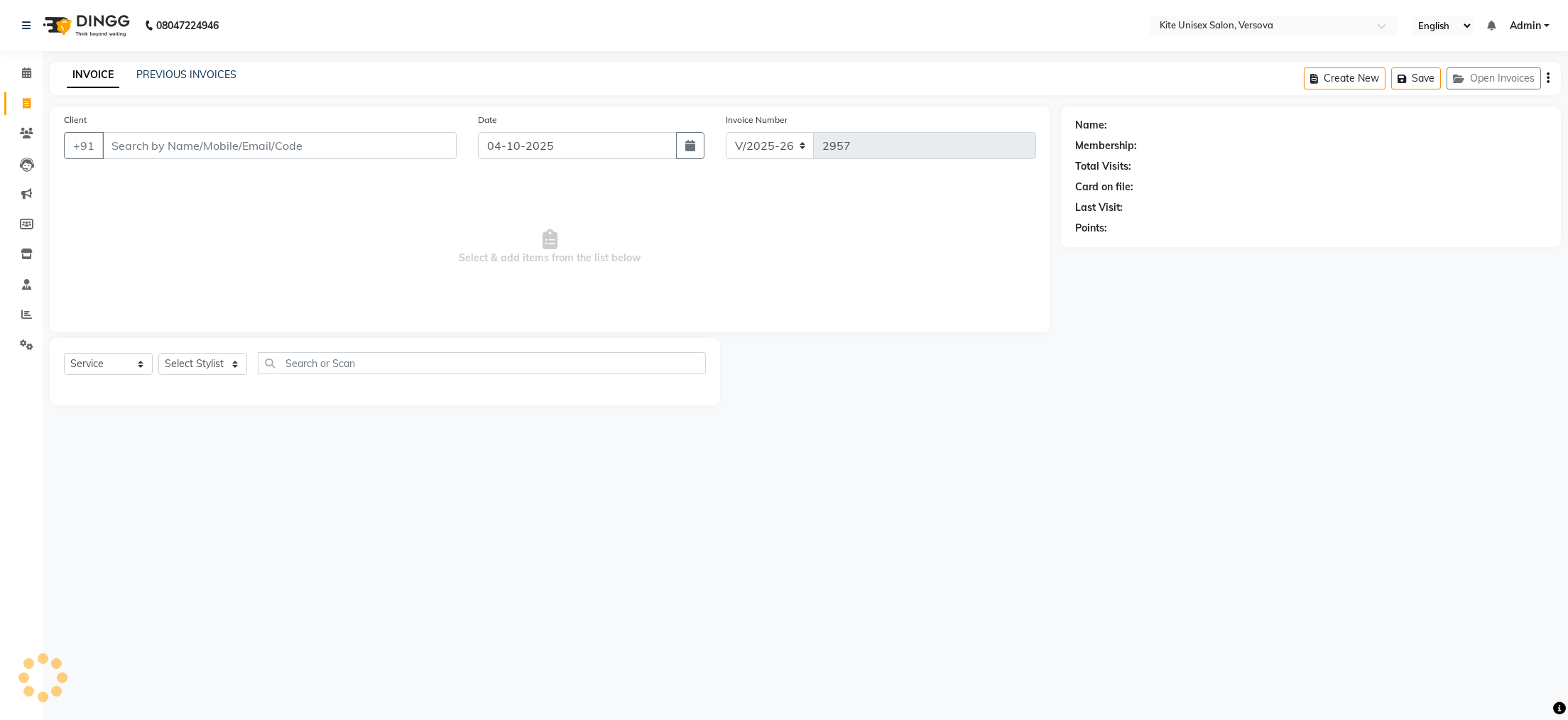
click at [149, 145] on input "Client" at bounding box center [280, 145] width 355 height 27
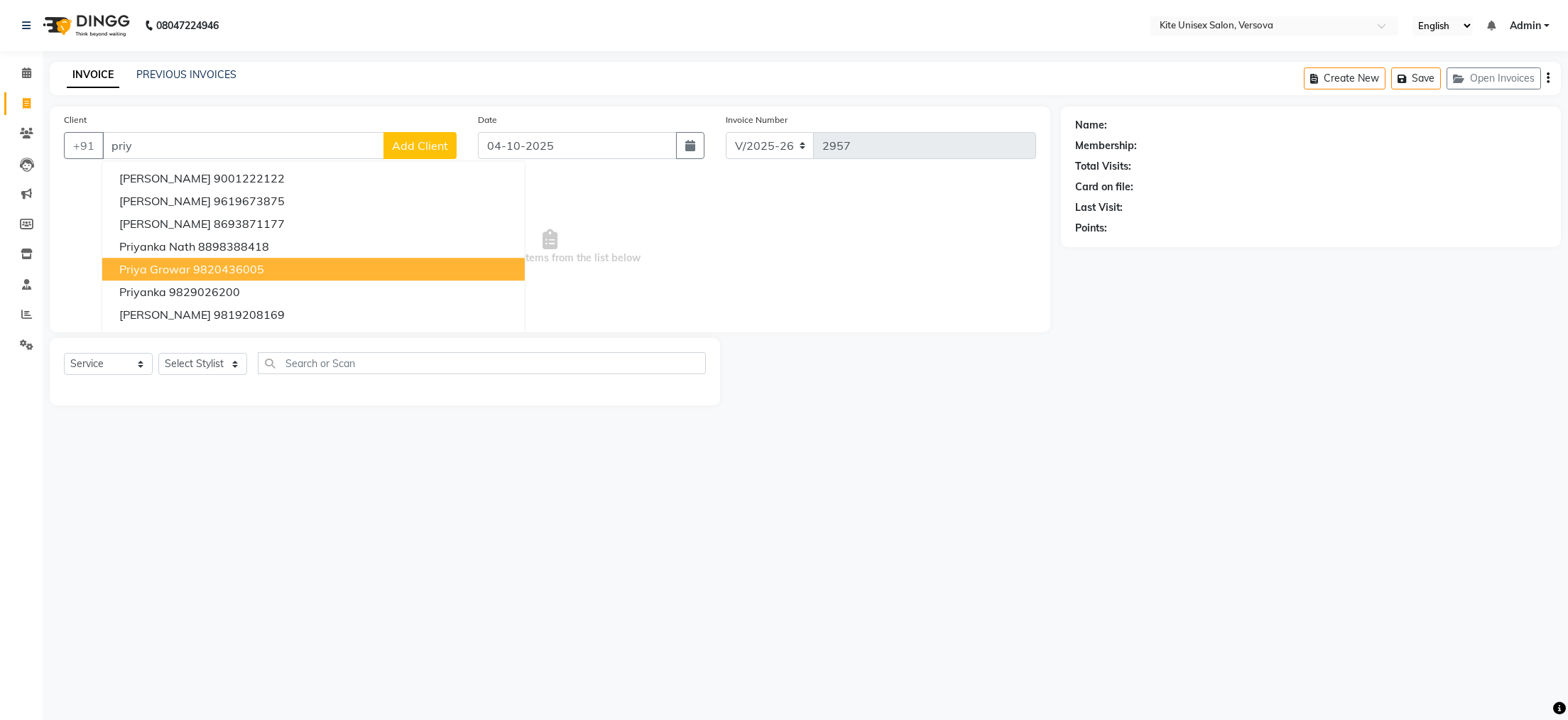
click at [176, 265] on span "priya growar" at bounding box center [154, 268] width 71 height 14
type input "9820436005"
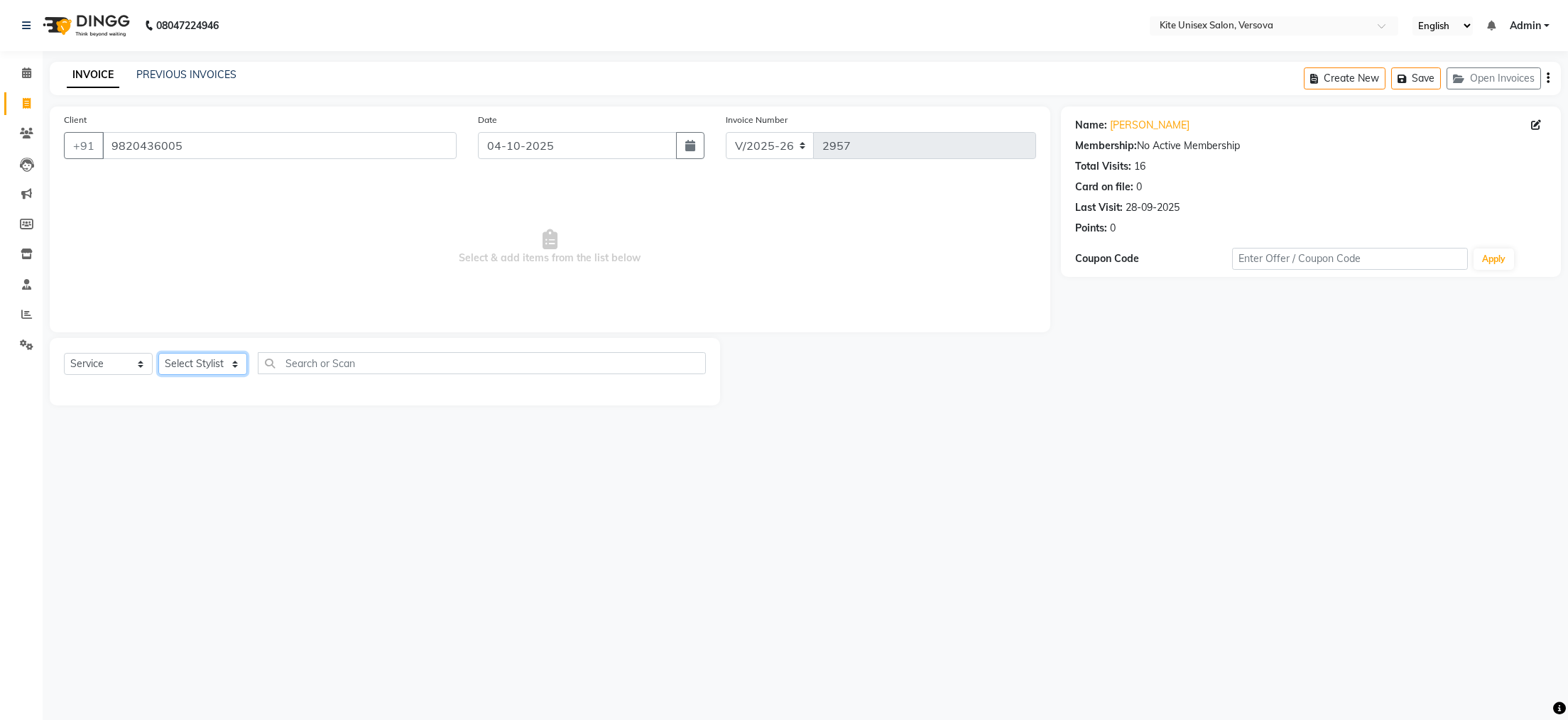
click at [238, 365] on select "Select Stylist [PERSON_NAME] DC [PERSON_NAME] [PERSON_NAME] [PERSON_NAME] Rajuu…" at bounding box center [203, 364] width 89 height 22
select select "50189"
click at [159, 354] on select "Select Stylist [PERSON_NAME] DC [PERSON_NAME] [PERSON_NAME] [PERSON_NAME] Rajuu…" at bounding box center [203, 364] width 89 height 22
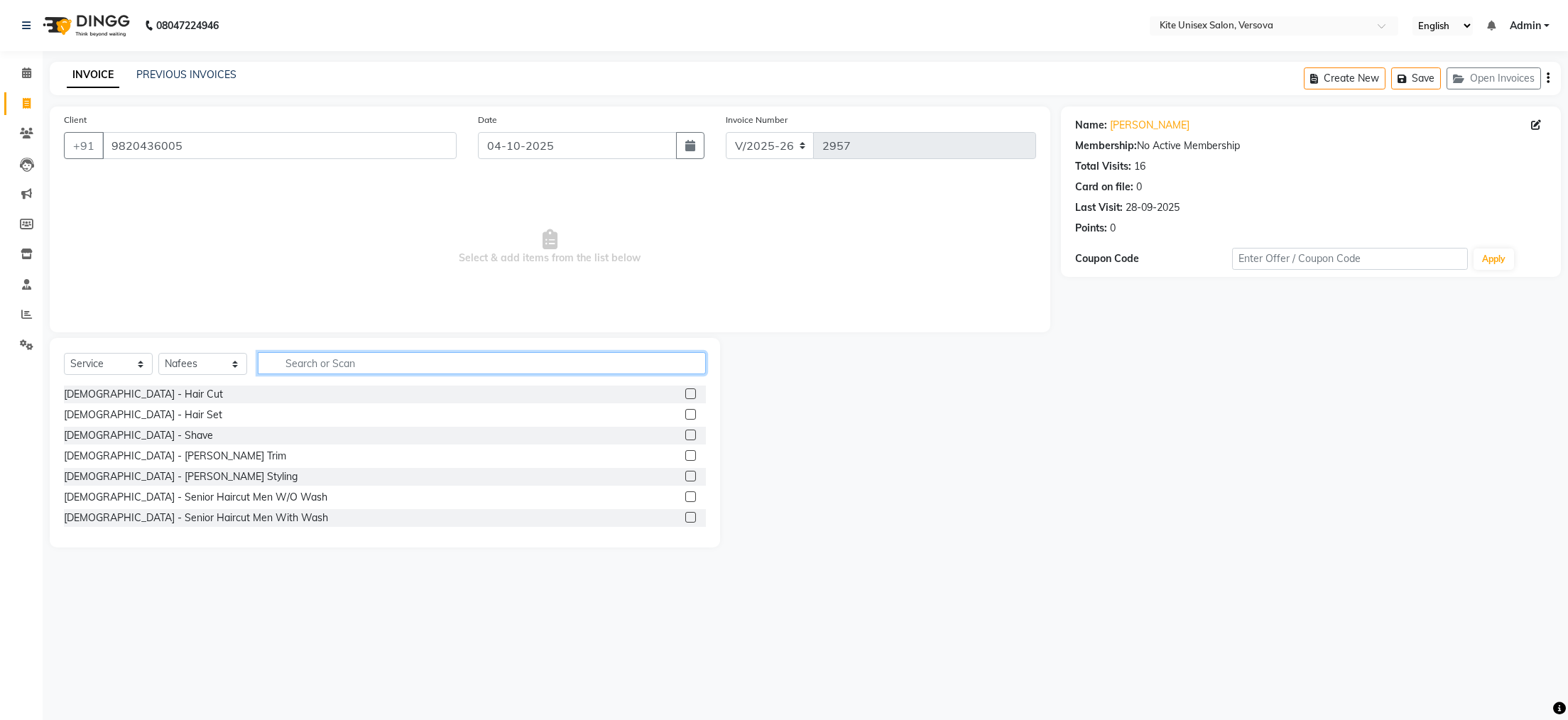
click at [358, 359] on input "text" at bounding box center [482, 363] width 448 height 22
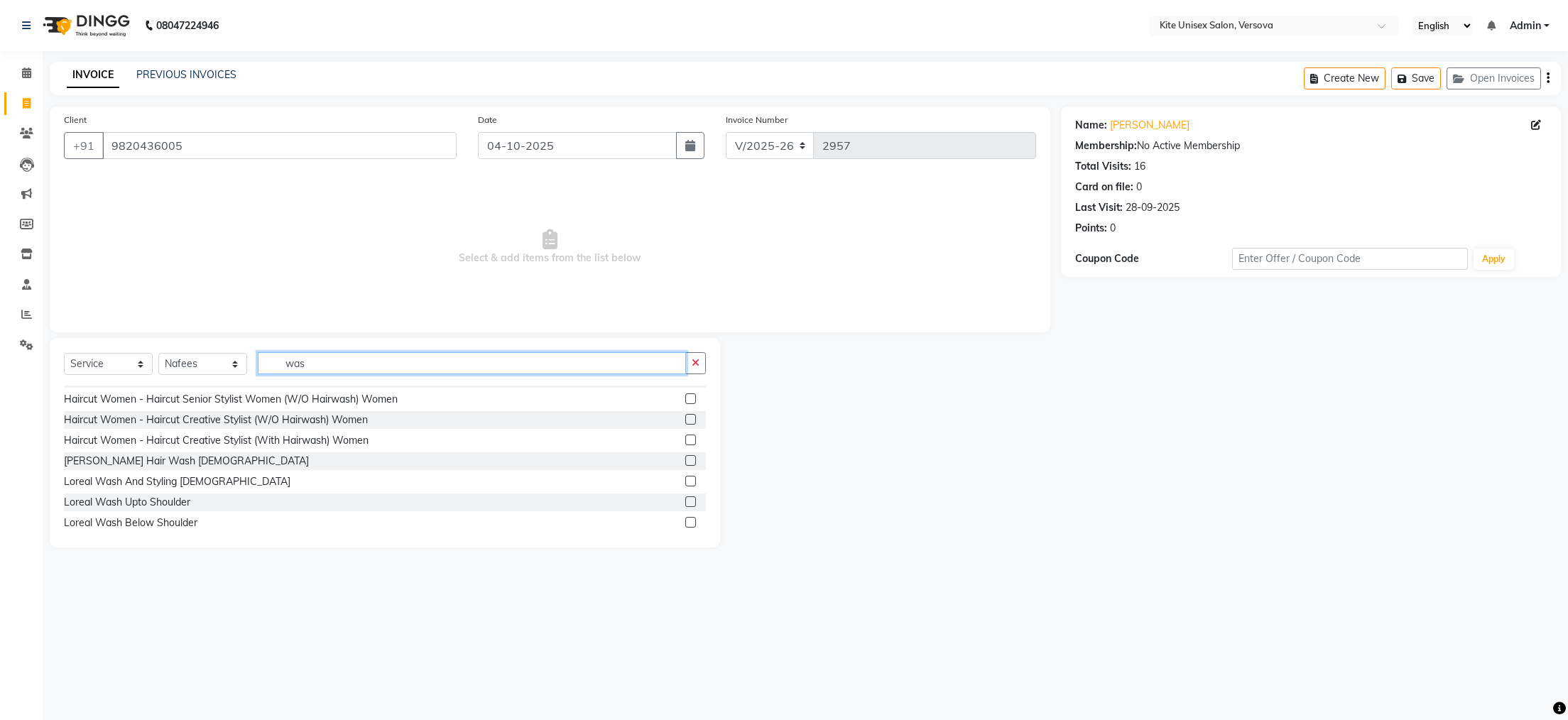
scroll to position [84, 0]
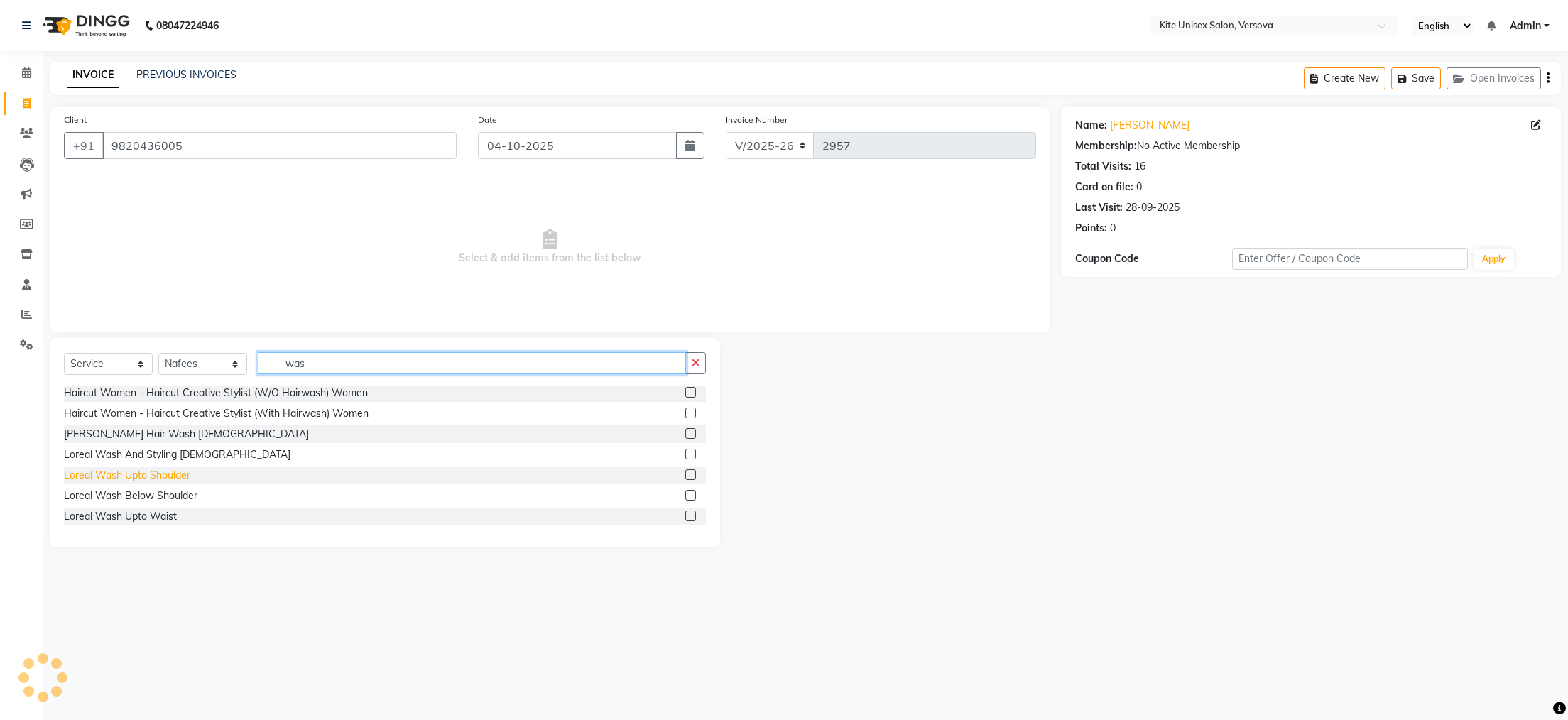
type input "was"
click at [137, 473] on div "Loreal Wash Upto Shoulder" at bounding box center [127, 475] width 126 height 15
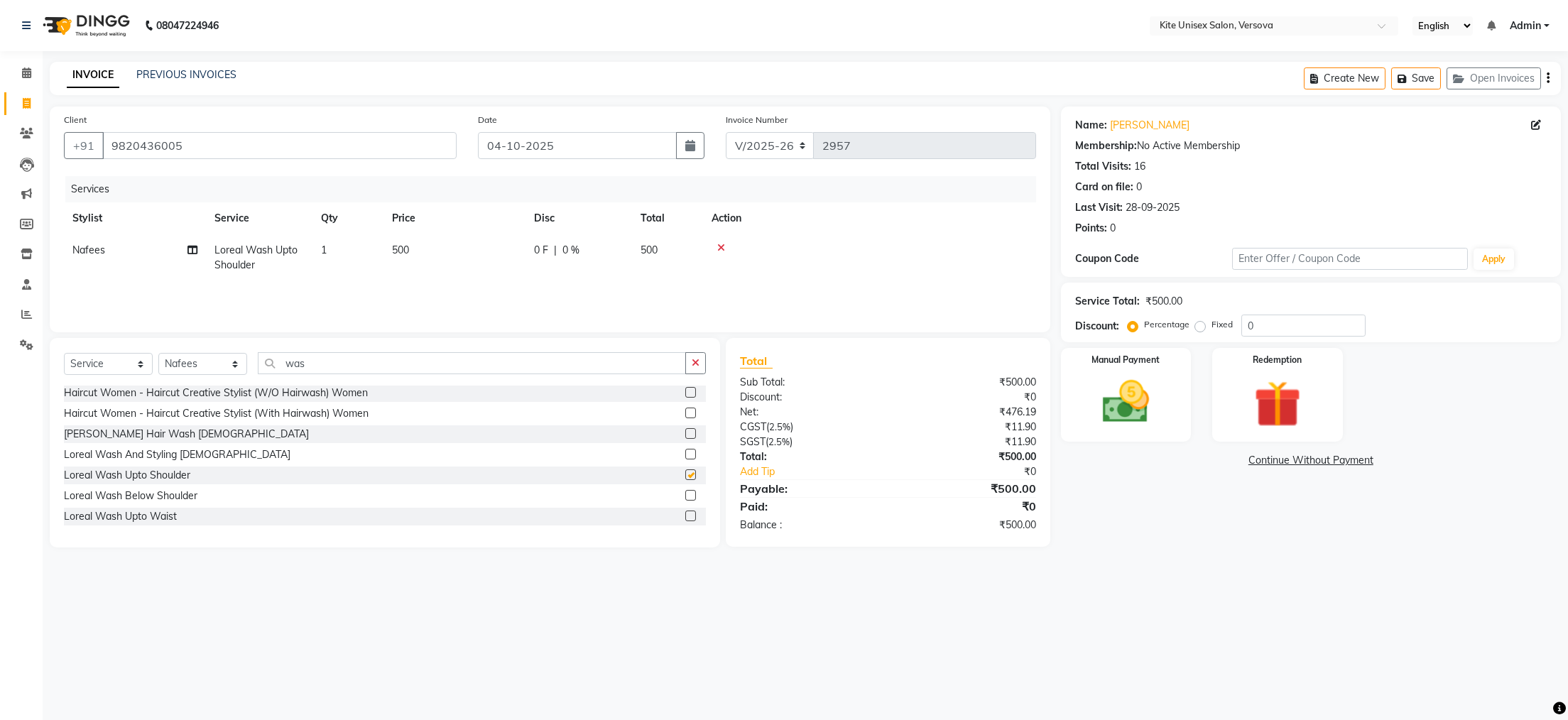
checkbox input "false"
click at [424, 250] on td "500" at bounding box center [454, 257] width 142 height 47
select select "50189"
click at [521, 255] on input "500" at bounding box center [522, 254] width 125 height 22
type input "5"
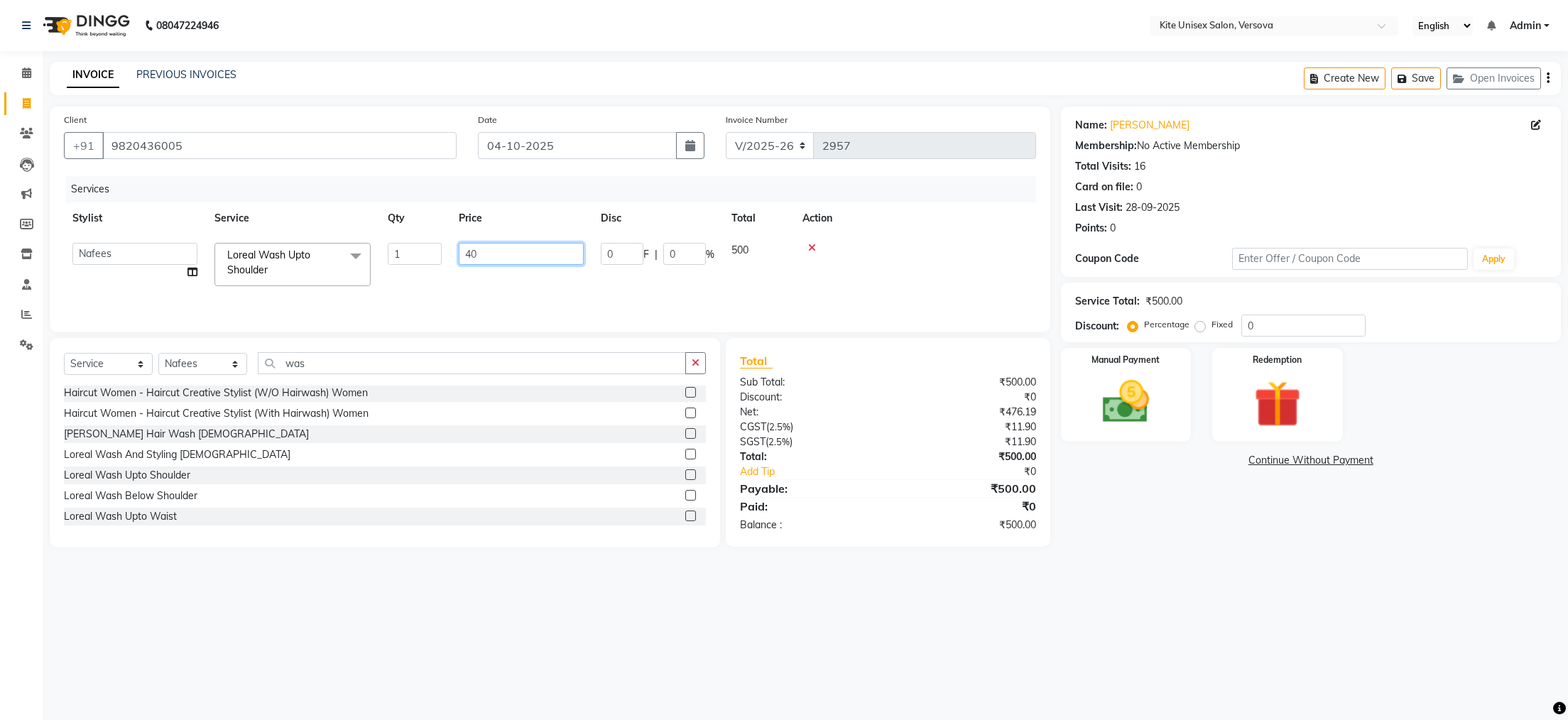
type input "400"
click at [614, 282] on div "Services Stylist Service Qty Price Disc Total Action [PERSON_NAME] DC milind [P…" at bounding box center [550, 246] width 973 height 142
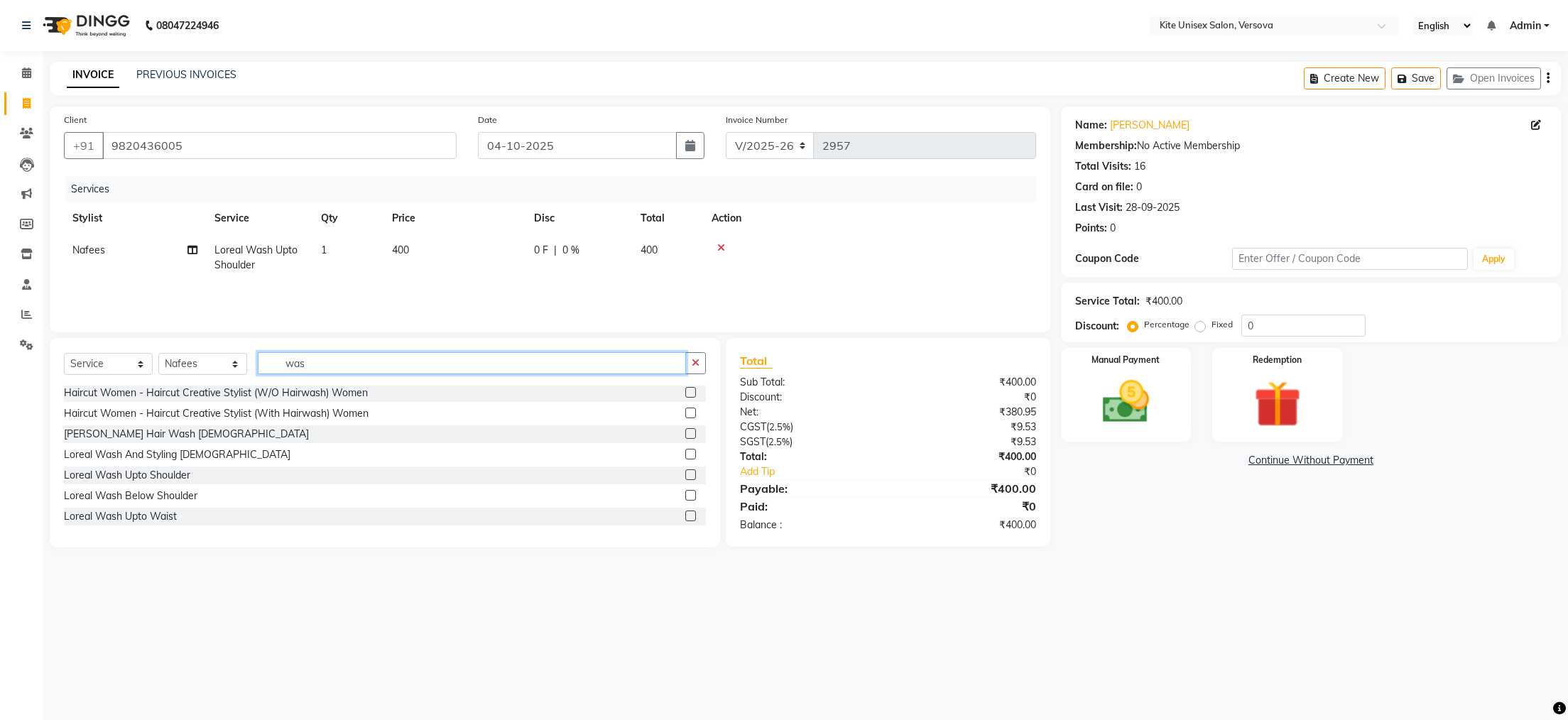
click at [370, 369] on input "was" at bounding box center [471, 363] width 428 height 22
type input "w"
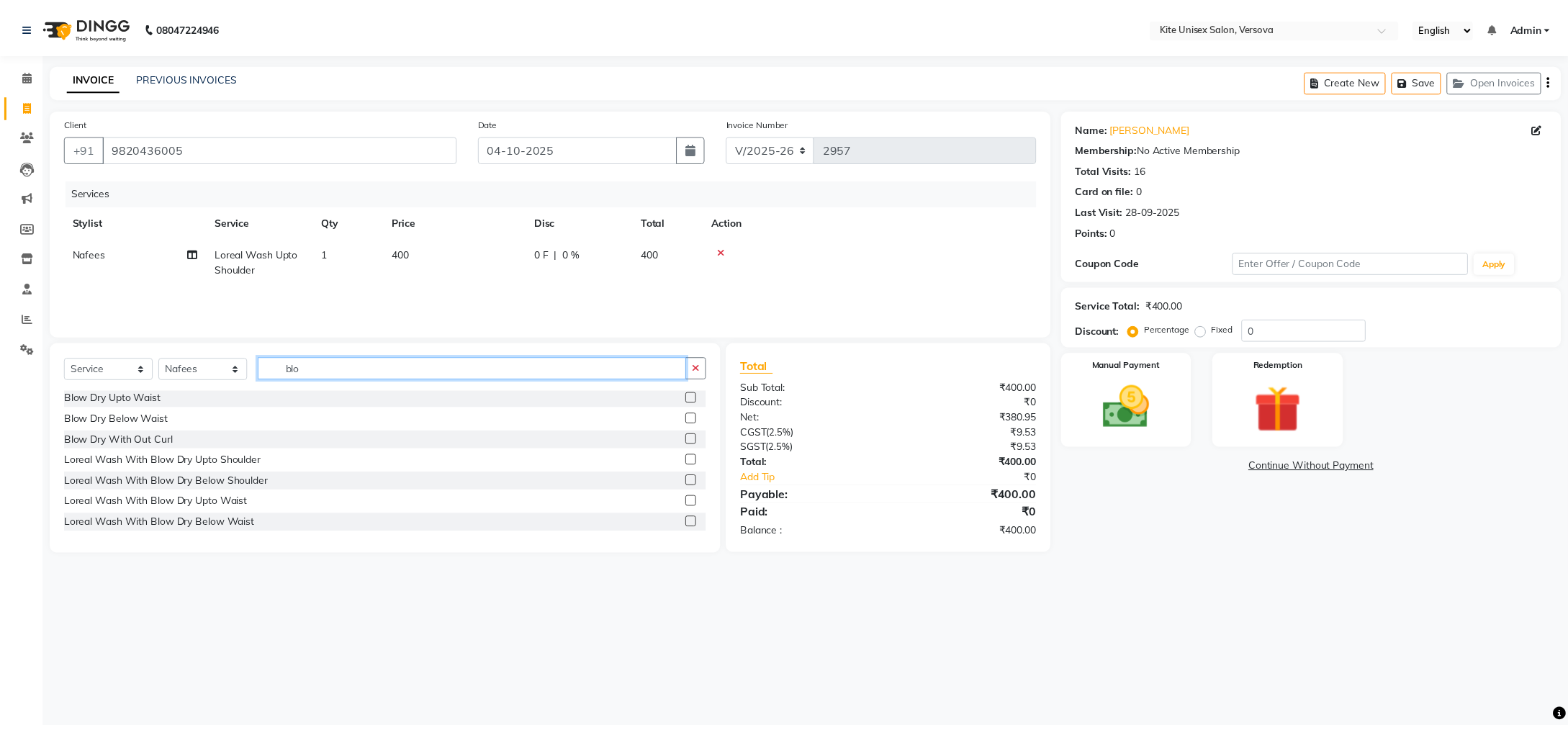
scroll to position [0, 0]
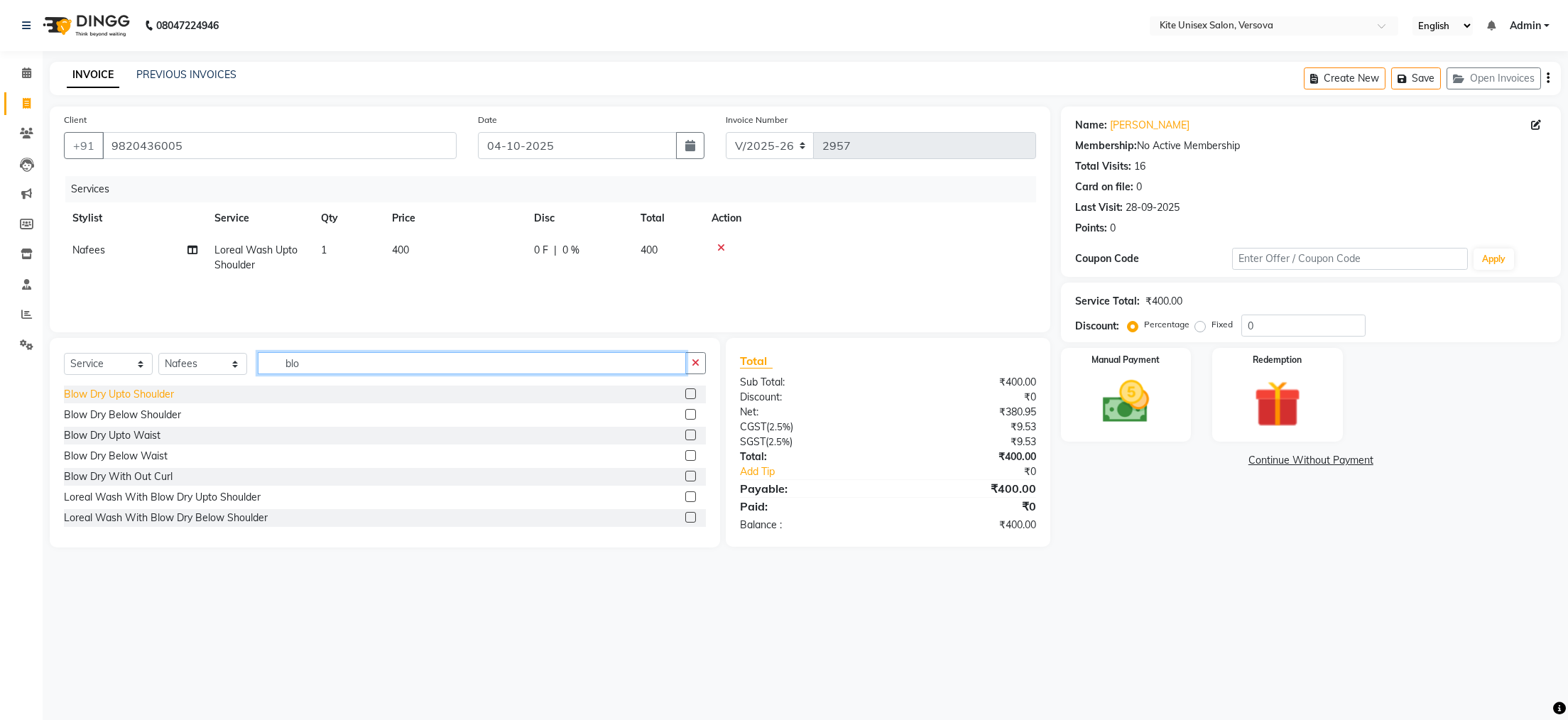
type input "blo"
click at [103, 397] on div "Blow Dry Upto Shoulder" at bounding box center [119, 394] width 110 height 15
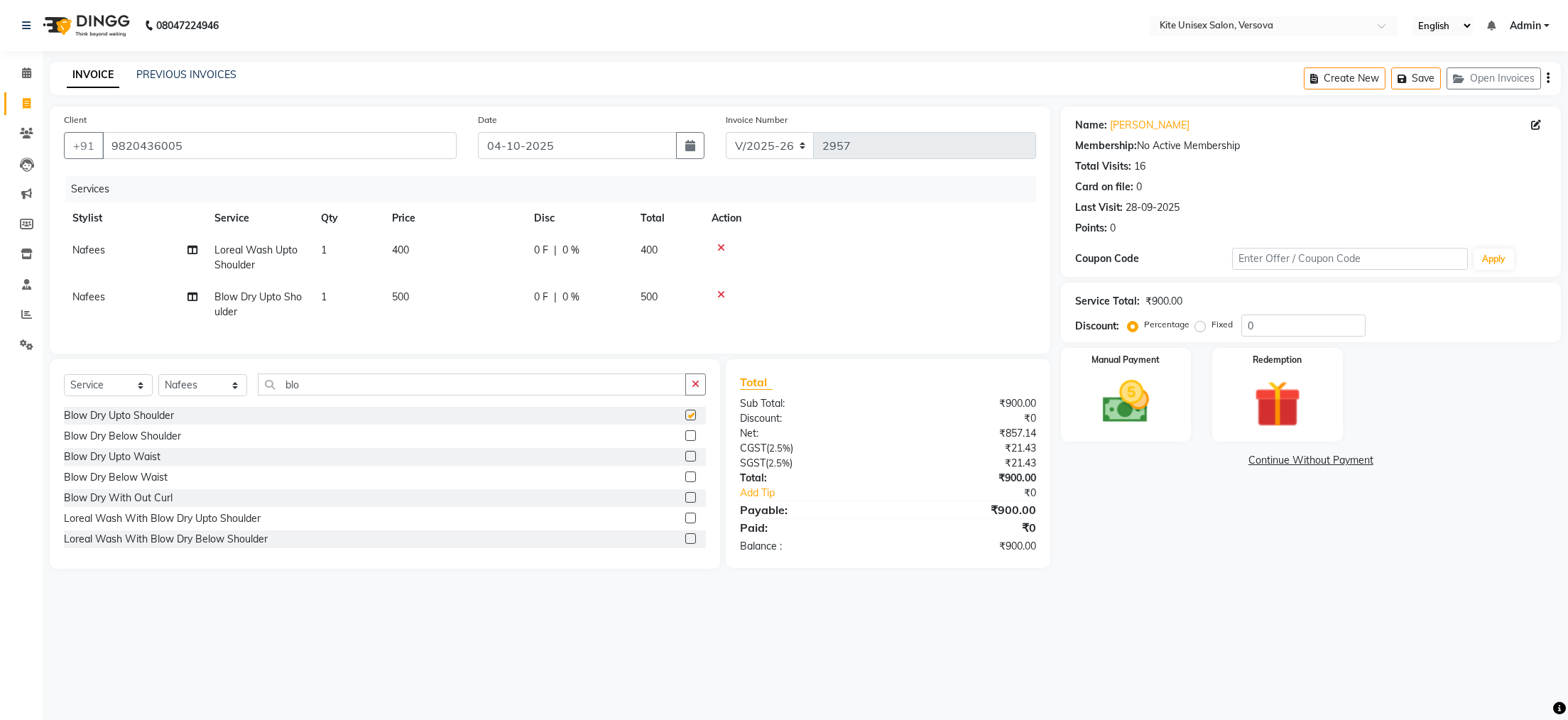
checkbox input "false"
click at [444, 296] on td "500" at bounding box center [454, 304] width 142 height 47
select select "50189"
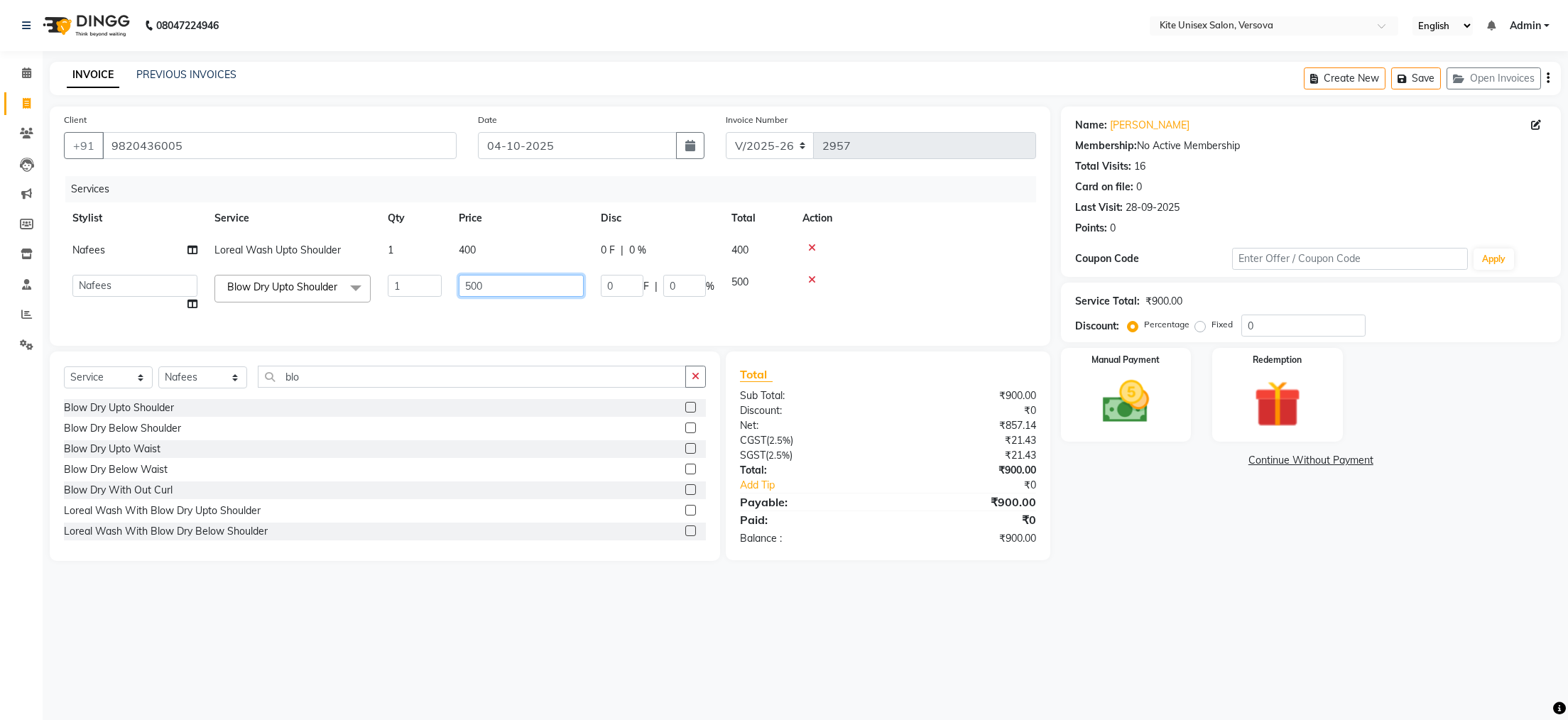
click at [499, 288] on input "500" at bounding box center [522, 286] width 125 height 22
type input "5"
type input "400"
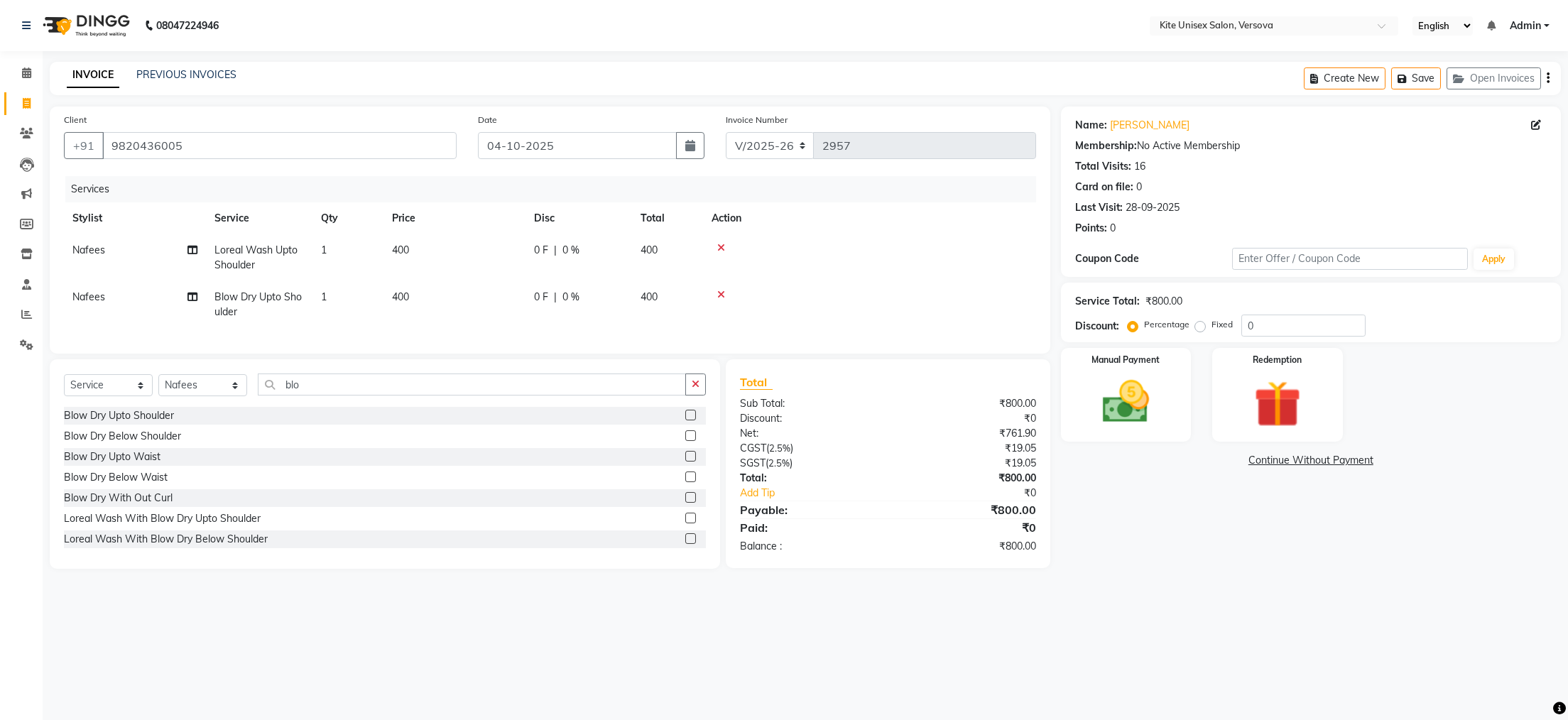
click at [560, 310] on tr "[PERSON_NAME] Blow Dry Upto Shoulder 1 400 0 F | 0 % 400" at bounding box center [550, 304] width 973 height 47
click at [1126, 391] on img at bounding box center [1125, 402] width 80 height 56
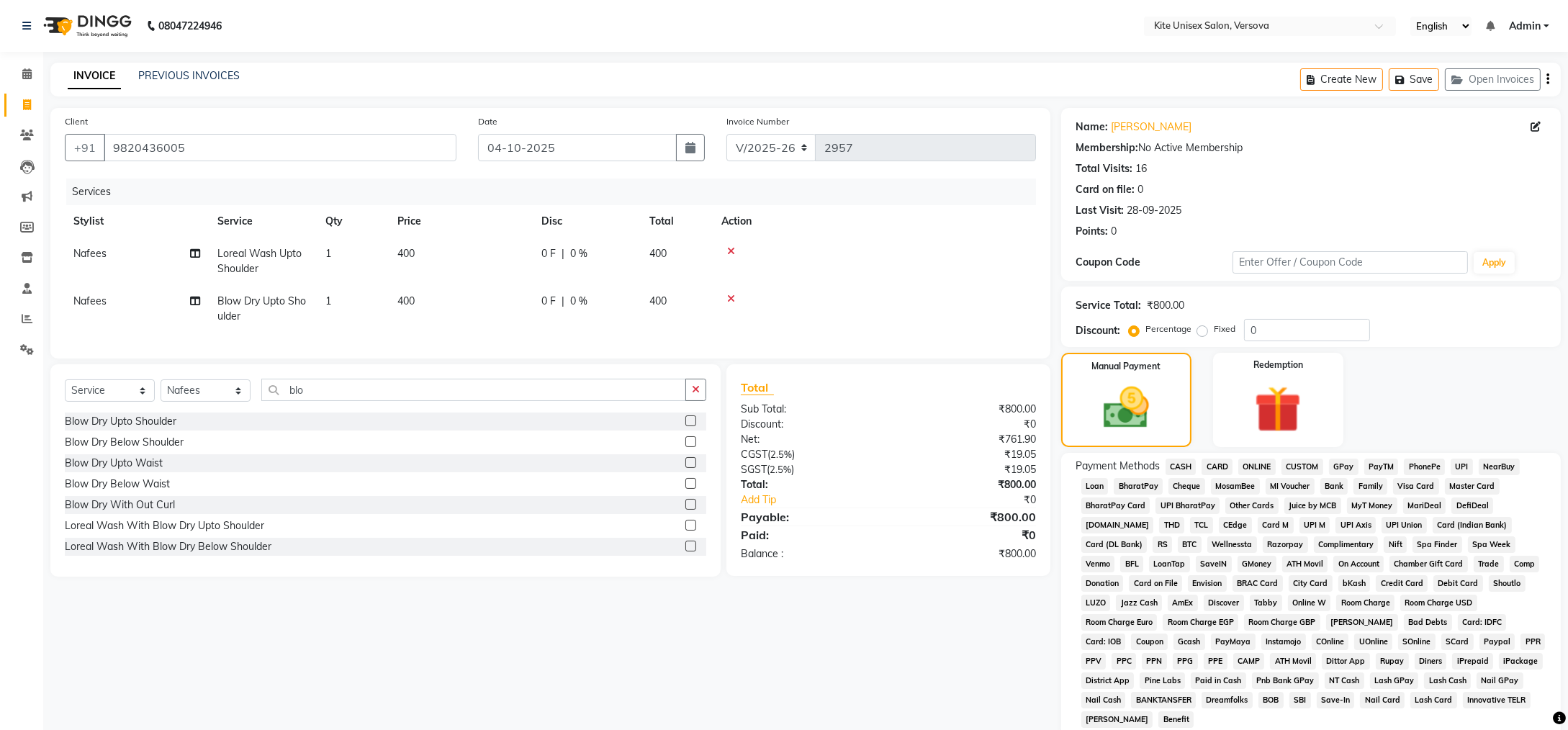
click at [1184, 469] on span "CASH" at bounding box center [1181, 467] width 31 height 17
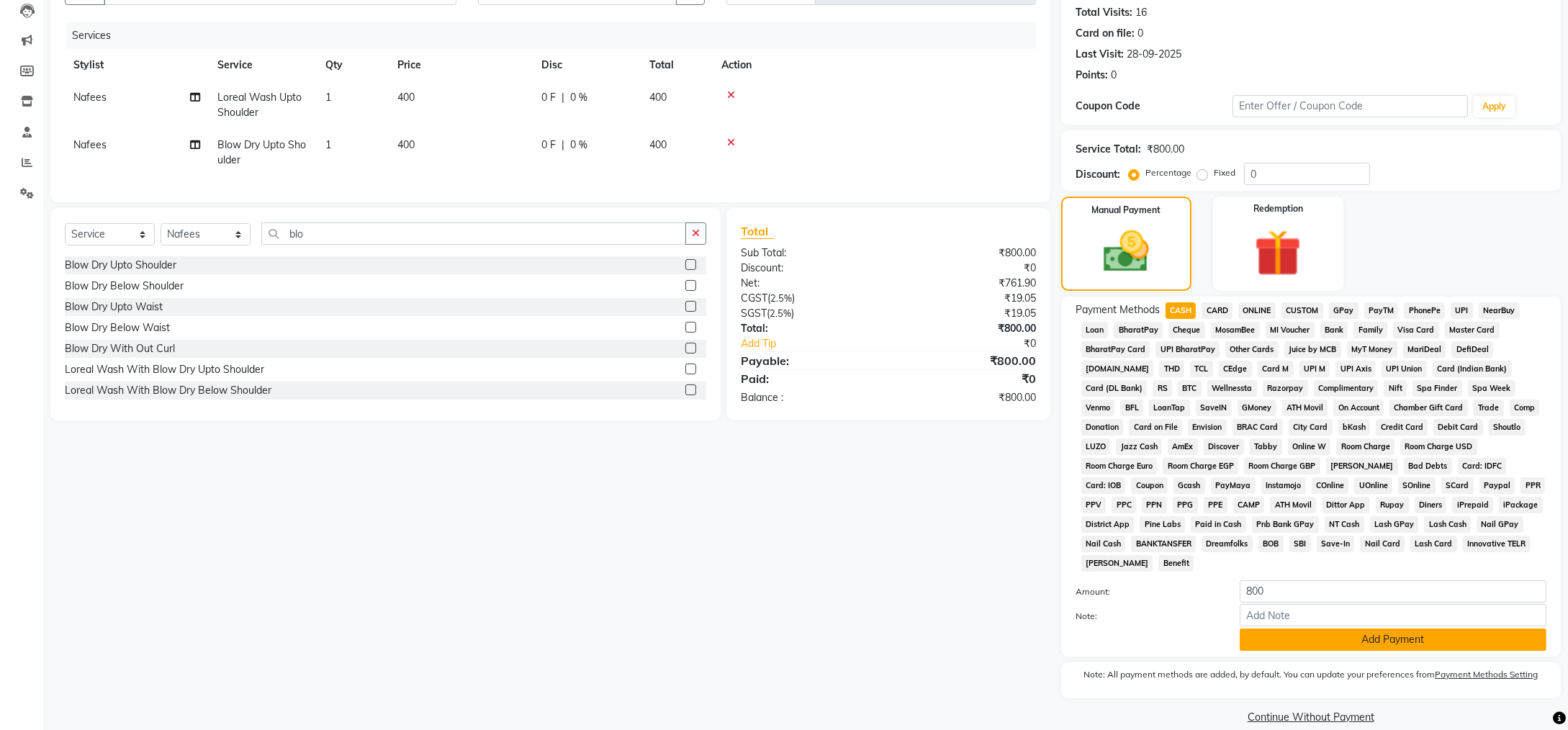
click at [1451, 628] on button "Add Payment" at bounding box center [1393, 639] width 306 height 22
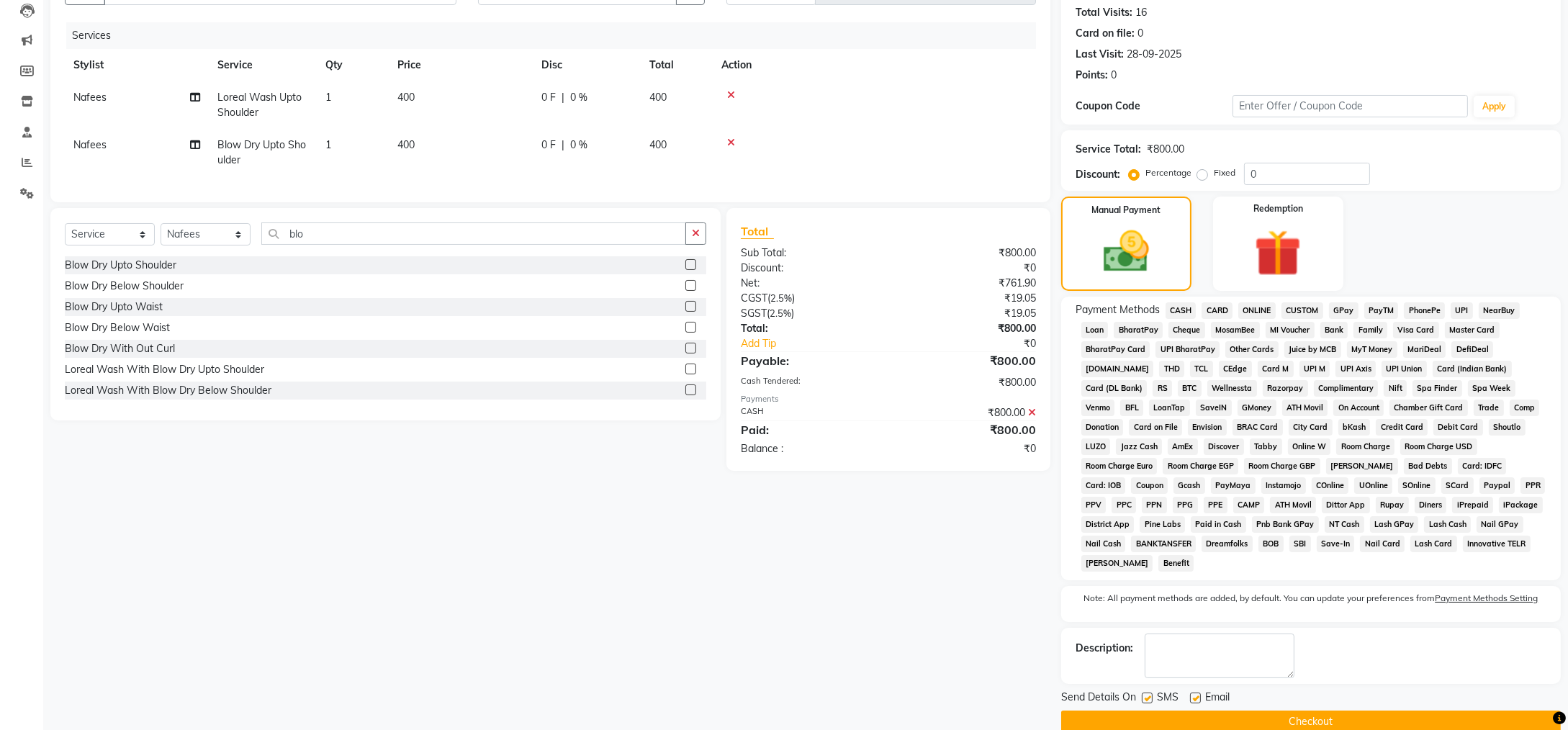
click at [1370, 710] on button "Checkout" at bounding box center [1312, 721] width 500 height 22
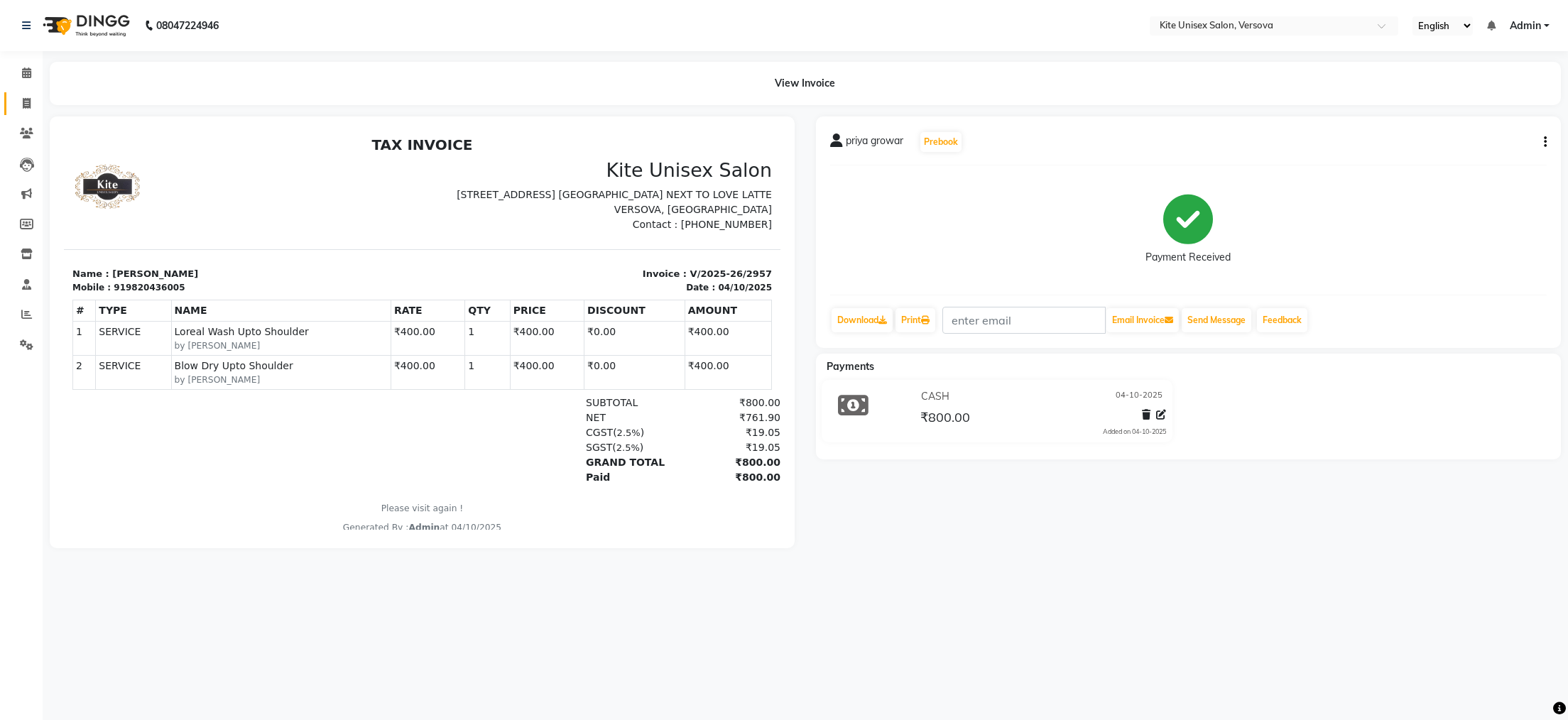
click at [24, 104] on icon at bounding box center [27, 103] width 8 height 11
select select "6093"
select select "service"
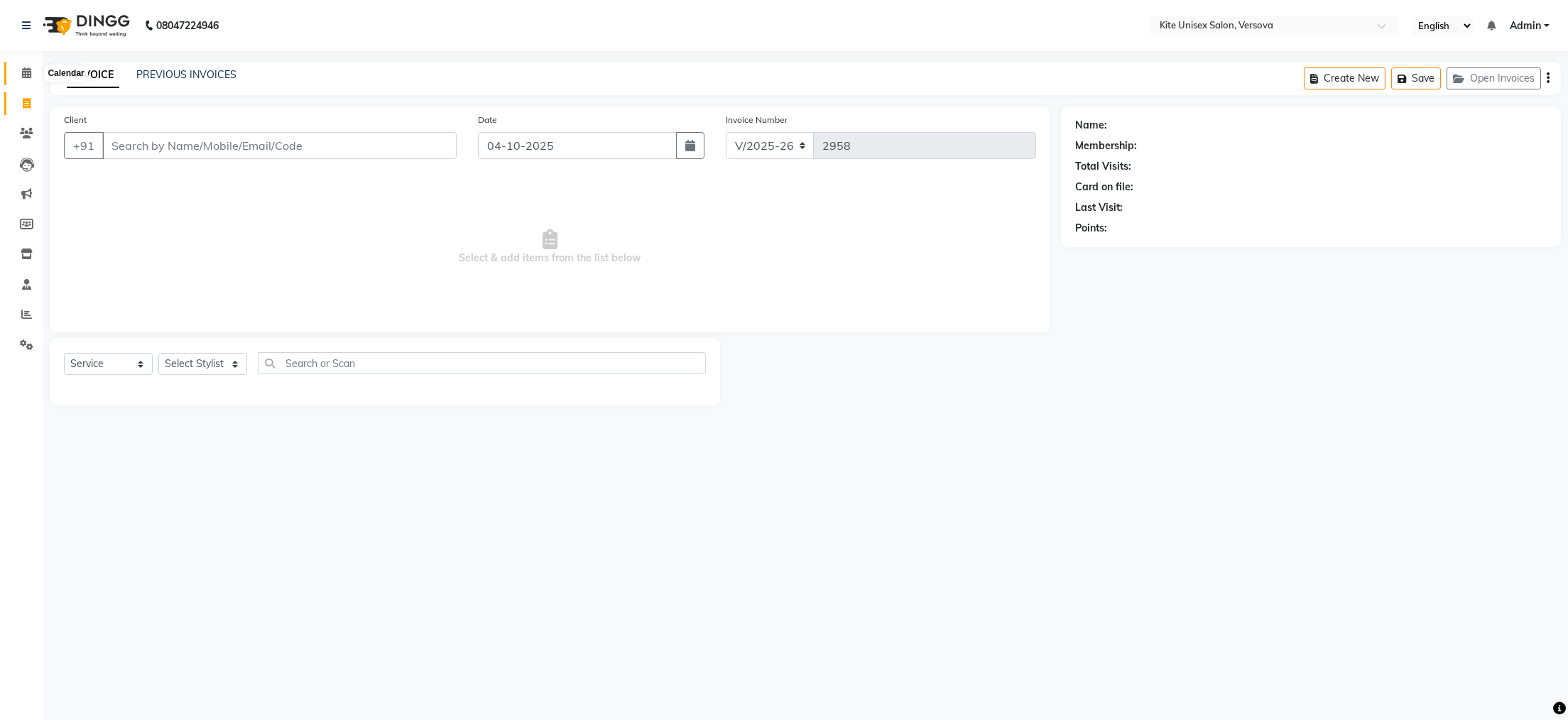
click at [24, 76] on icon at bounding box center [26, 72] width 9 height 11
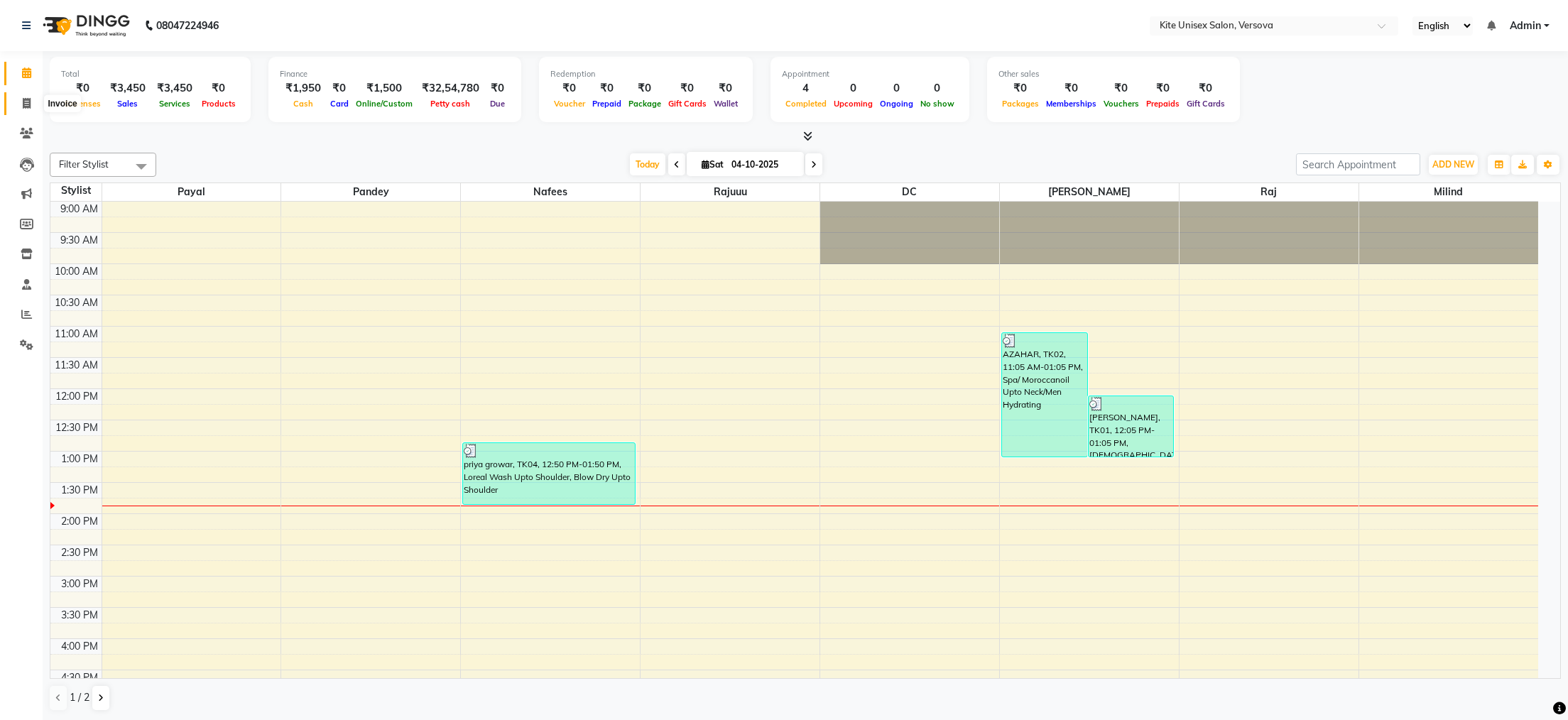
click at [26, 99] on icon at bounding box center [27, 103] width 8 height 11
select select "service"
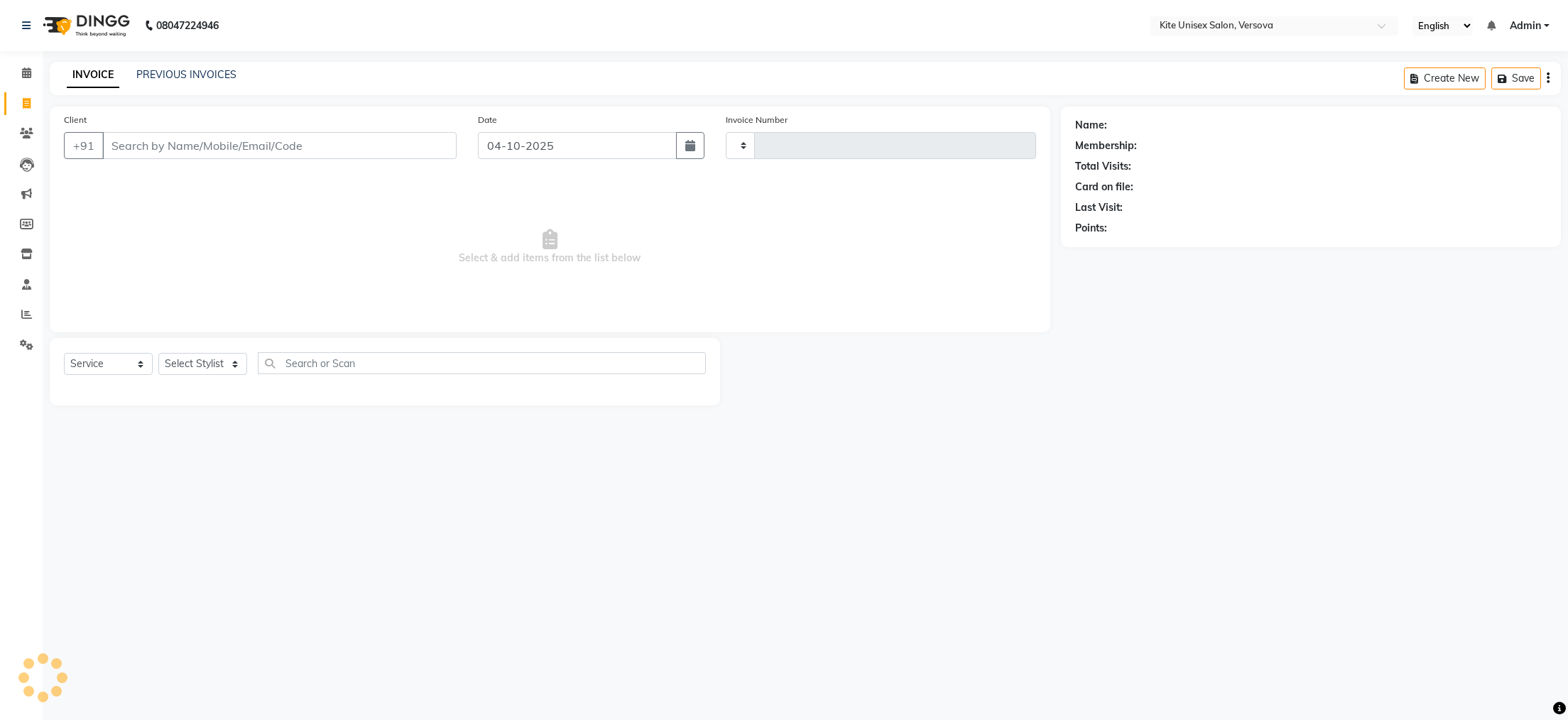
type input "2958"
select select "6093"
click at [214, 140] on input "Client" at bounding box center [280, 145] width 355 height 27
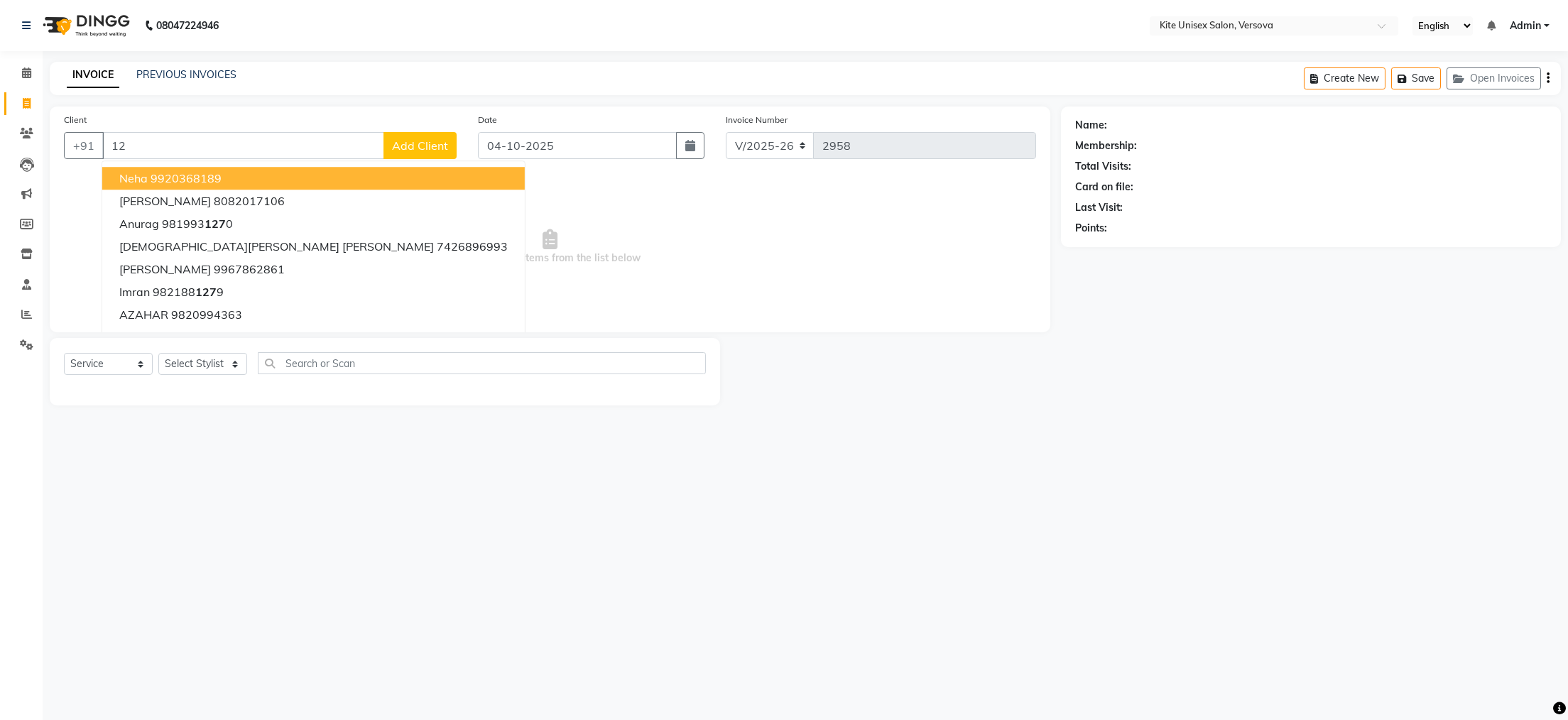
type input "1"
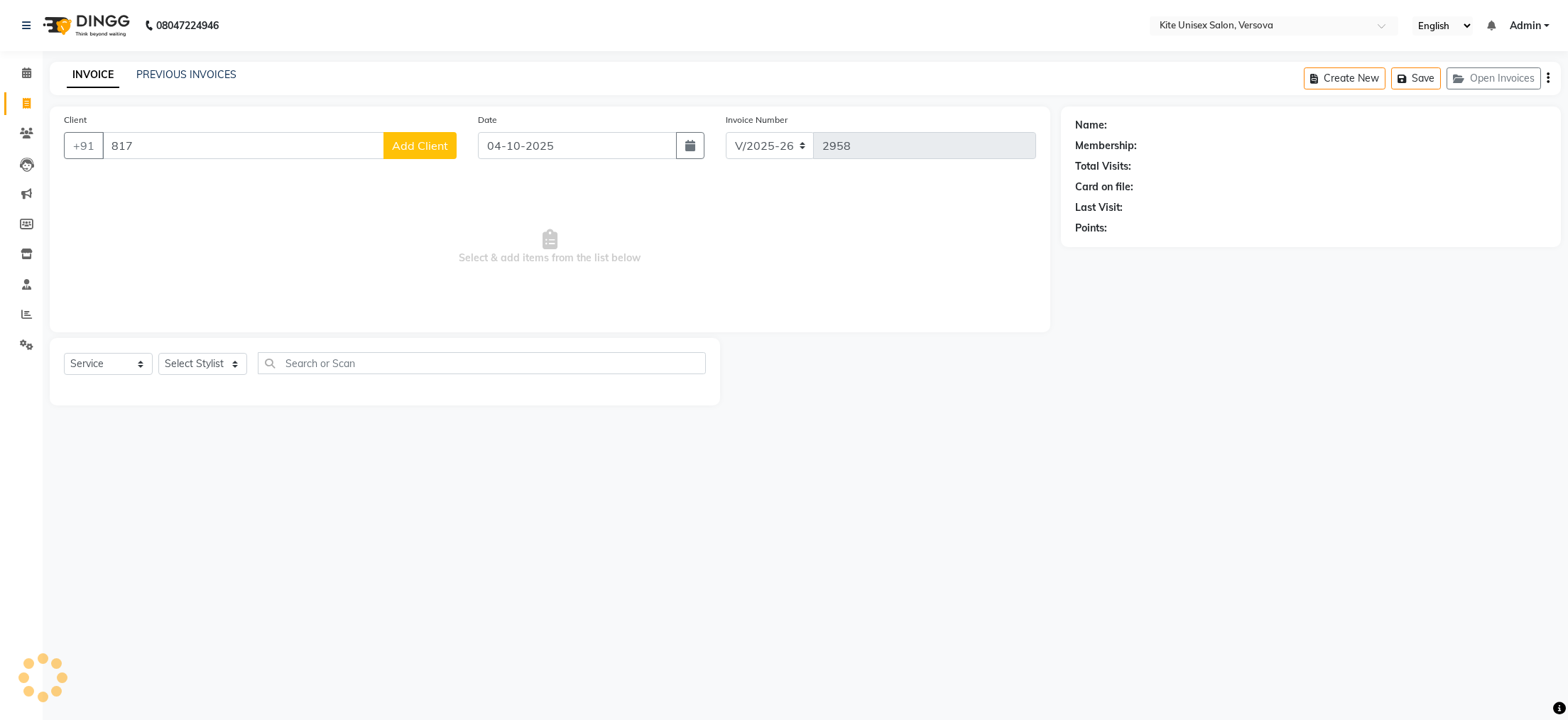
type input "817"
click at [818, 456] on div "08047224946 Select Location × Kite Unisex Salon, Versova English ENGLISH Españo…" at bounding box center [784, 360] width 1568 height 720
type input "682347"
click at [177, 140] on input "817" at bounding box center [243, 145] width 282 height 27
type input "8"
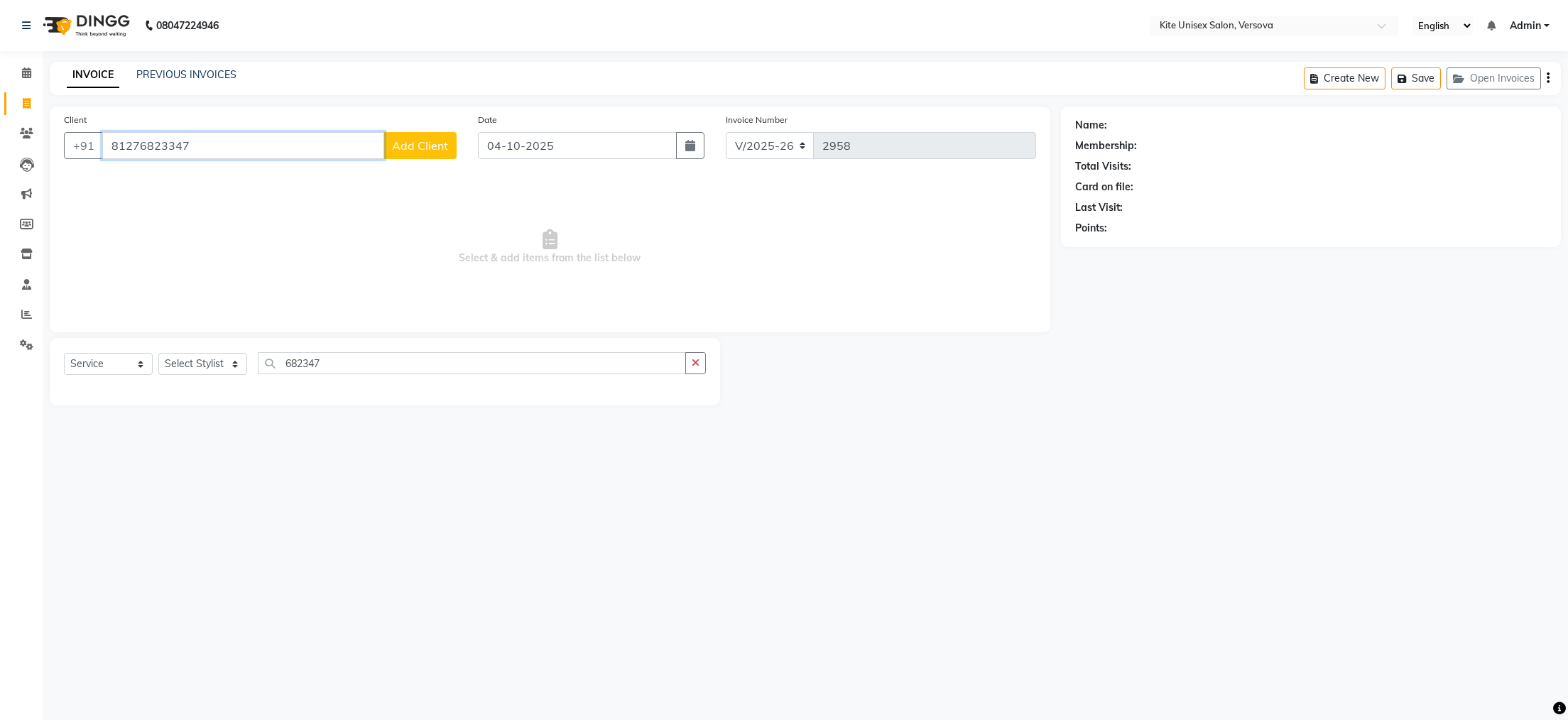
type input "81276823347"
click at [423, 141] on span "Add Client" at bounding box center [420, 145] width 56 height 14
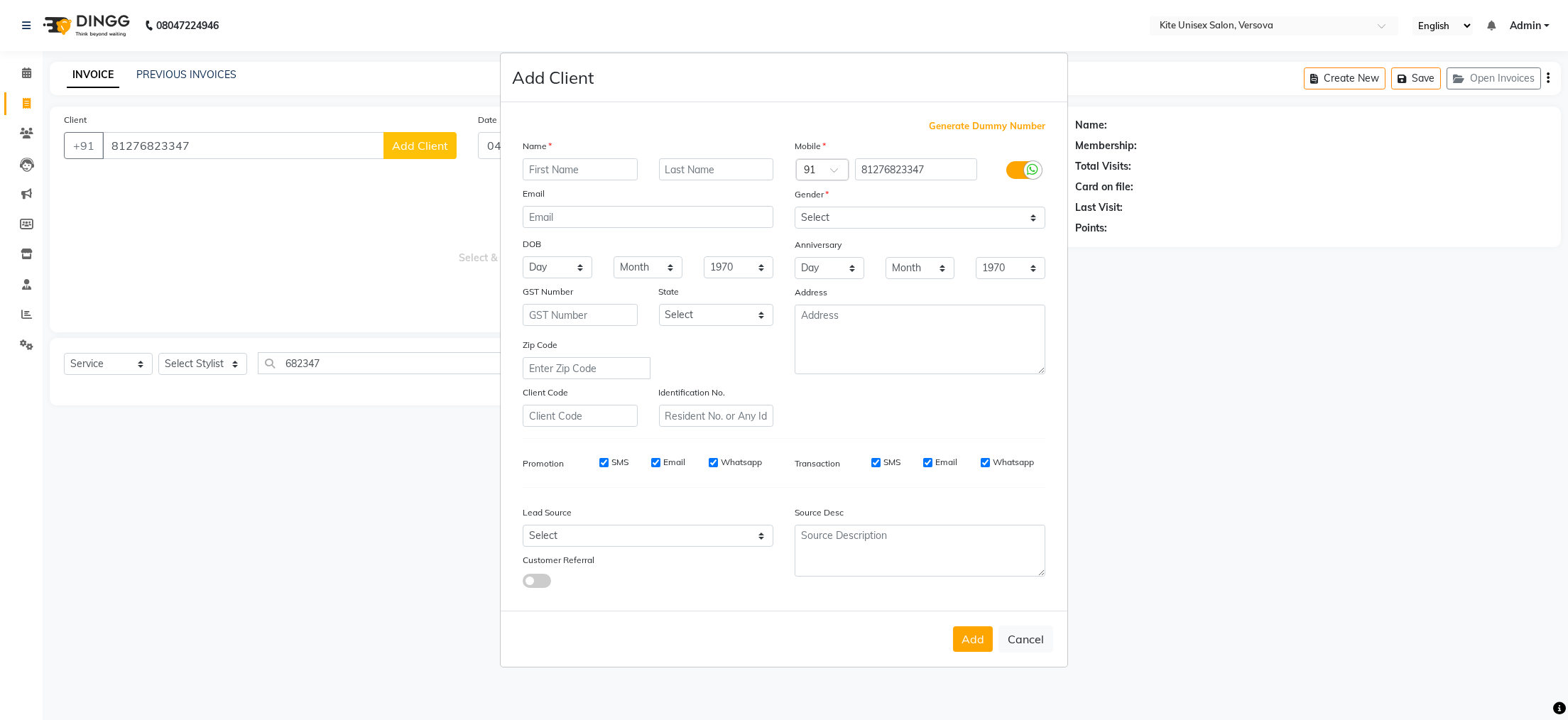
click at [589, 171] on input "text" at bounding box center [580, 169] width 115 height 22
type input "adatya"
click at [886, 218] on select "Select [DEMOGRAPHIC_DATA] [DEMOGRAPHIC_DATA] Other Prefer Not To Say" at bounding box center [920, 218] width 251 height 22
select select "[DEMOGRAPHIC_DATA]"
click at [795, 207] on select "Select [DEMOGRAPHIC_DATA] [DEMOGRAPHIC_DATA] Other Prefer Not To Say" at bounding box center [920, 218] width 251 height 22
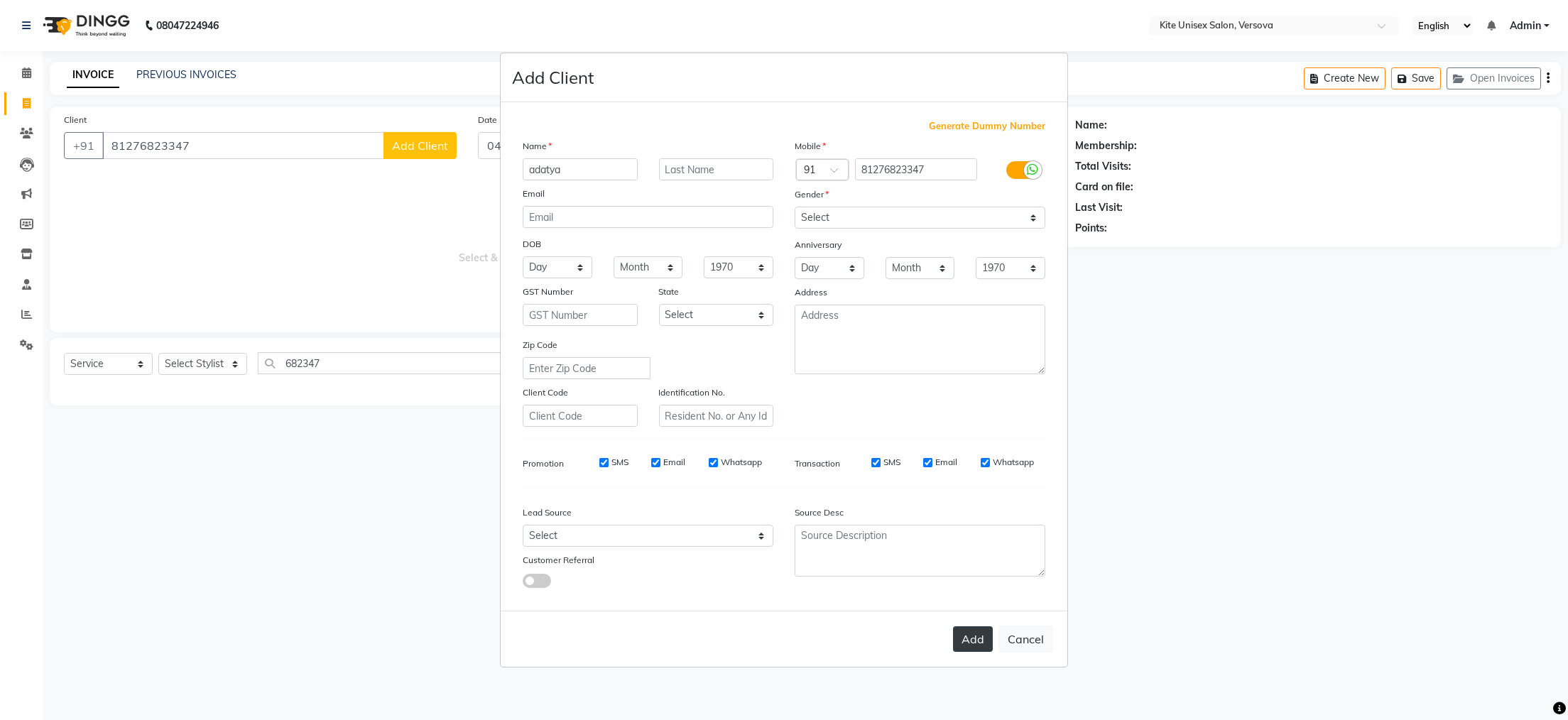
click at [968, 641] on button "Add" at bounding box center [973, 639] width 39 height 25
select select
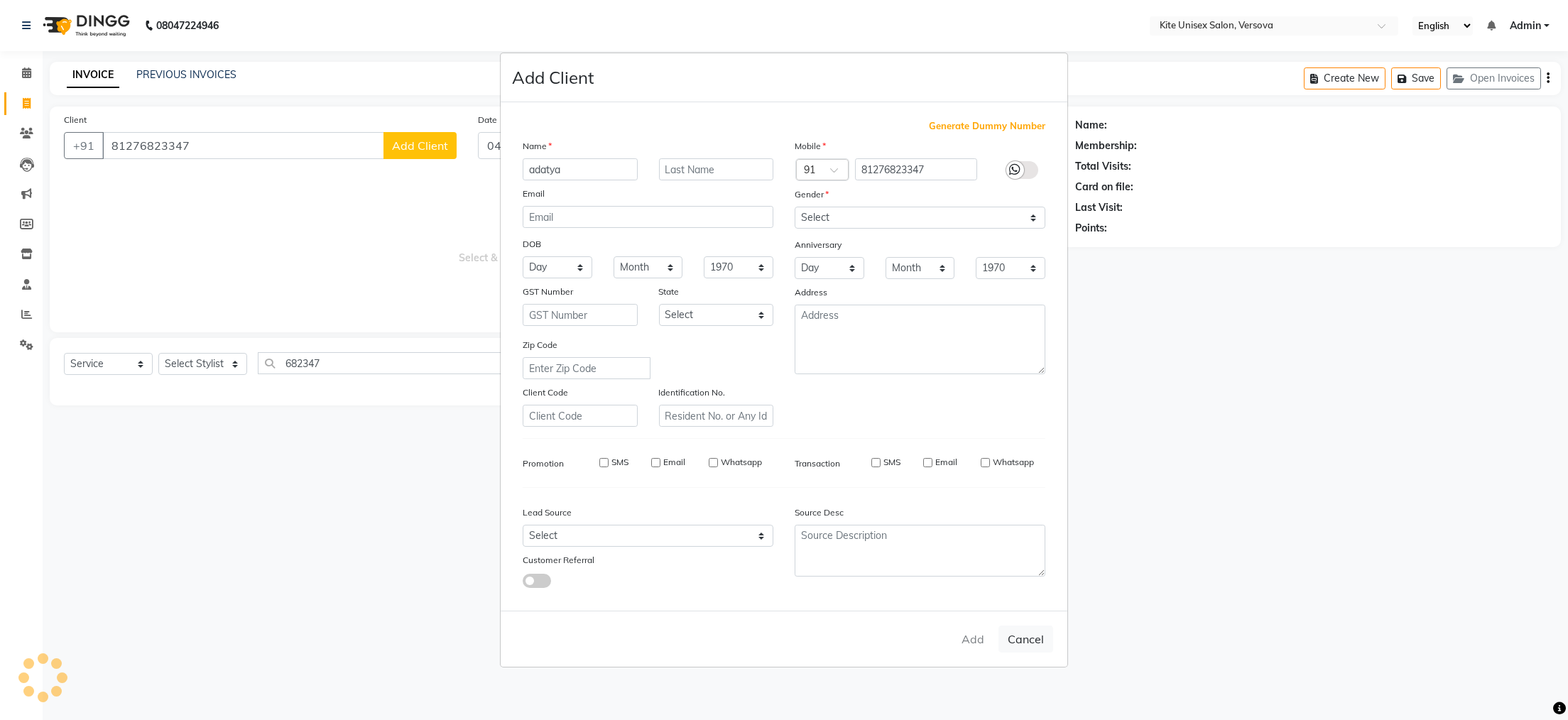
select select
checkbox input "false"
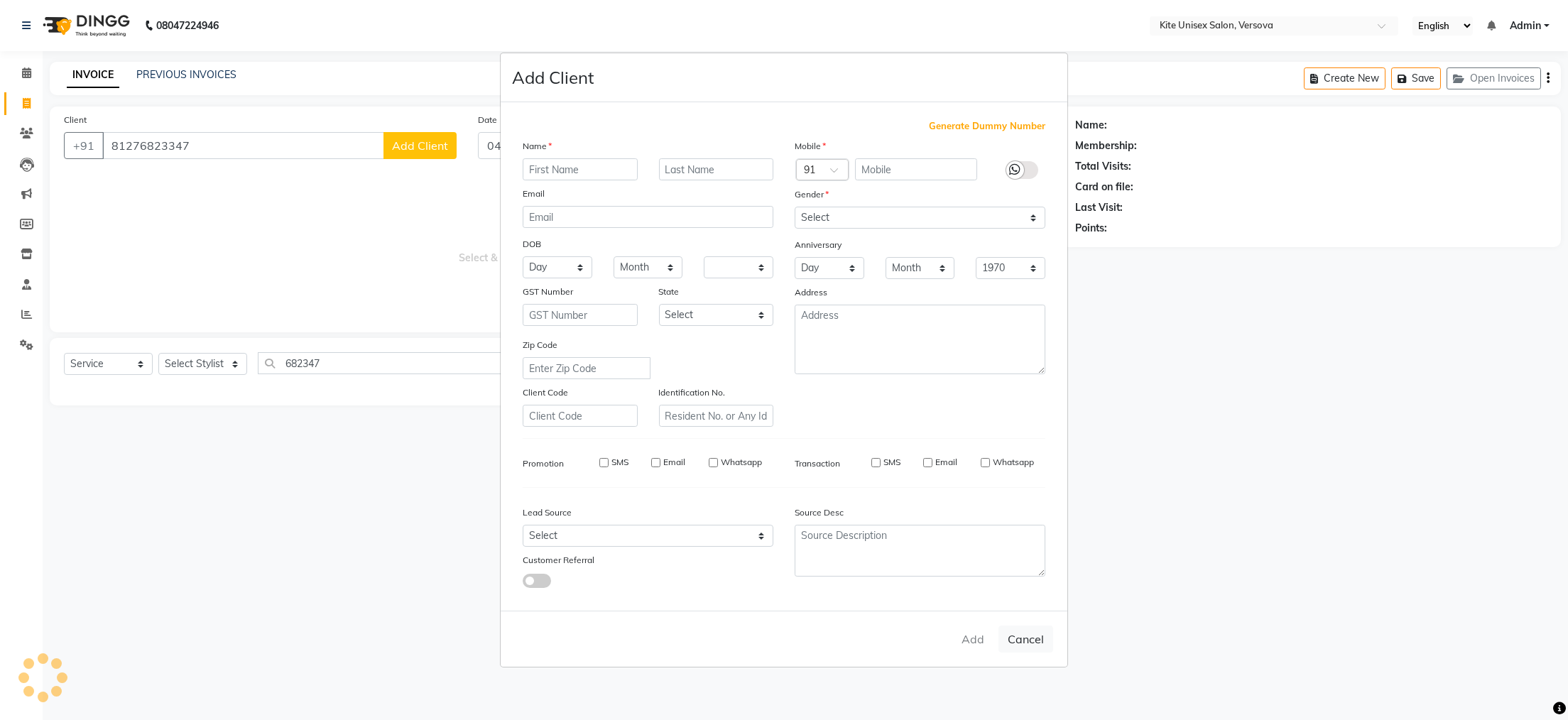
checkbox input "false"
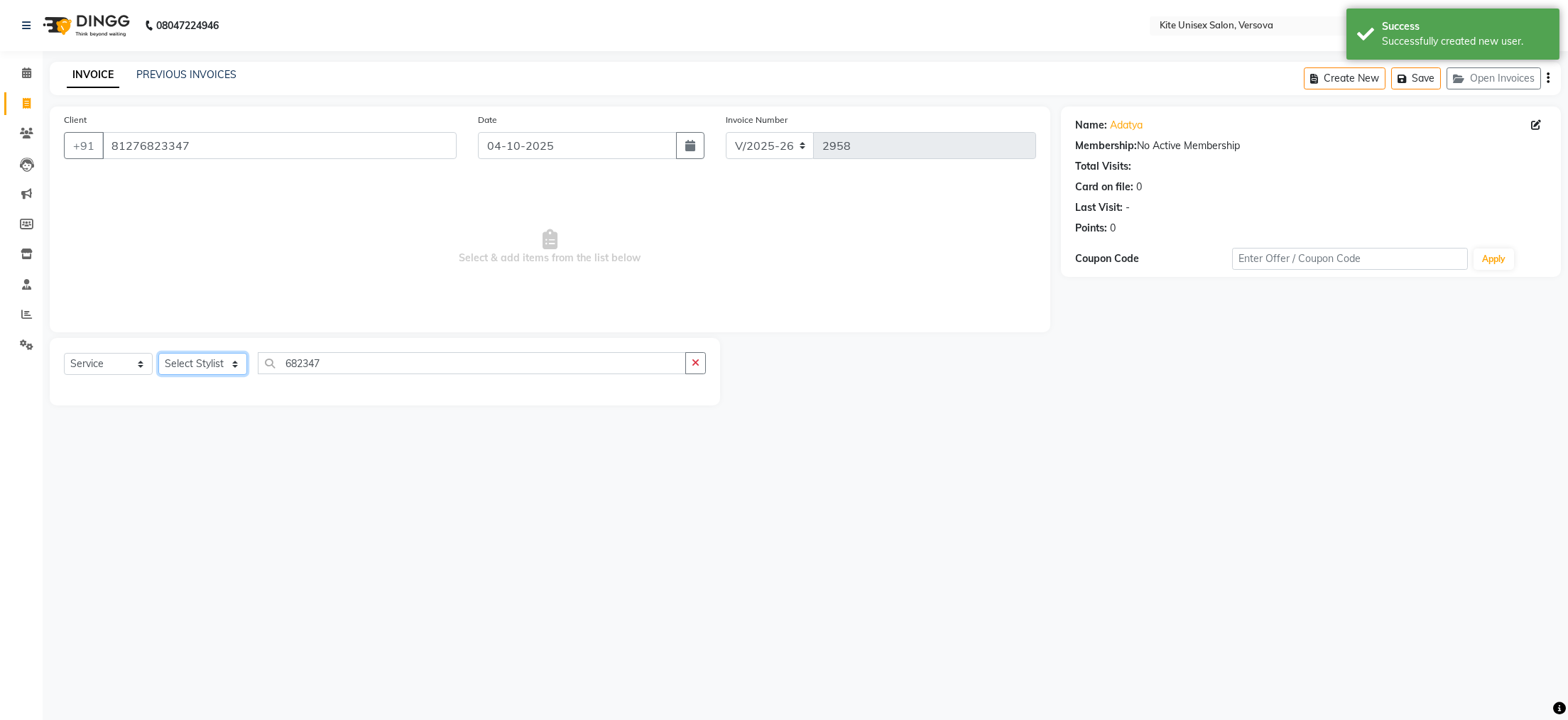
click at [233, 365] on select "Select Stylist [PERSON_NAME] DC [PERSON_NAME] [PERSON_NAME] [PERSON_NAME] Rajuu…" at bounding box center [203, 364] width 89 height 22
select select "50189"
click at [159, 354] on select "Select Stylist [PERSON_NAME] DC [PERSON_NAME] [PERSON_NAME] [PERSON_NAME] Rajuu…" at bounding box center [203, 364] width 89 height 22
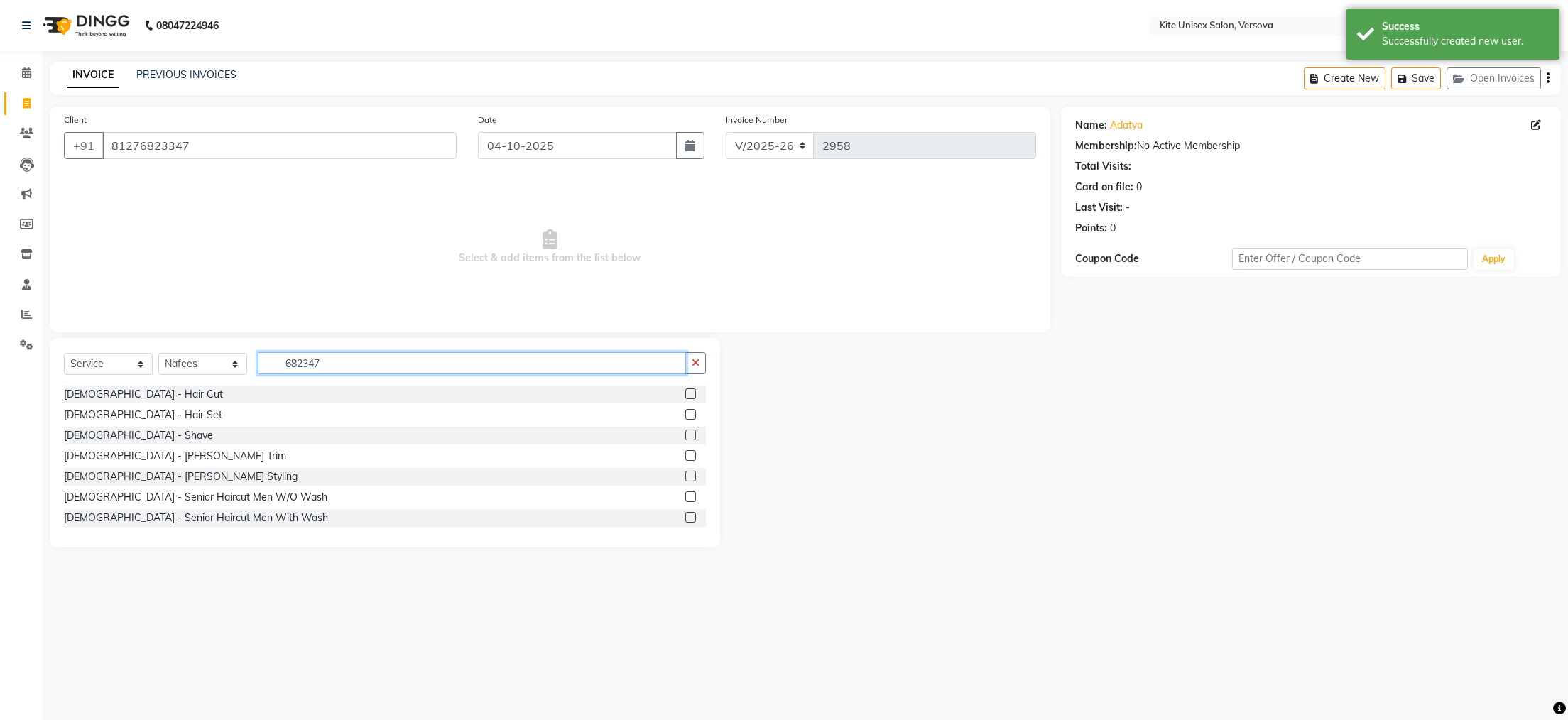
click at [338, 365] on input "682347" at bounding box center [471, 363] width 428 height 22
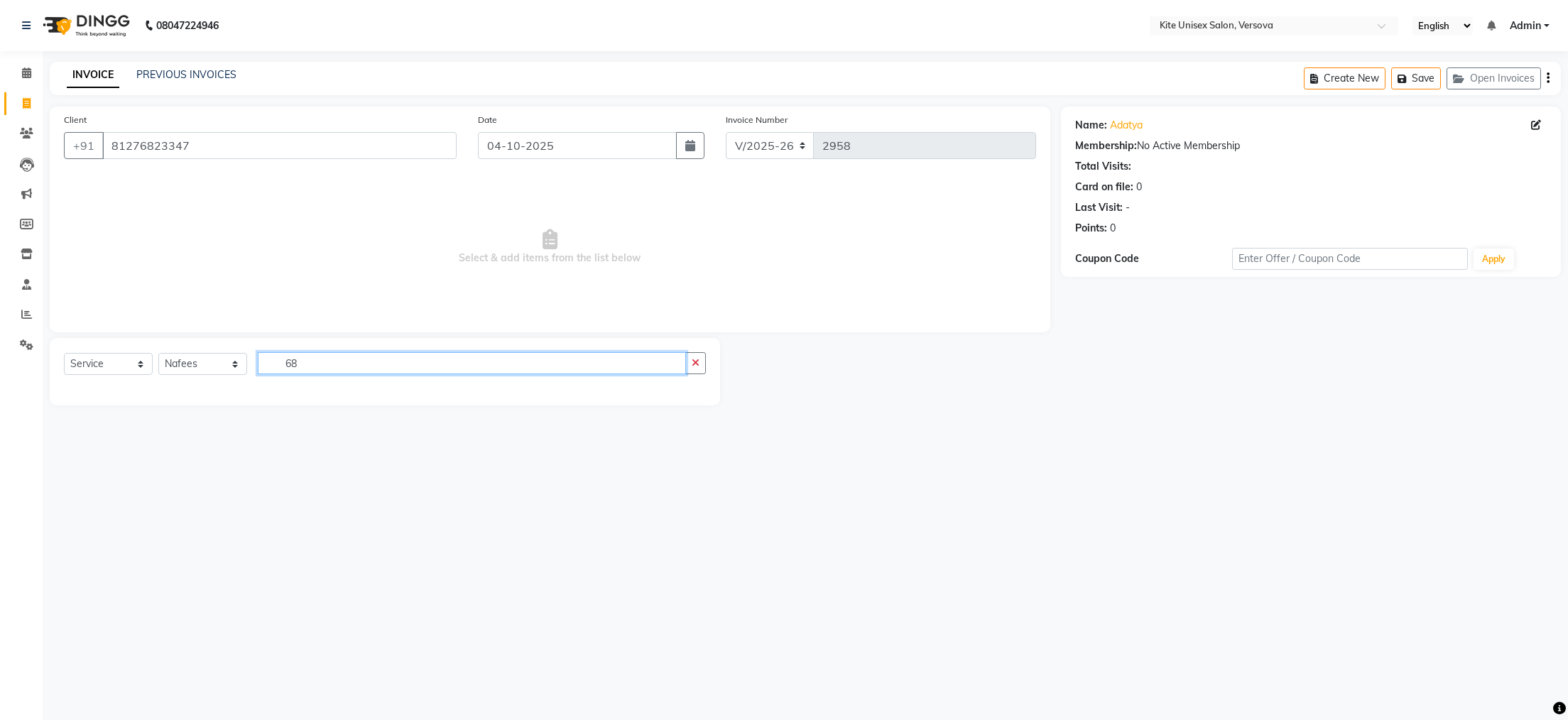
type input "6"
type input "roo"
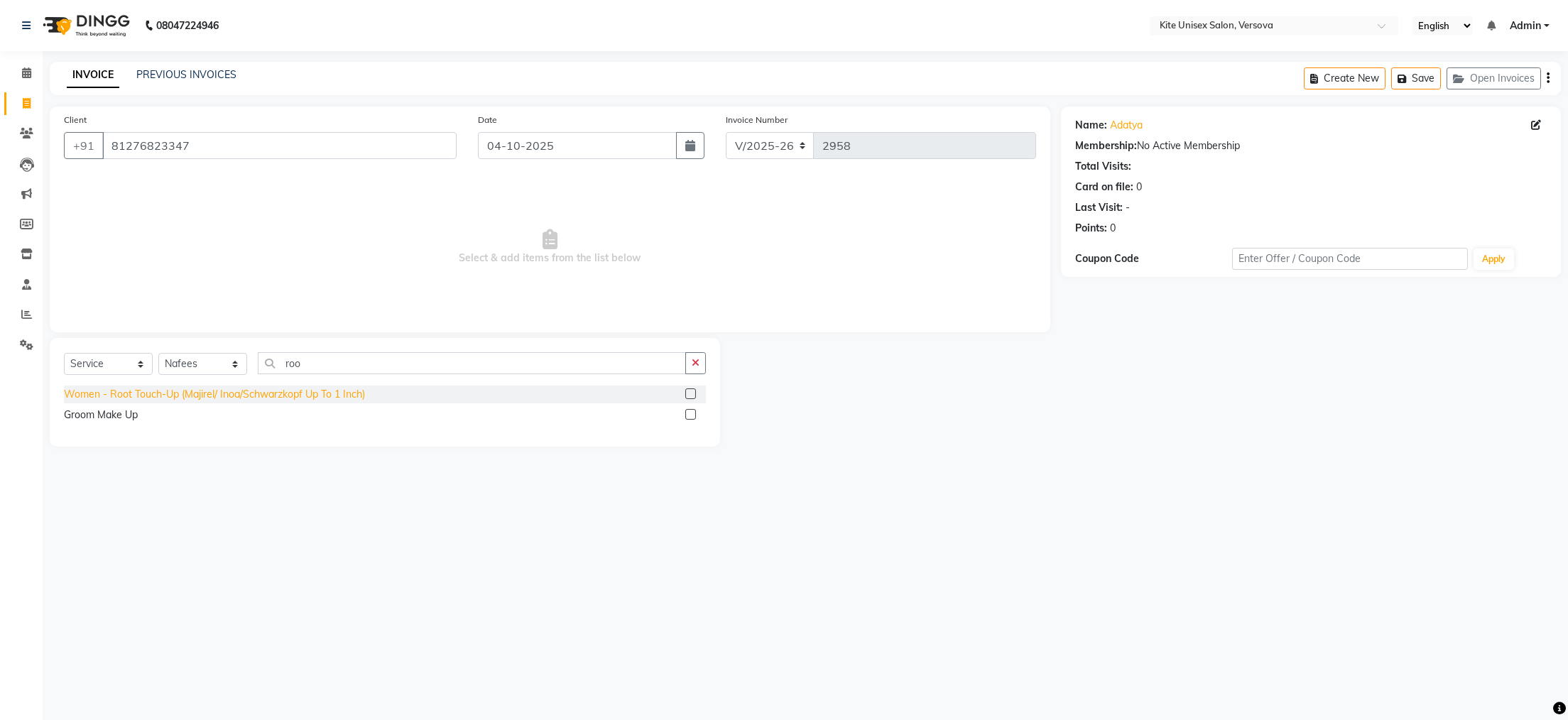
click at [185, 400] on div "Women - Root Touch-Up (Majirel/ Inoa/Schwarzkopf Up To 1 Inch)" at bounding box center [214, 394] width 301 height 15
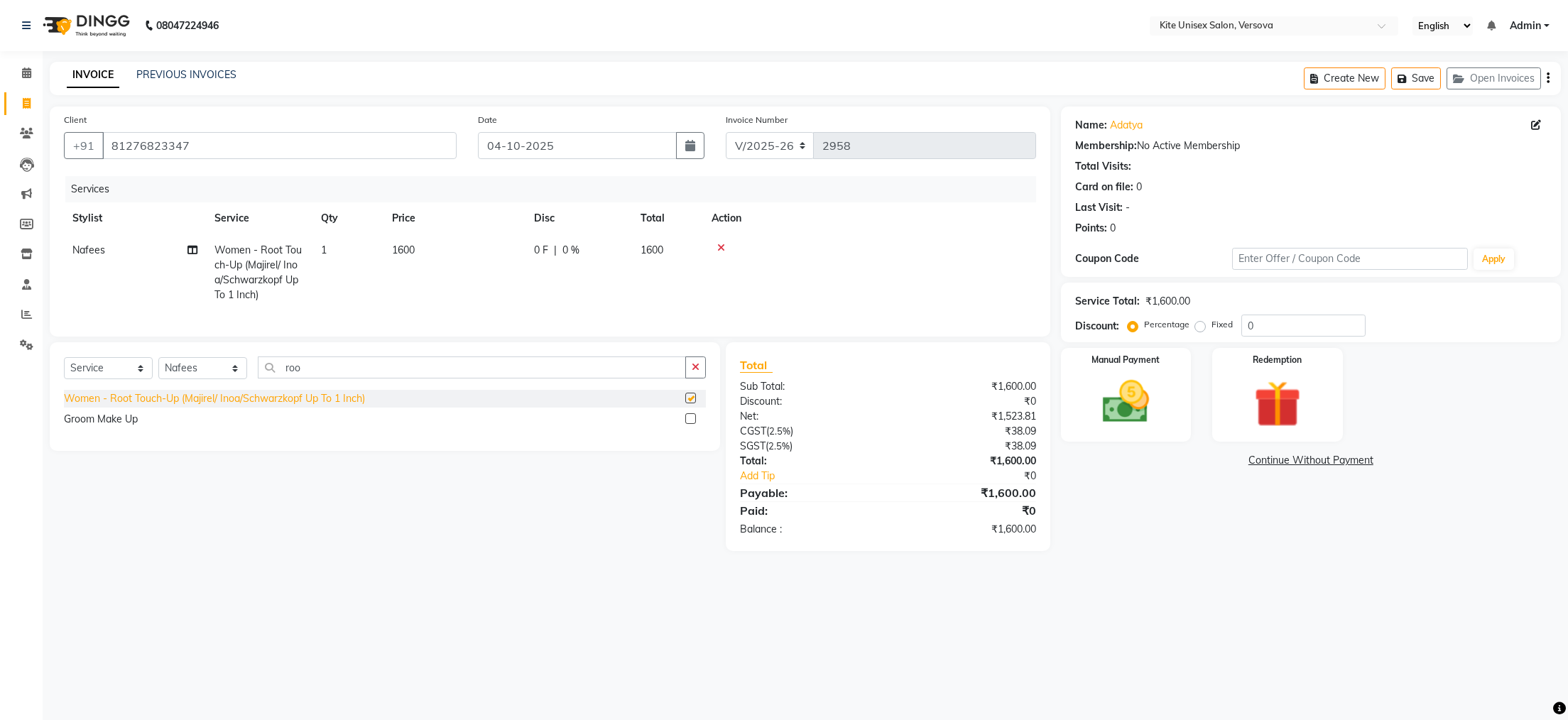
checkbox input "false"
click at [435, 250] on td "1600" at bounding box center [454, 272] width 142 height 76
select select "50189"
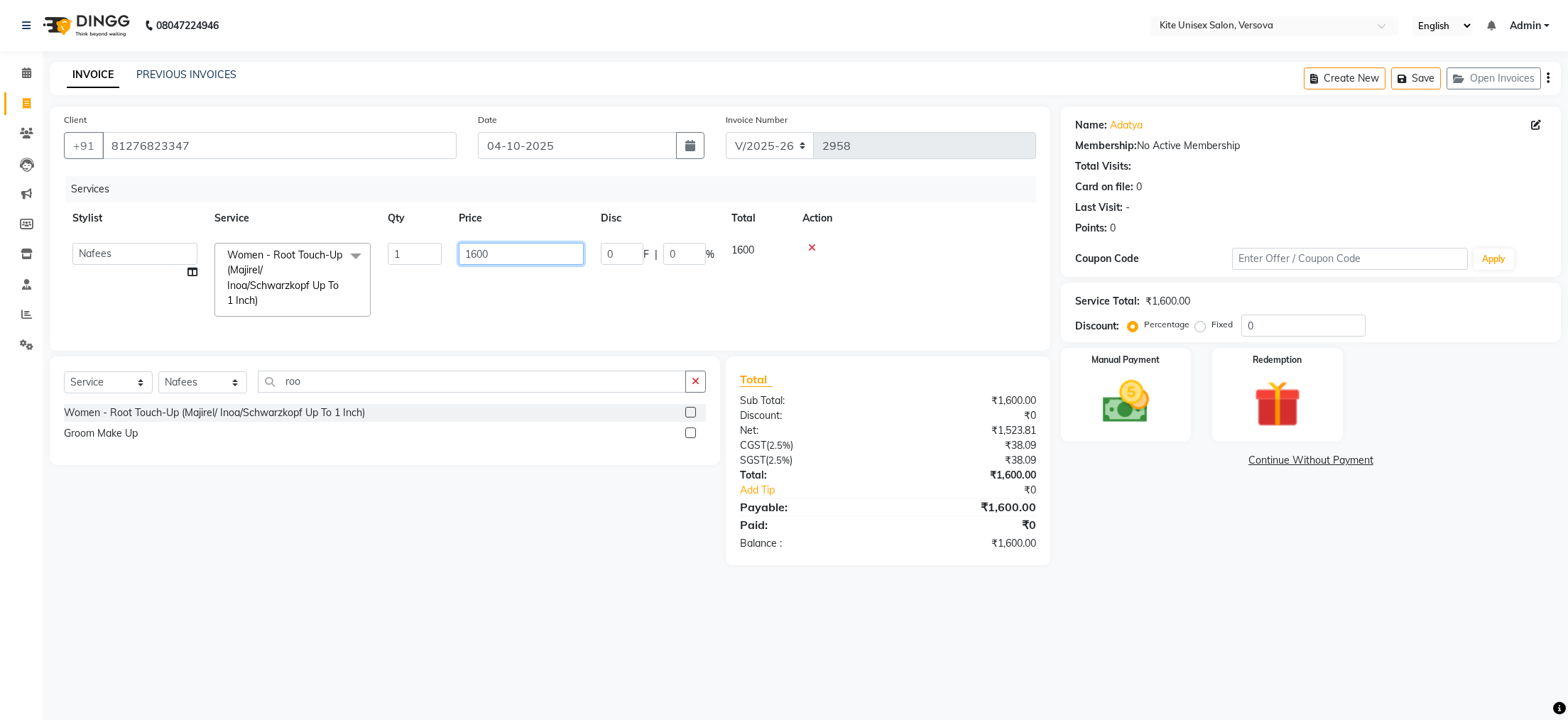
click at [495, 250] on input "1600" at bounding box center [522, 254] width 125 height 22
type input "1"
type input "1500"
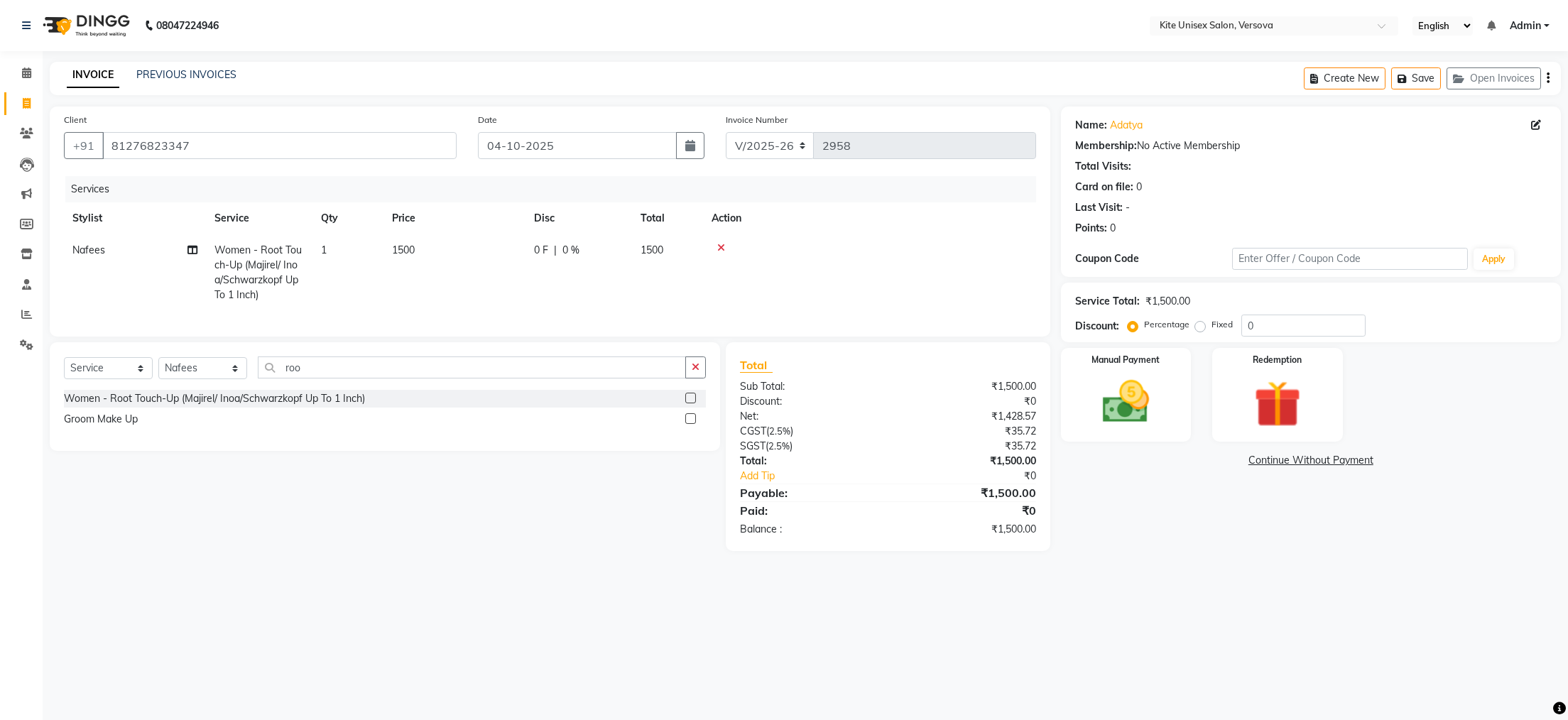
click at [407, 291] on tr "[PERSON_NAME] Women - Root Touch-Up (Majirel/ Inoa/Schwarzkopf Up To 1 Inch) 1 …" at bounding box center [550, 272] width 973 height 76
click at [237, 379] on select "Select Stylist [PERSON_NAME] DC [PERSON_NAME] [PERSON_NAME] [PERSON_NAME] Rajuu…" at bounding box center [203, 368] width 89 height 22
select select "44558"
click at [159, 379] on select "Select Stylist [PERSON_NAME] DC [PERSON_NAME] [PERSON_NAME] [PERSON_NAME] Rajuu…" at bounding box center [203, 368] width 89 height 22
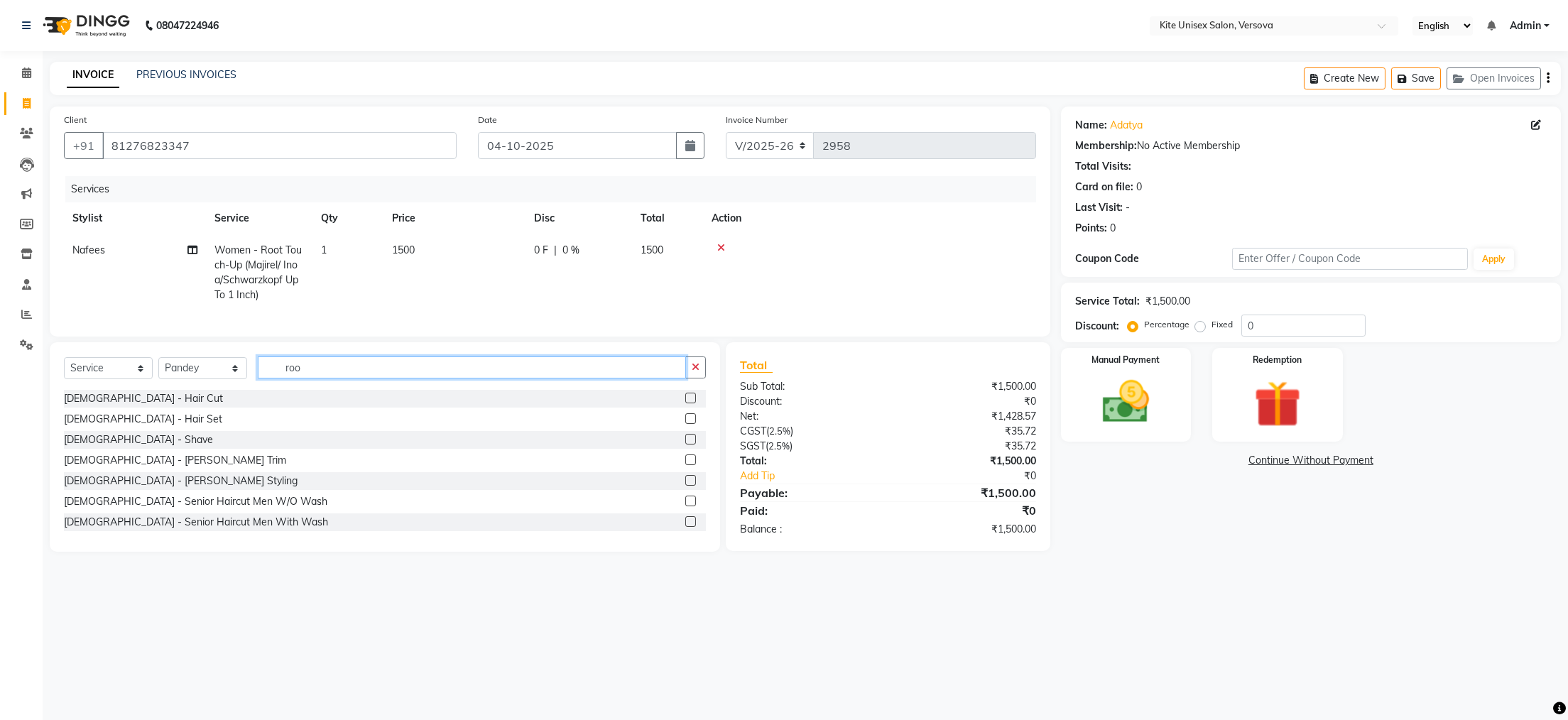
click at [312, 378] on input "roo" at bounding box center [471, 367] width 428 height 22
type input "r"
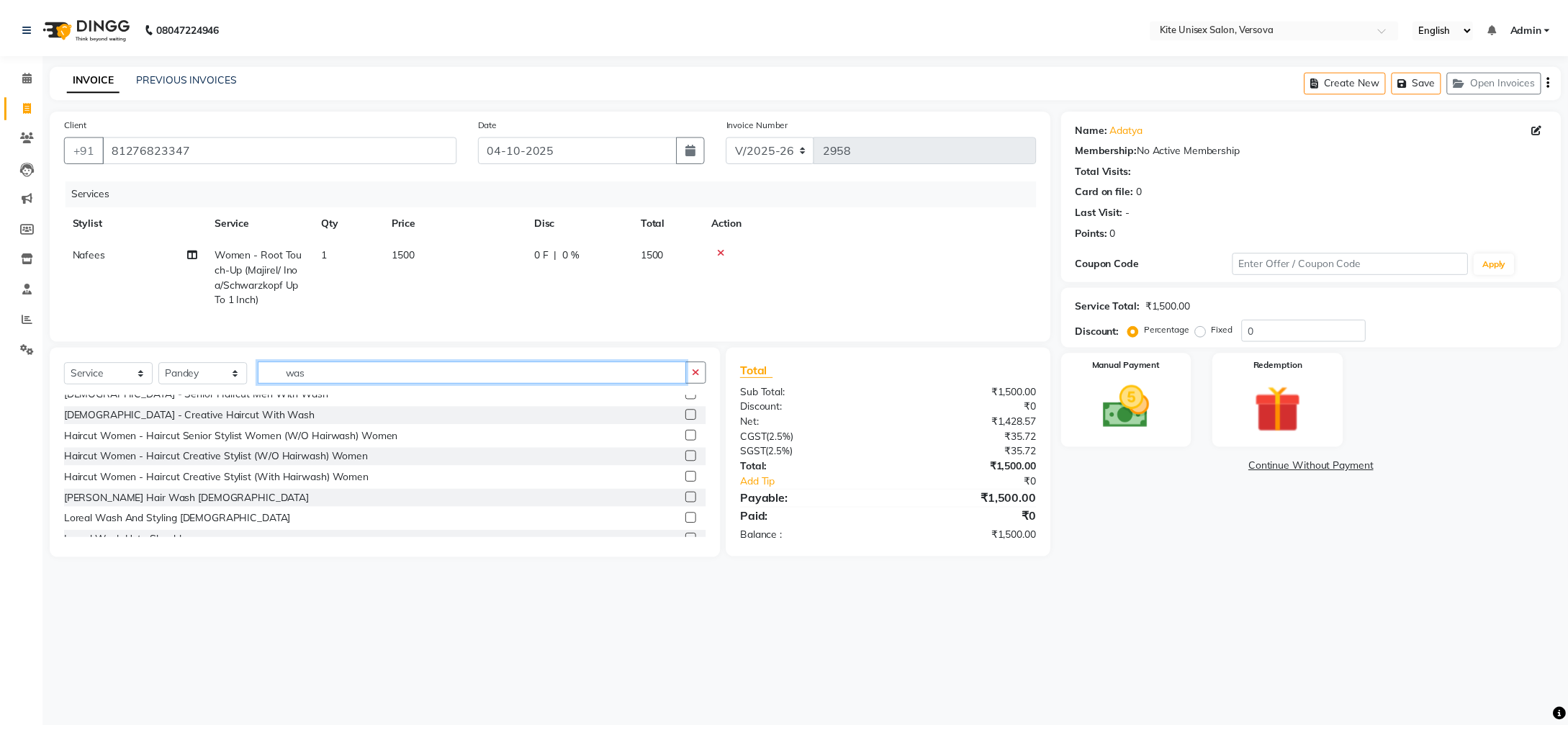
scroll to position [40, 0]
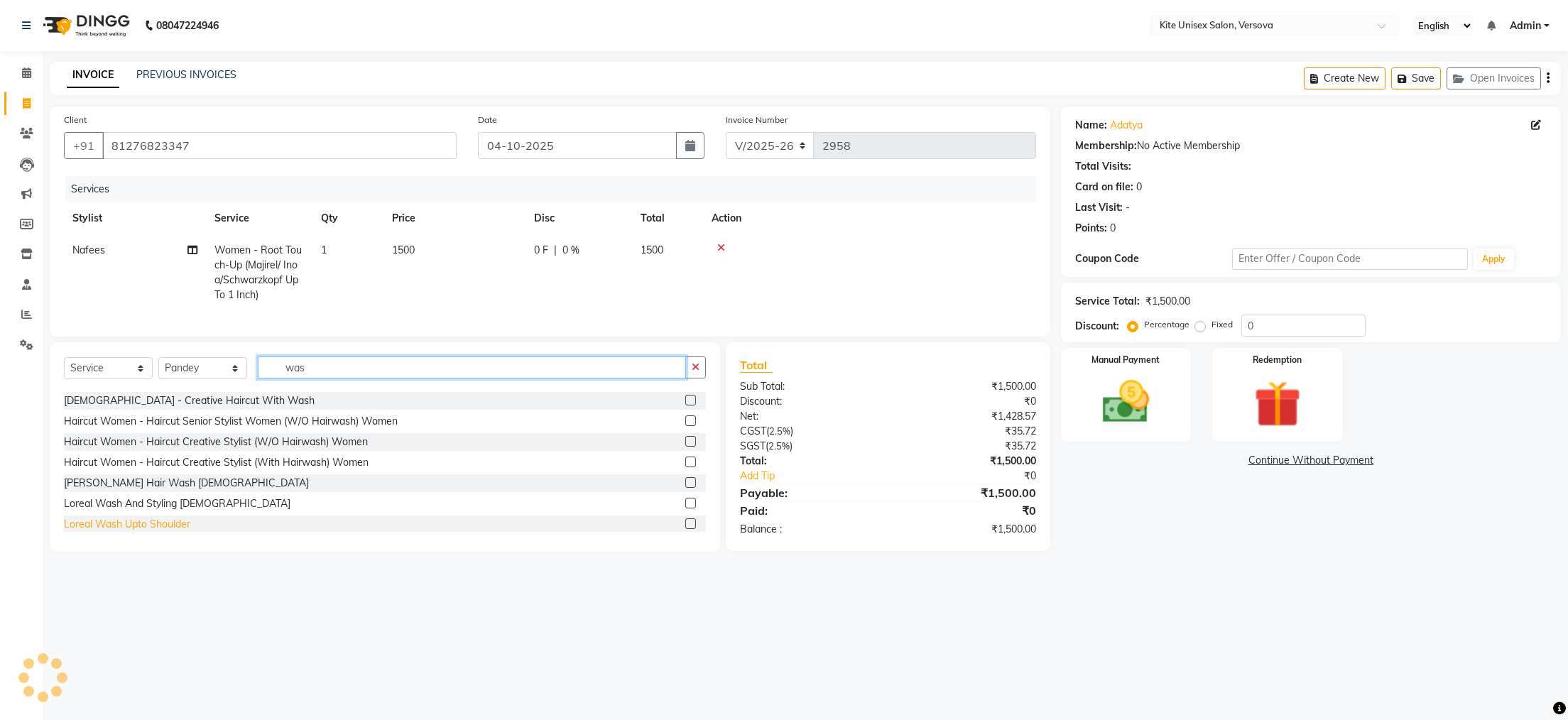
type input "was"
click at [131, 532] on div "Loreal Wash Upto Shoulder" at bounding box center [127, 525] width 126 height 15
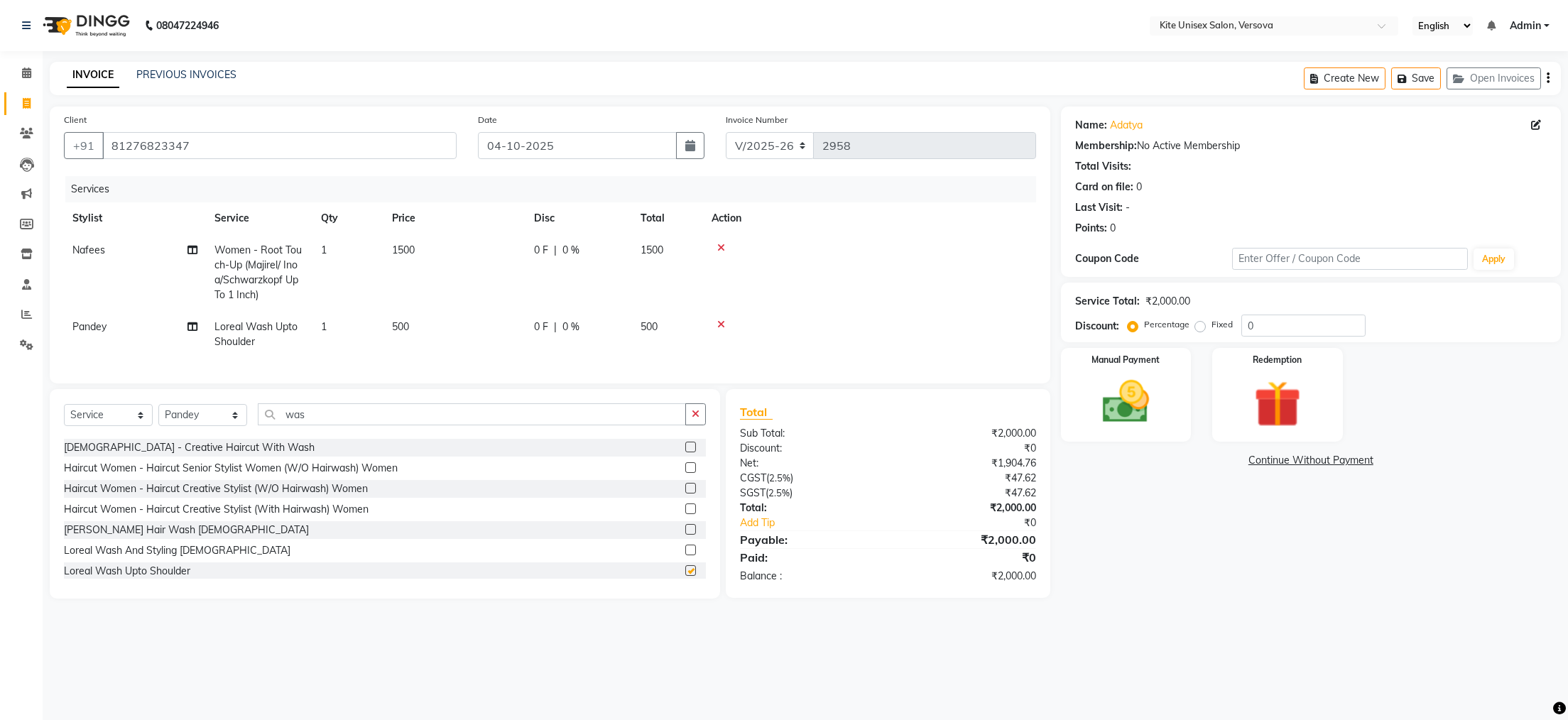
checkbox input "false"
click at [435, 323] on td "500" at bounding box center [454, 334] width 142 height 47
select select "44558"
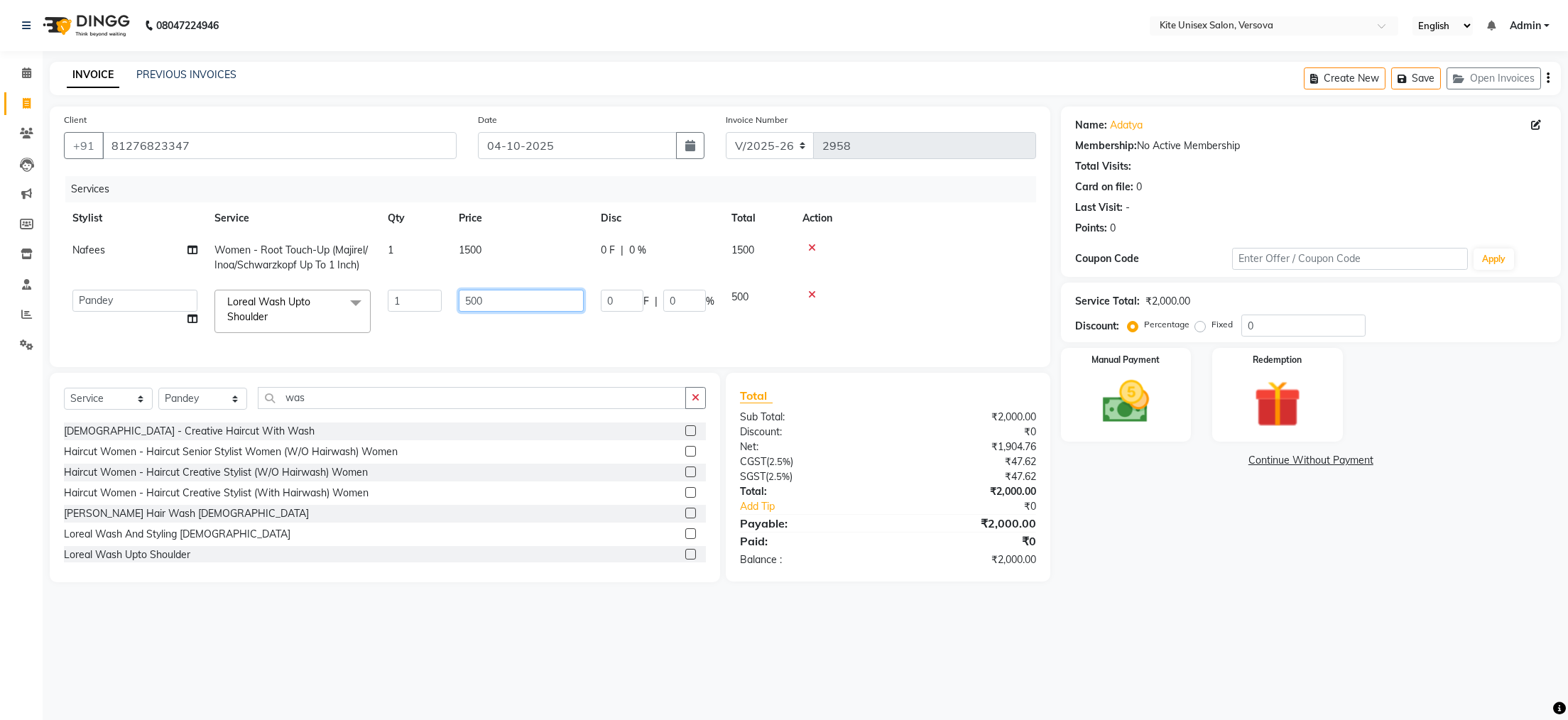
click at [489, 298] on input "500" at bounding box center [522, 300] width 125 height 22
type input "5"
type input "400"
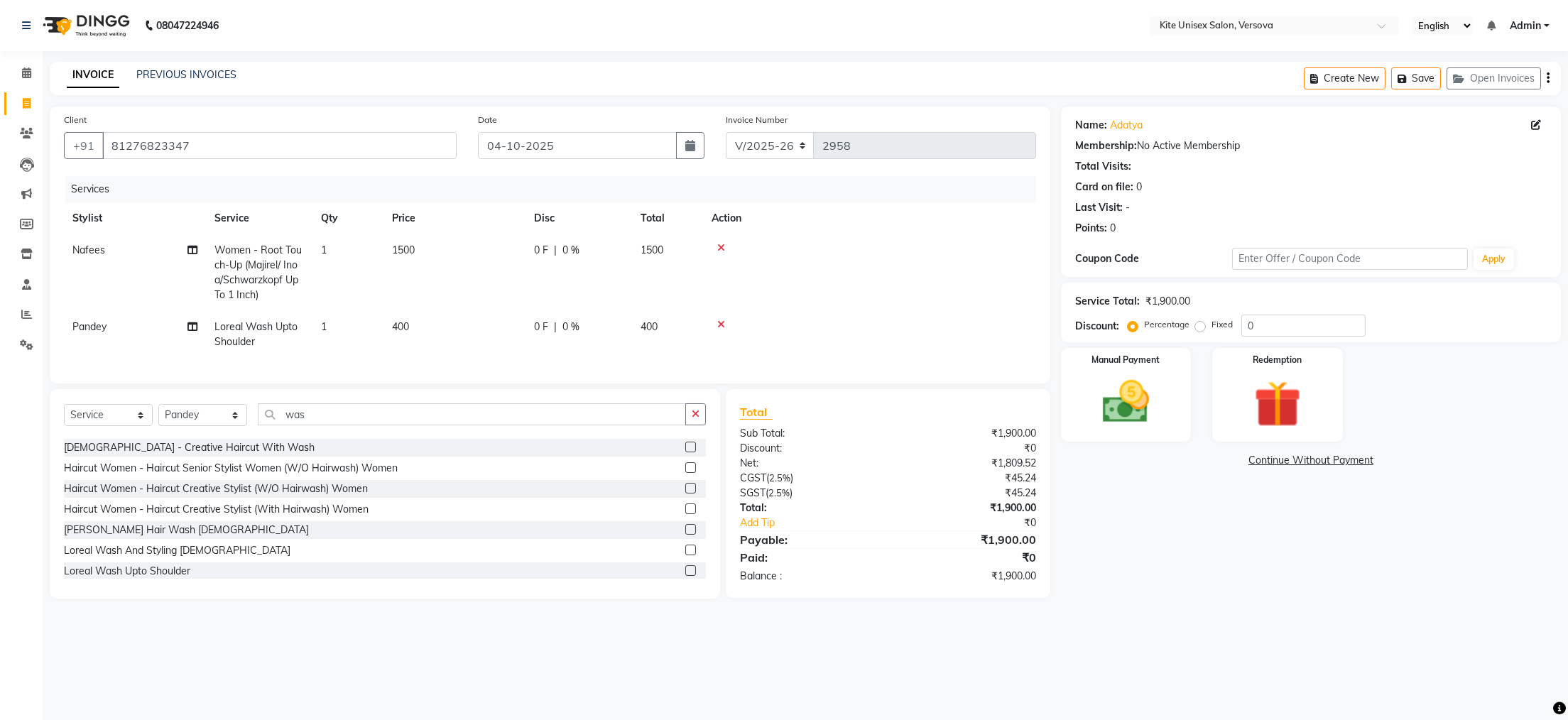
click at [472, 328] on td "400" at bounding box center [454, 334] width 142 height 47
select select "44558"
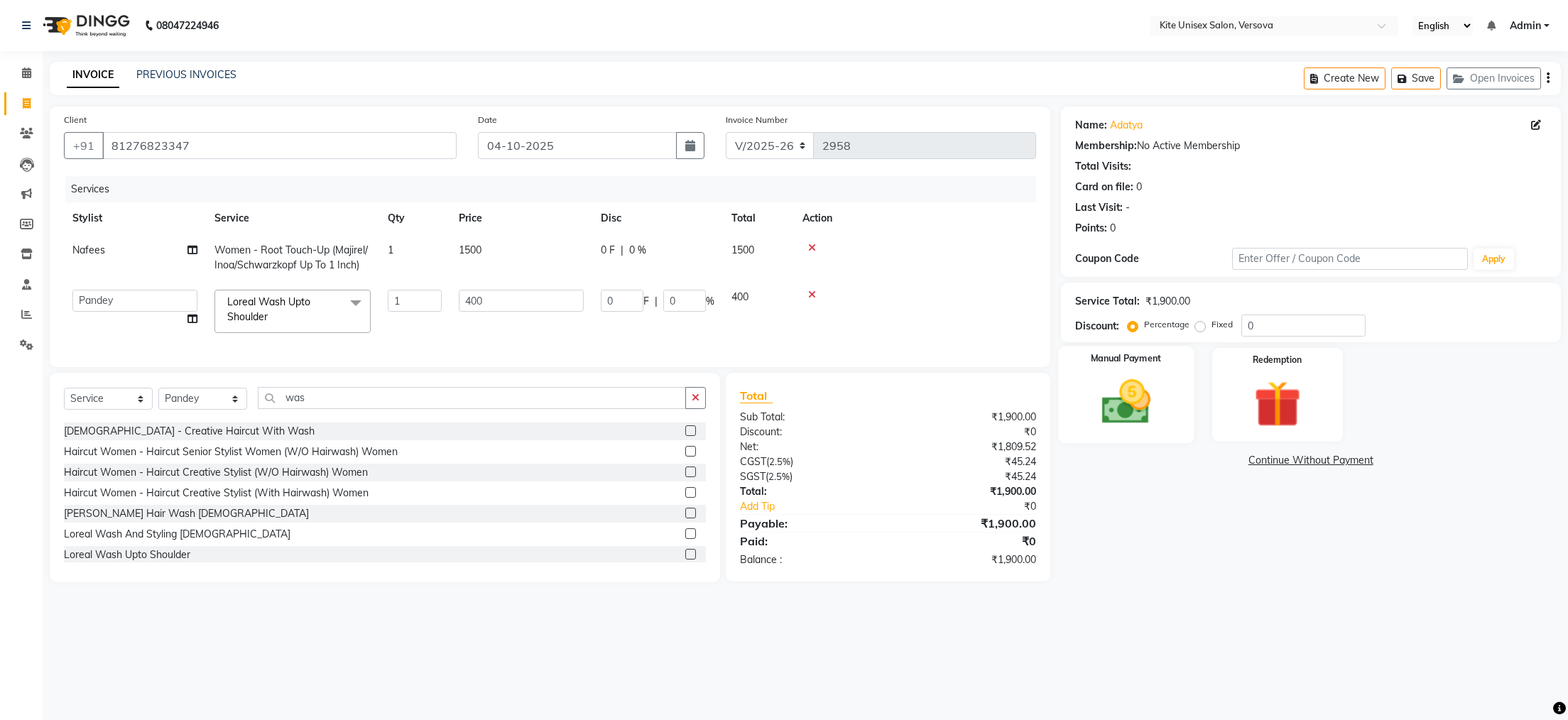
click at [1110, 394] on img at bounding box center [1125, 402] width 80 height 56
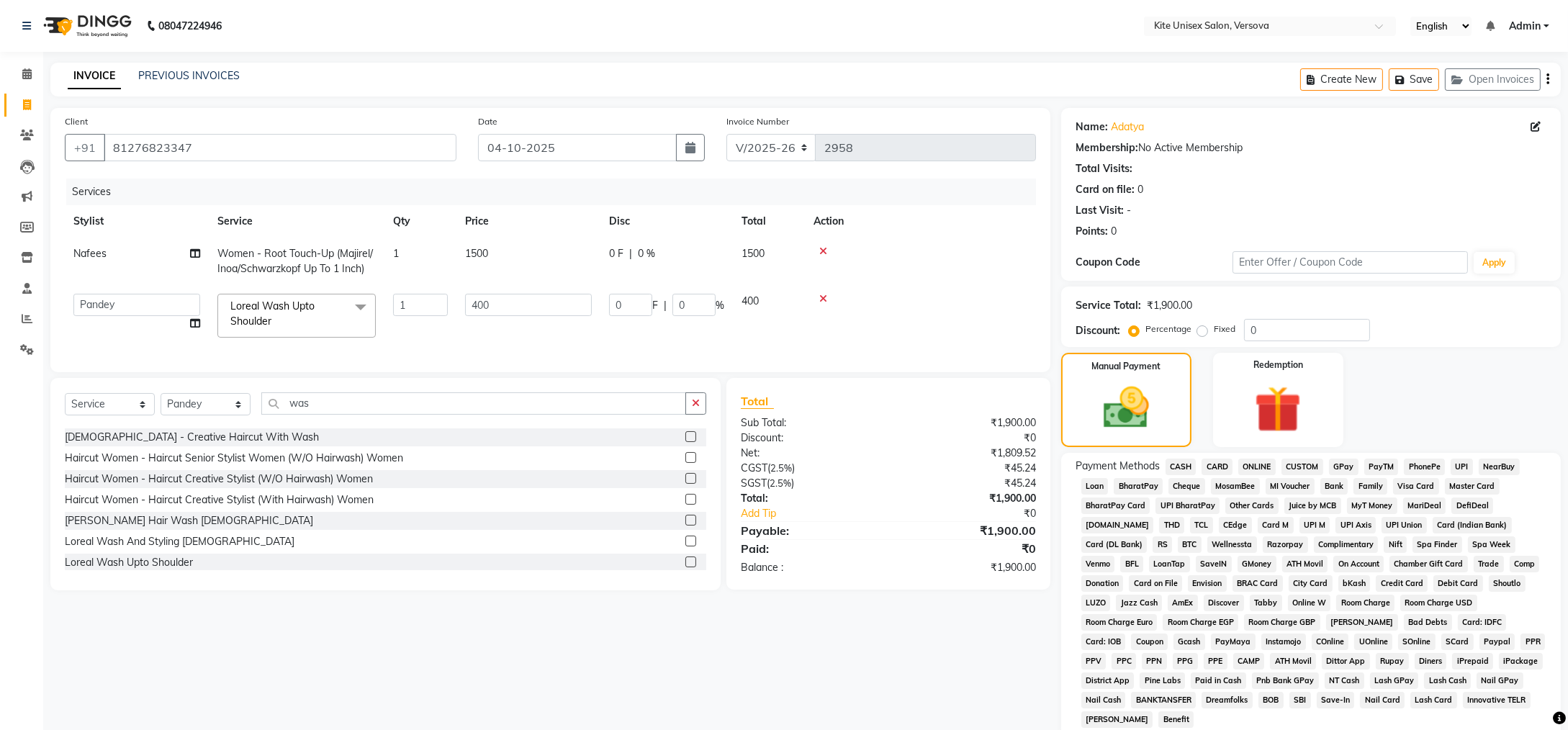
click at [1343, 462] on span "GPay" at bounding box center [1343, 467] width 29 height 17
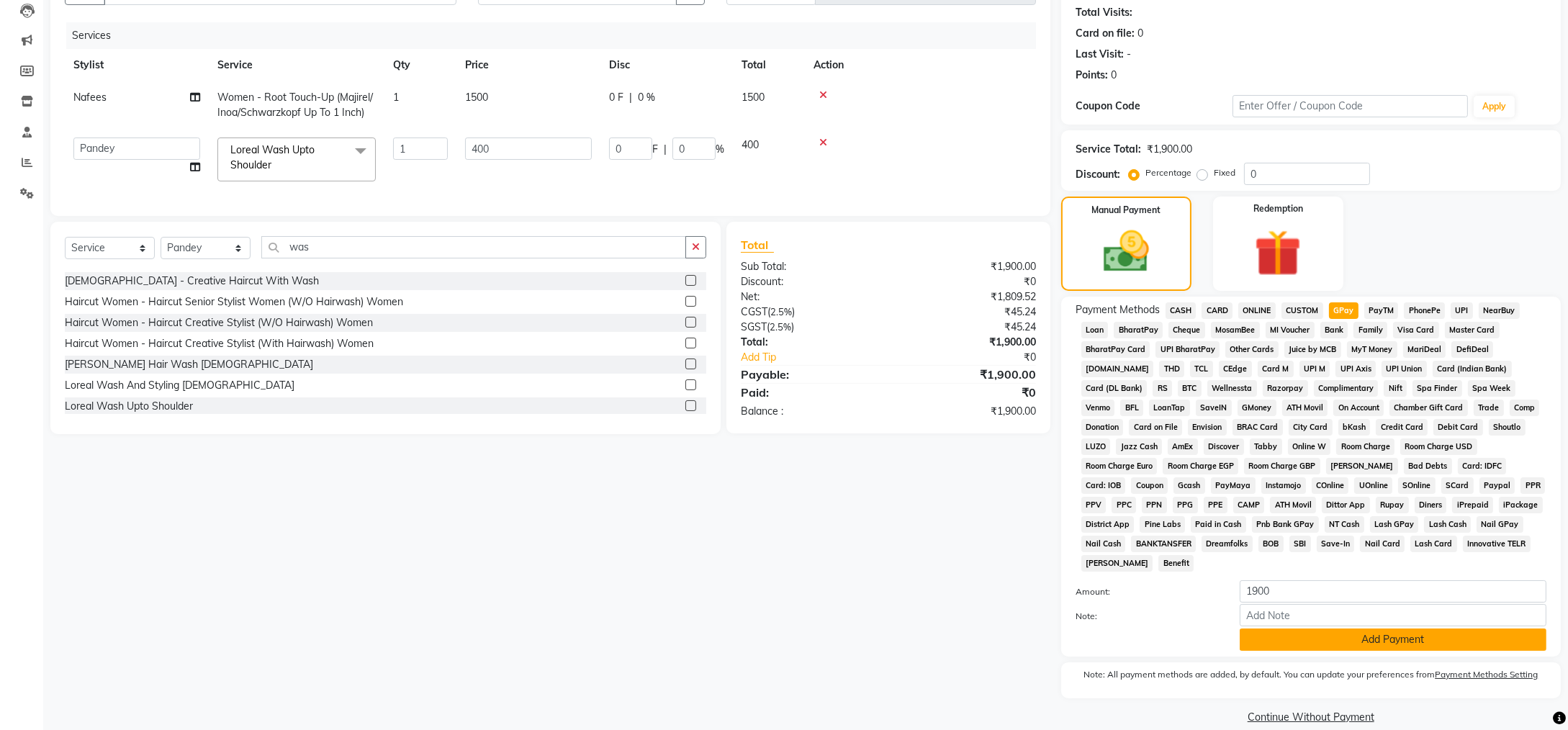
click at [1381, 628] on button "Add Payment" at bounding box center [1393, 639] width 306 height 22
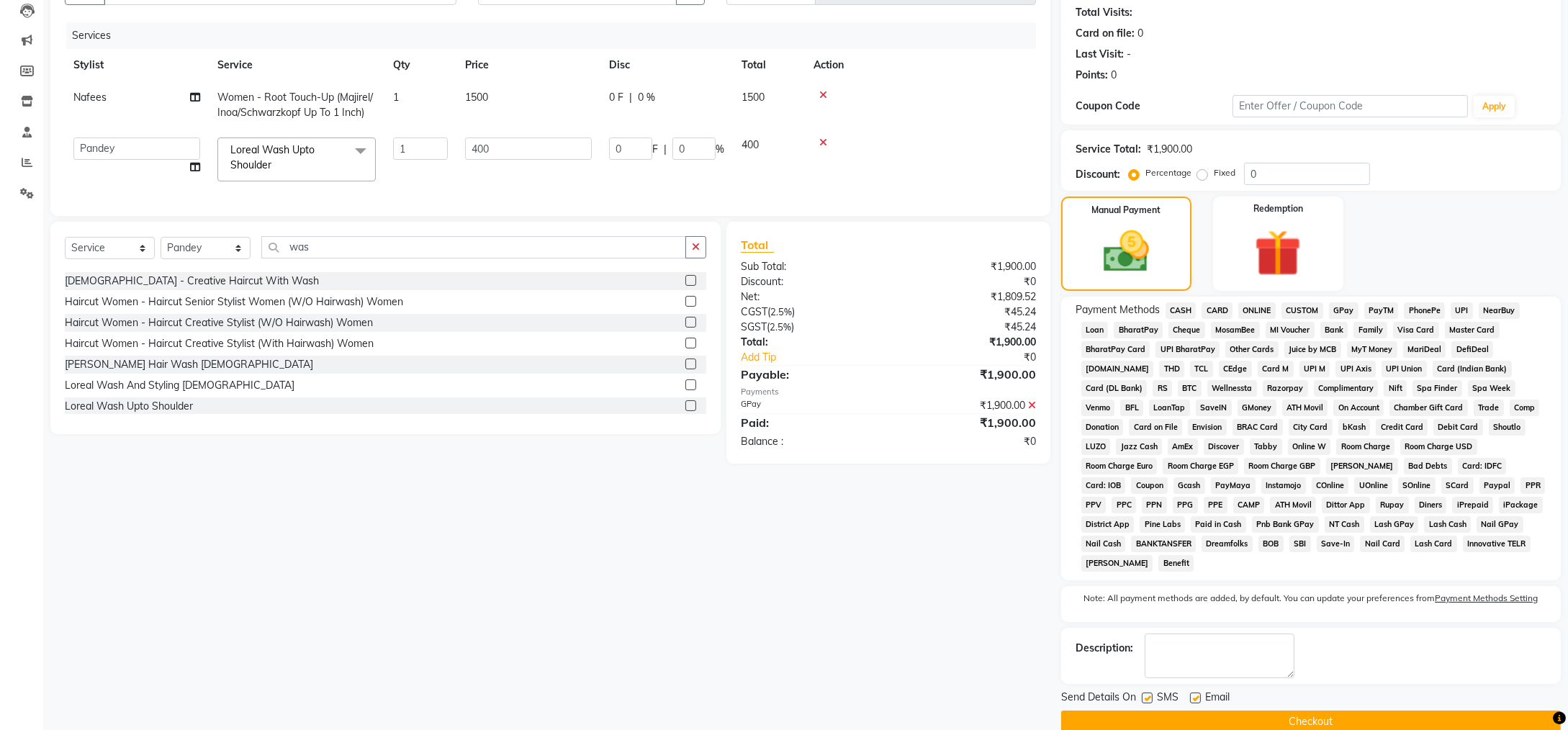
click at [1295, 710] on button "Checkout" at bounding box center [1312, 721] width 500 height 22
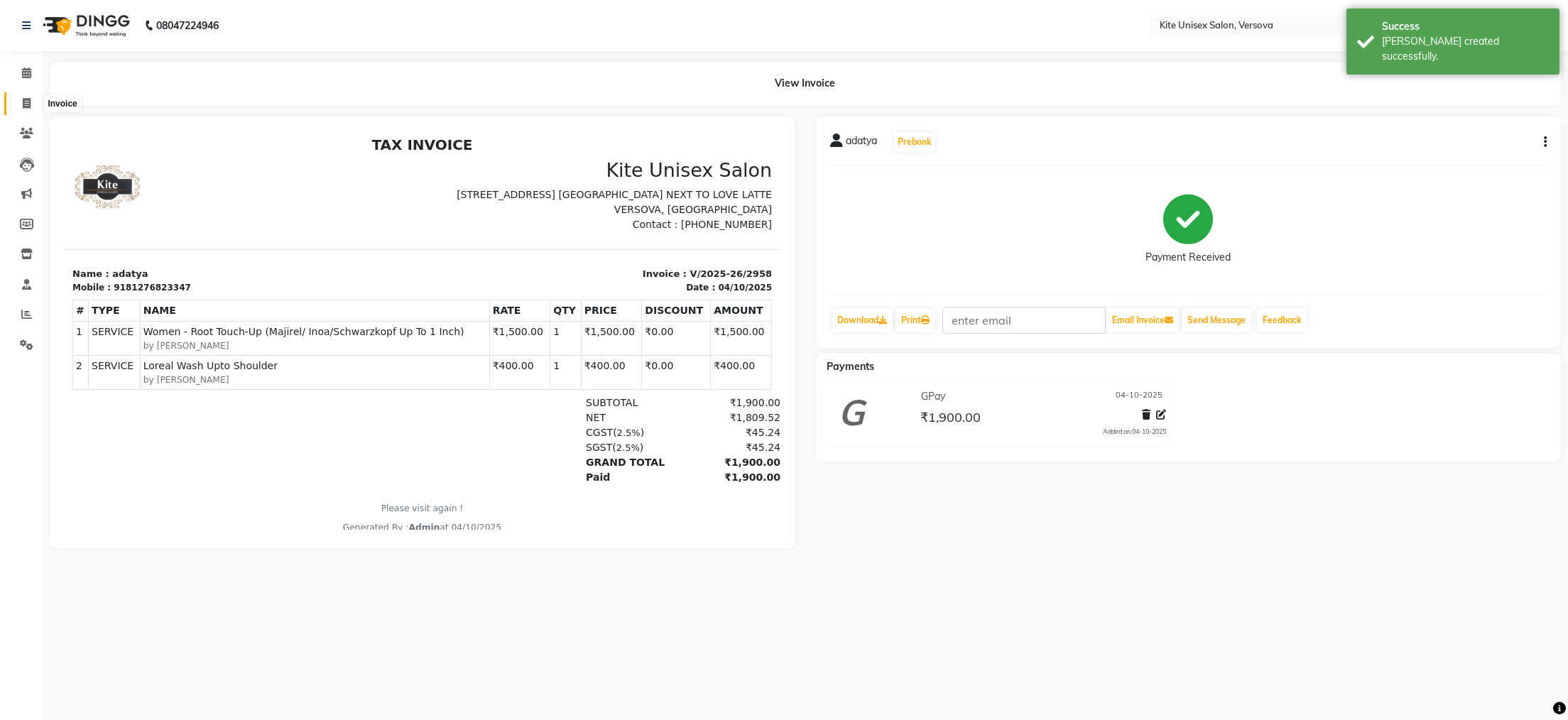
click at [29, 102] on icon at bounding box center [27, 103] width 8 height 11
select select "6093"
select select "service"
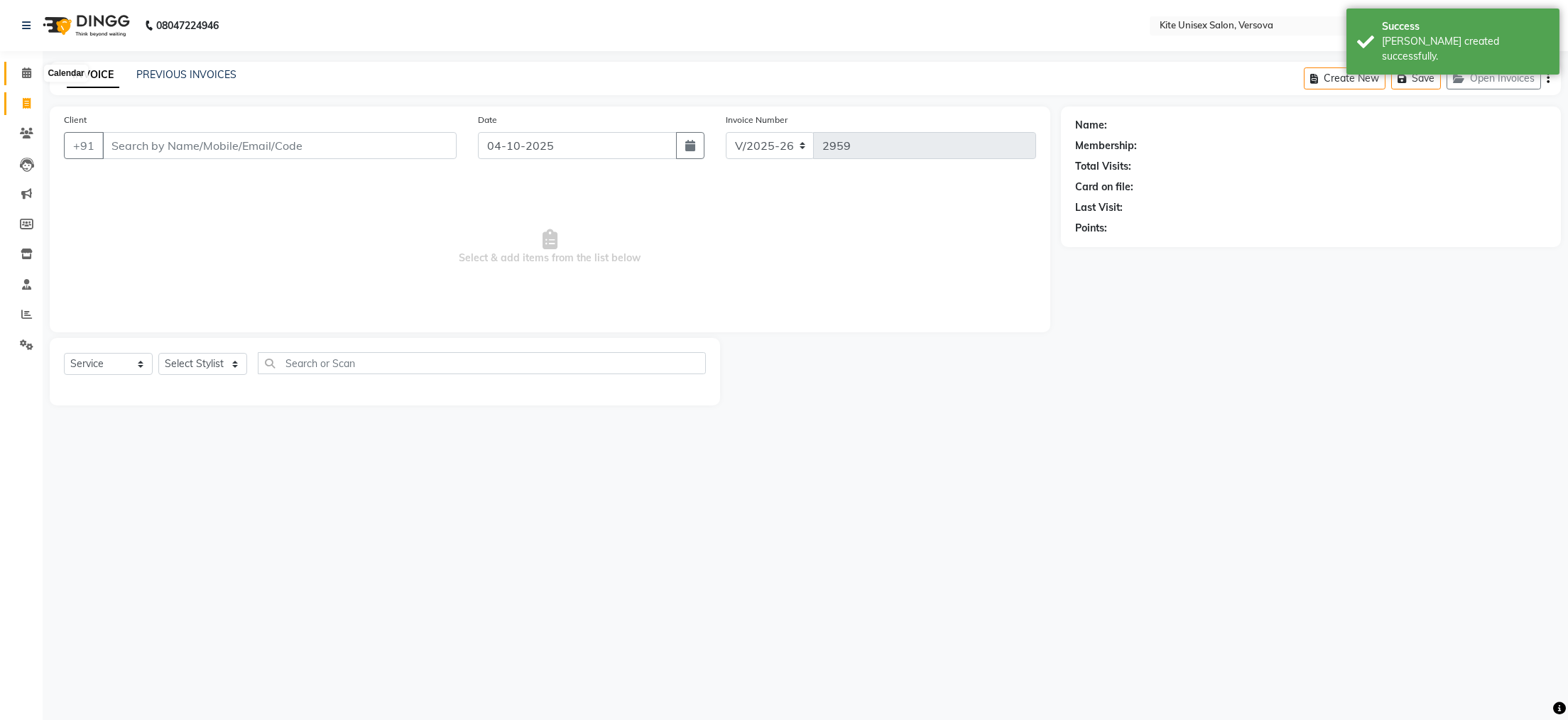
click at [23, 74] on icon at bounding box center [26, 72] width 9 height 11
